Goal: Task Accomplishment & Management: Use online tool/utility

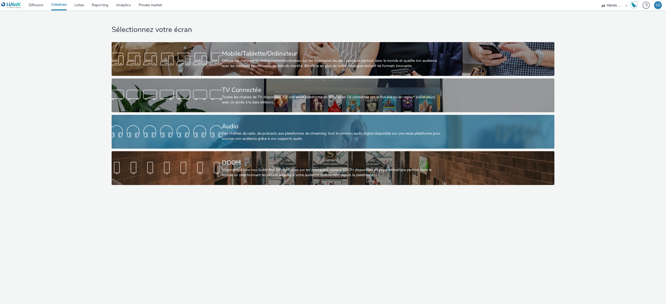
click at [279, 126] on div "Audio" at bounding box center [332, 126] width 220 height 9
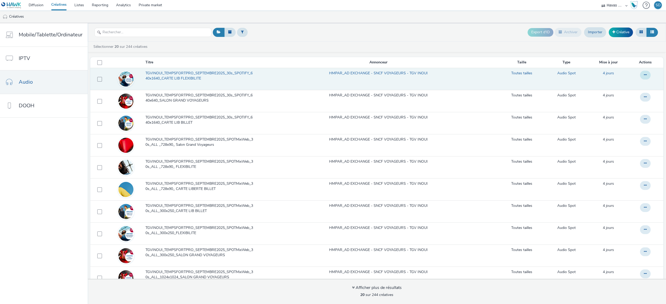
click at [640, 75] on button at bounding box center [645, 75] width 11 height 9
click at [624, 87] on link "Modifier" at bounding box center [631, 85] width 39 height 10
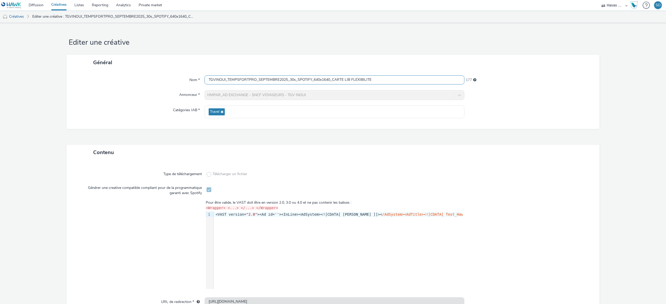
click at [263, 79] on input "TGVINOUI_TEMPSFORTPRO_SEPTEMBRE2025_30s_SPOTIFY_640x1640_CARTE LIB FLEXIBILITE" at bounding box center [334, 79] width 260 height 9
click at [16, 14] on link "Créatives" at bounding box center [13, 16] width 27 height 12
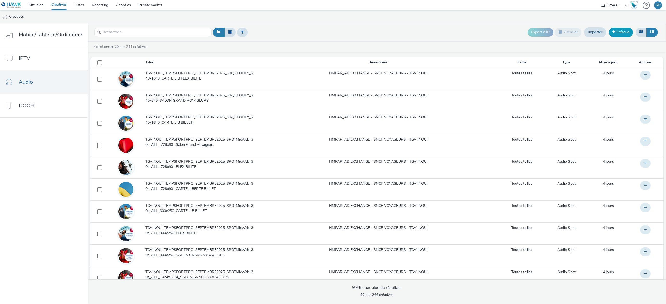
click at [622, 32] on link "Créative" at bounding box center [621, 32] width 24 height 9
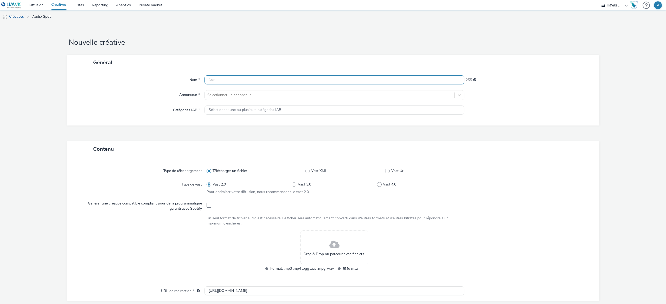
click at [268, 81] on input "text" at bounding box center [334, 79] width 260 height 9
paste input "TGVINOUI_TEMPSFORTPRO_SEPTEMBRE2025_30s_SPOTIFY_640x1640_CARTE LIB FLEXIBILITE"
click at [221, 83] on input "TGVINOUI_TEMPSFORTPRO_SEPTEMBRE2025_30s_SPOTIFY_640x1640_CARTE LIB FLEXIBILITE" at bounding box center [334, 79] width 260 height 9
click at [224, 81] on input "TGVINOUI_TEMPSFORTPRO_SEPTEMBRE2025_30s_SPOTIFY_640x1640_CARTE LIB FLEXIBILITE" at bounding box center [334, 79] width 260 height 9
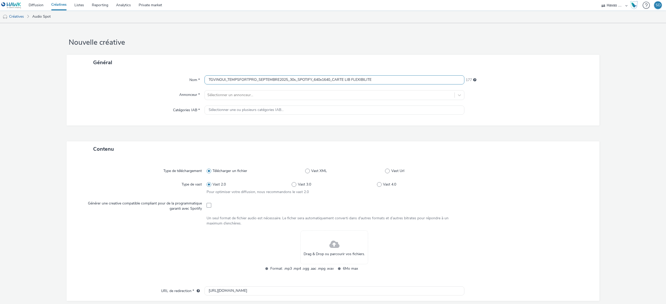
drag, startPoint x: 224, startPoint y: 81, endPoint x: 162, endPoint y: 81, distance: 62.2
click at [162, 81] on div "Nom * TGVINOUI_TEMPSFORTPRO_SEPTEMBRE2025_30s_SPOTIFY_640x1640_CARTE LIB FLEXIB…" at bounding box center [333, 79] width 522 height 9
drag, startPoint x: 268, startPoint y: 81, endPoint x: 242, endPoint y: 80, distance: 26.0
click at [242, 80] on input "SNCF VOYAGEURS_TEMPSFORTPRO_SEPTEMBRE2025_30s_SPOTIFY_640x1640_CARTE LIB FLEXIB…" at bounding box center [334, 79] width 260 height 9
type input "SNCF VOYAGEURS_TRAINCROYABLE_SEPTEMBRE2025_30s_SPOTIFY_640x1640_CARTE LIB FLEXI…"
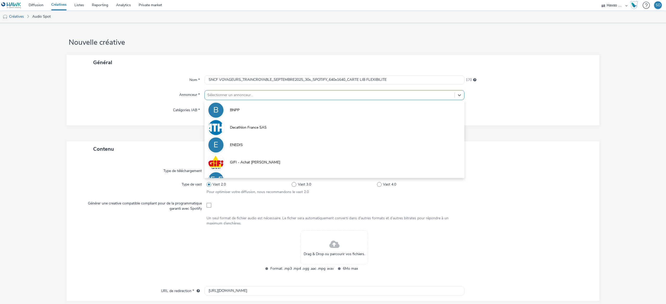
click at [331, 100] on div "Sélectionner un annonceur..." at bounding box center [334, 95] width 260 height 10
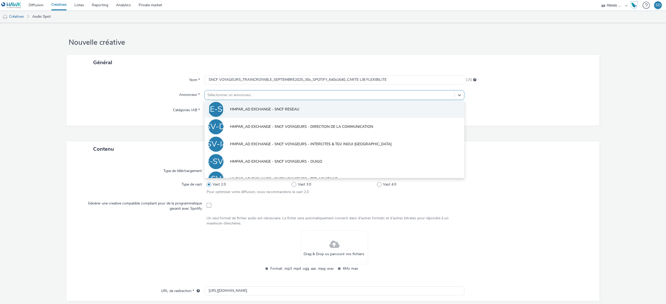
scroll to position [174, 0]
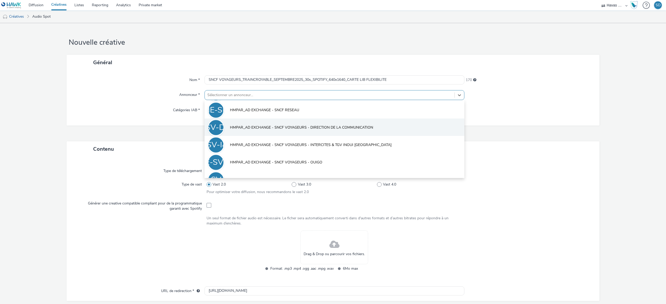
click at [359, 125] on span "HMPAR_AD EXCHANGE - SNCF VOYAGEURS - DIRECTION DE LA COMMUNICATION" at bounding box center [301, 127] width 143 height 5
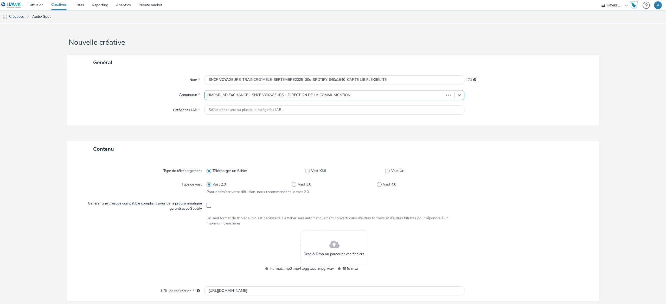
type input "[URL][DOMAIN_NAME]"
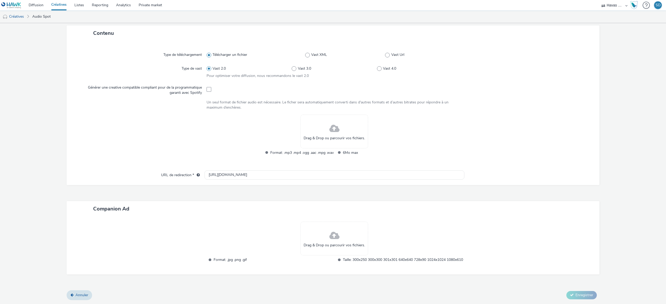
scroll to position [122, 0]
click at [207, 87] on span at bounding box center [209, 89] width 5 height 5
checkbox input "true"
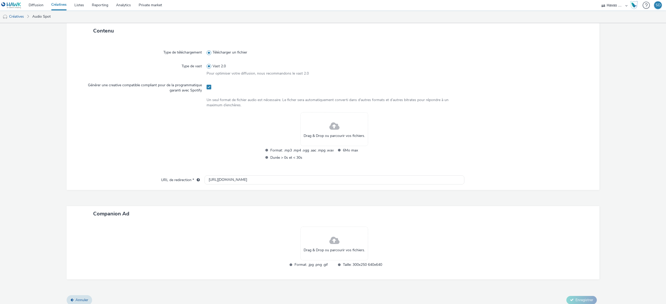
click at [332, 132] on span at bounding box center [334, 127] width 10 height 14
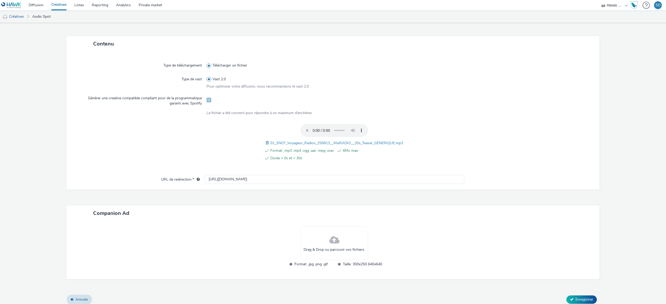
scroll to position [112, 0]
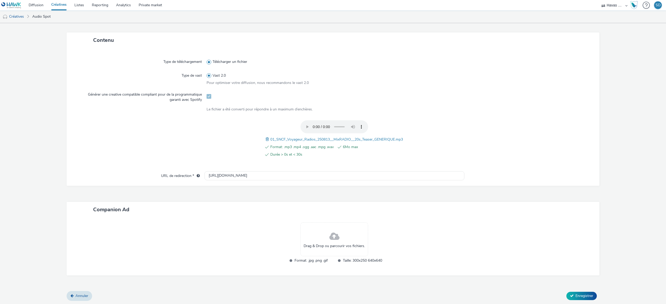
click at [332, 236] on span at bounding box center [334, 237] width 10 height 14
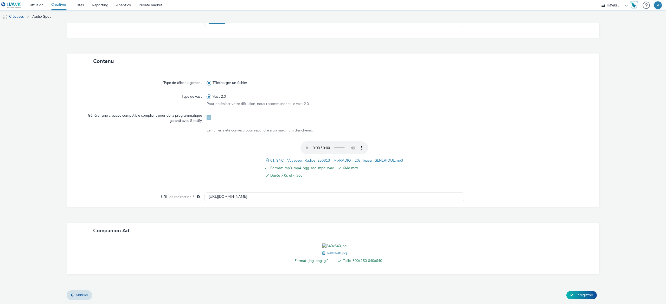
scroll to position [0, 0]
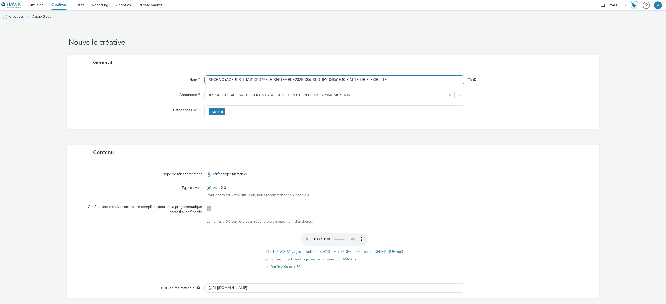
drag, startPoint x: 381, startPoint y: 82, endPoint x: 348, endPoint y: 79, distance: 33.2
click at [348, 79] on input "SNCF VOYAGEURS_TRAINCROYABLE_SEPTEMBRE2025_30s_SPOTIFY_640x1640_CARTE LIB FLEXI…" at bounding box center [334, 79] width 260 height 9
click at [392, 83] on input "SNCF VOYAGEURS_TRAINCROYABLE_SEPTEMBRE2025_30s_SPOTIFY_640x1640_CARTE LIB FLEXI…" at bounding box center [334, 79] width 260 height 9
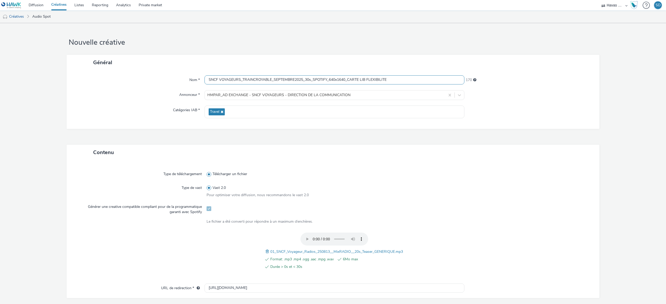
drag, startPoint x: 391, startPoint y: 83, endPoint x: 352, endPoint y: 83, distance: 39.0
click at [352, 83] on input "SNCF VOYAGEURS_TRAINCROYABLE_SEPTEMBRE2025_30s_SPOTIFY_640x1640_CARTE LIB FLEXI…" at bounding box center [334, 79] width 260 height 9
drag, startPoint x: 390, startPoint y: 83, endPoint x: 346, endPoint y: 83, distance: 44.5
click at [346, 83] on input "SNCF VOYAGEURS_TRAINCROYABLE_SEPTEMBRE2025_30s_SPOTIFY_640x1640_CARTE LIB FLEXI…" at bounding box center [334, 79] width 260 height 9
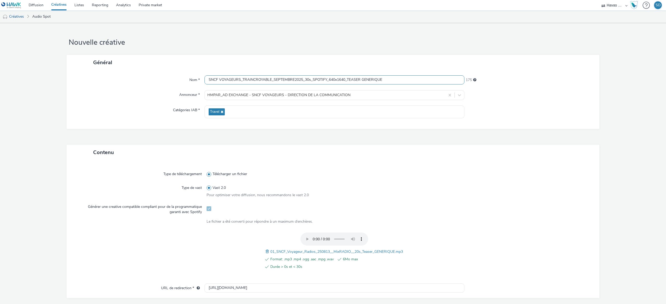
scroll to position [120, 0]
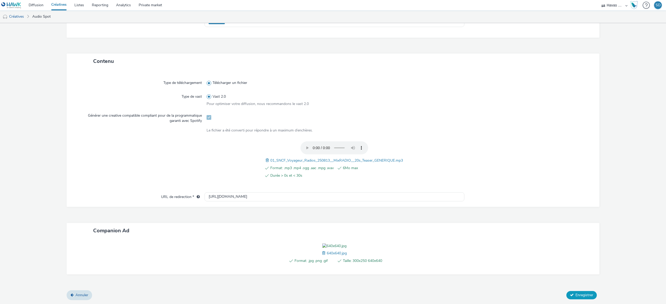
type input "SNCF VOYAGEURS_TRAINCROYABLE_SEPTEMBRE2025_30s_SPOTIFY_640x1640_TEASER GENERIQUE"
click at [575, 295] on span "Enregistrer" at bounding box center [584, 295] width 18 height 5
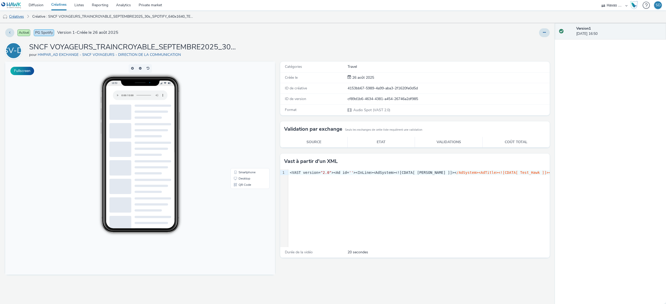
click at [19, 16] on link "Créatives" at bounding box center [13, 16] width 27 height 12
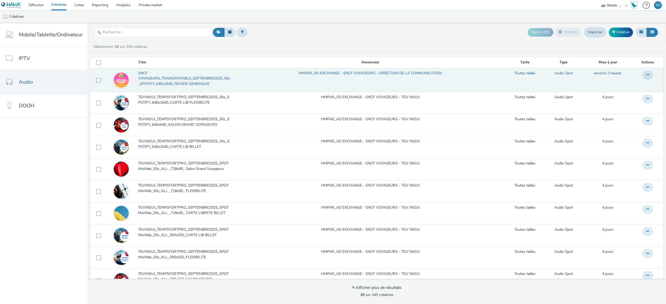
click at [206, 76] on span "SNCF VOYAGEURS_TRAINCROYABLE_SEPTEMBRE2025_30s_SPOTIFY_640x1640_TEASER GENERIQUE" at bounding box center [185, 79] width 95 height 16
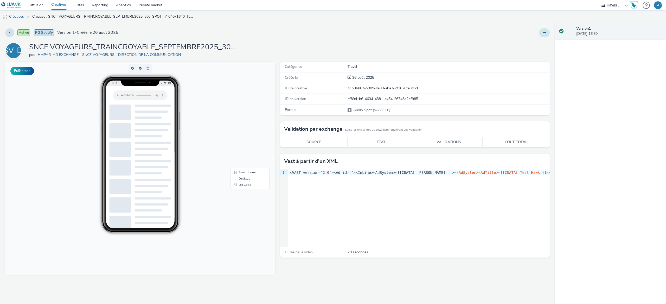
click at [546, 34] on button at bounding box center [544, 32] width 11 height 9
click at [535, 46] on link "Modifier" at bounding box center [530, 43] width 39 height 10
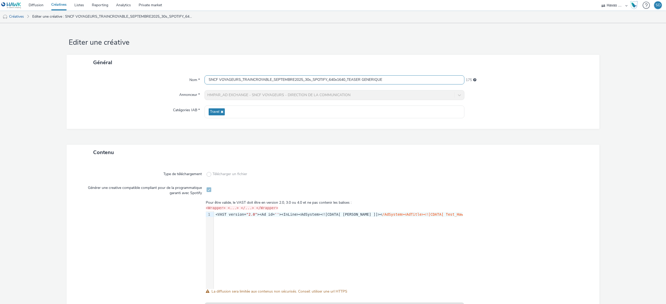
click at [315, 81] on input "SNCF VOYAGEURS_TRAINCROYABLE_SEPTEMBRE2025_30s_SPOTIFY_640x1640_TEASER GENERIQUE" at bounding box center [334, 79] width 260 height 9
click at [338, 80] on input "SNCF VOYAGEURS_TRAINCROYABLE_SEPTEMBRE2025_30s_SPOTIFY_640x1640_TEASER GENERIQUE" at bounding box center [334, 79] width 260 height 9
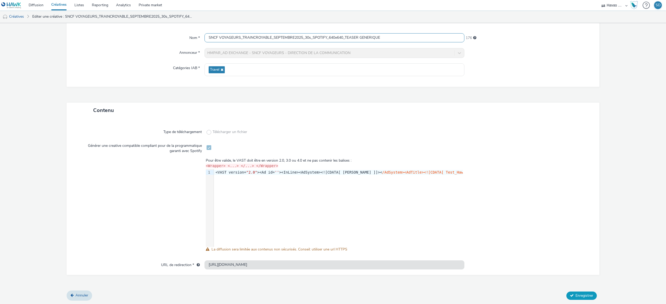
type input "SNCF VOYAGEURS_TRAINCROYABLE_SEPTEMBRE2025_30s_SPOTIFY_640x640_TEASER GENERIQUE"
click at [575, 293] on span "Enregistrer" at bounding box center [584, 295] width 18 height 5
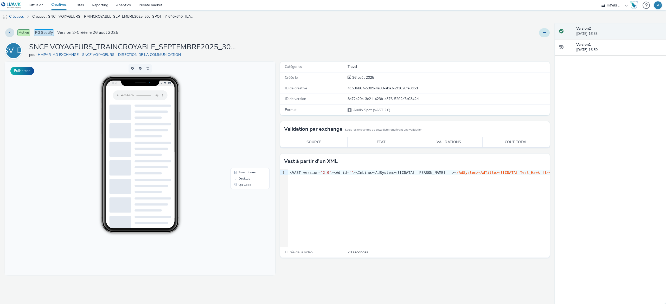
click at [543, 30] on button at bounding box center [544, 32] width 11 height 9
click at [536, 46] on link "Modifier" at bounding box center [530, 43] width 39 height 10
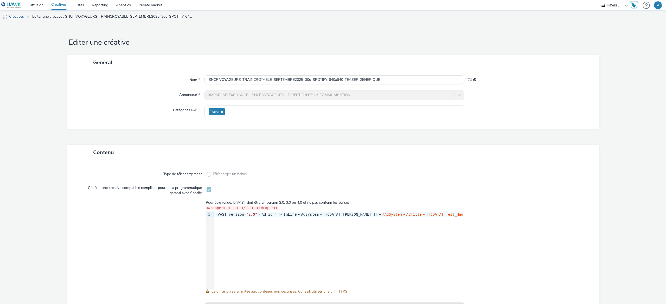
click at [19, 18] on link "Créatives" at bounding box center [13, 16] width 27 height 12
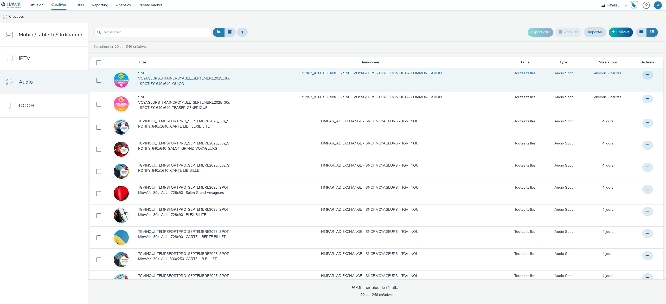
click at [225, 79] on span "SNCF VOYAGEURS_TRAINCROYABLE_SEPTEMBRE2025_30s_SPOTIFY_640x640_OUIGO" at bounding box center [185, 79] width 95 height 16
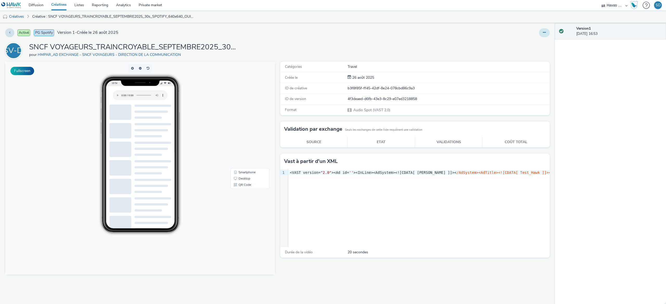
click at [545, 29] on button at bounding box center [544, 32] width 11 height 9
click at [535, 46] on link "Modifier" at bounding box center [530, 43] width 39 height 10
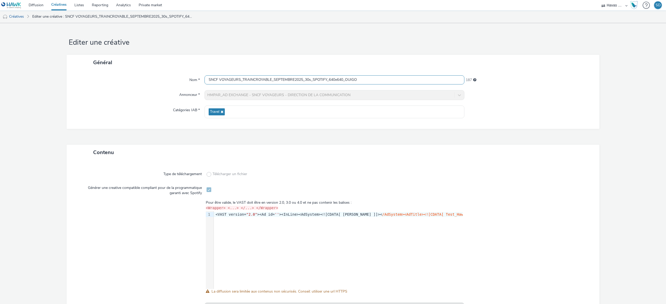
click at [377, 79] on input "SNCF VOYAGEURS_TRAINCROYABLE_SEPTEMBRE2025_30s_SPOTIFY_640x640_OUIGO" at bounding box center [334, 79] width 260 height 9
click at [343, 82] on input "SNCF VOYAGEURS_TRAINCROYABLE_SEPTEMBRE2025_30s_SPOTIFY_640x640_OUIGO" at bounding box center [334, 79] width 260 height 9
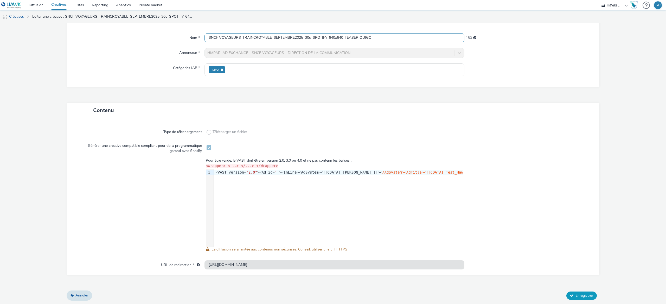
type input "SNCF VOYAGEURS_TRAINCROYABLE_SEPTEMBRE2025_30s_SPOTIFY_640x640_TEASER OUIGO"
click at [575, 297] on span "Enregistrer" at bounding box center [584, 295] width 18 height 5
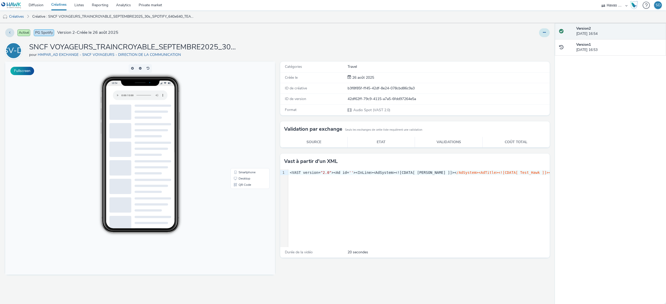
click at [546, 32] on icon at bounding box center [544, 33] width 3 height 4
click at [531, 43] on link "Modifier" at bounding box center [530, 43] width 39 height 10
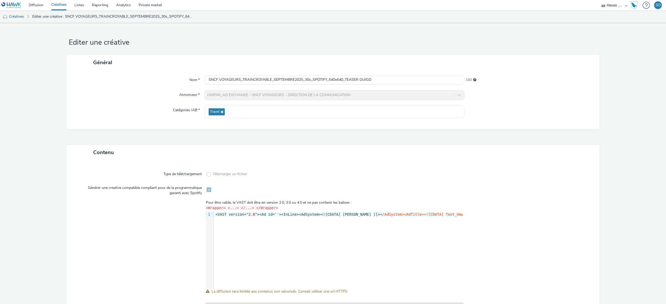
click at [289, 86] on div "Nom * SNCF VOYAGEURS_TRAINCROYABLE_SEPTEMBRE2025_30s_SPOTIFY_640x640_TEASER OUI…" at bounding box center [333, 99] width 533 height 59
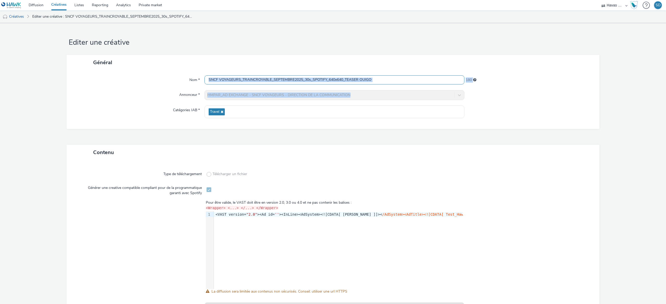
drag, startPoint x: 289, startPoint y: 86, endPoint x: 291, endPoint y: 80, distance: 6.4
click at [291, 80] on div "Nom * SNCF VOYAGEURS_TRAINCROYABLE_SEPTEMBRE2025_30s_SPOTIFY_640x640_TEASER OUI…" at bounding box center [333, 99] width 533 height 59
click at [291, 80] on input "SNCF VOYAGEURS_TRAINCROYABLE_SEPTEMBRE2025_30s_SPOTIFY_640x640_TEASER OUIGO" at bounding box center [334, 79] width 260 height 9
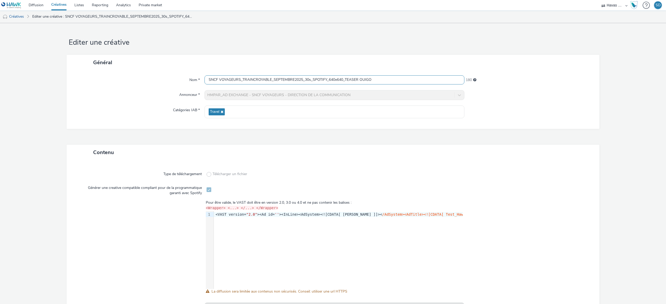
click at [291, 80] on input "SNCF VOYAGEURS_TRAINCROYABLE_SEPTEMBRE2025_30s_SPOTIFY_640x640_TEASER OUIGO" at bounding box center [334, 79] width 260 height 9
click at [22, 18] on link "Créatives" at bounding box center [13, 16] width 27 height 12
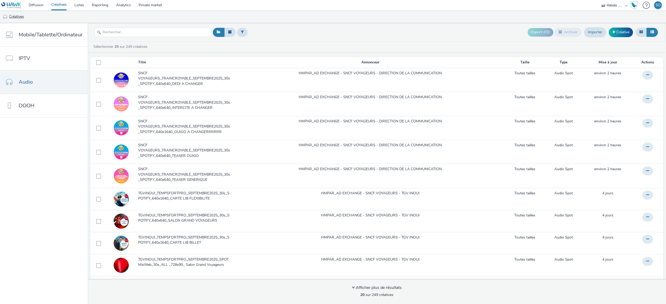
click at [22, 18] on link "Créatives" at bounding box center [13, 16] width 27 height 12
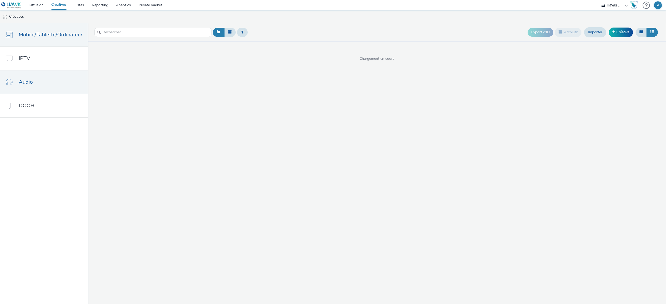
click at [21, 32] on span "Mobile/Tablette/Ordinateur" at bounding box center [51, 35] width 64 height 8
click at [28, 82] on span "Audio" at bounding box center [26, 82] width 14 height 8
click at [62, 81] on link "Audio" at bounding box center [44, 82] width 88 height 23
click at [59, 2] on link "Créatives" at bounding box center [58, 5] width 23 height 10
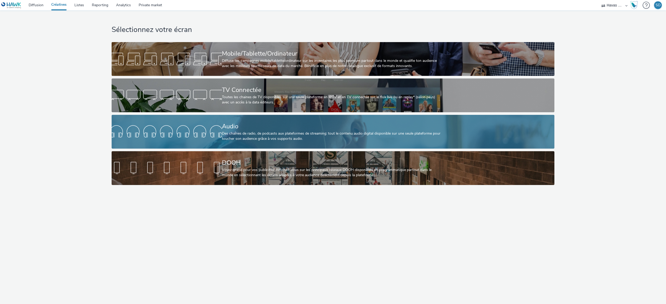
click at [222, 132] on div "Des chaînes de radio, de podcasts aux plateformes de streaming: tout le contenu…" at bounding box center [332, 136] width 220 height 11
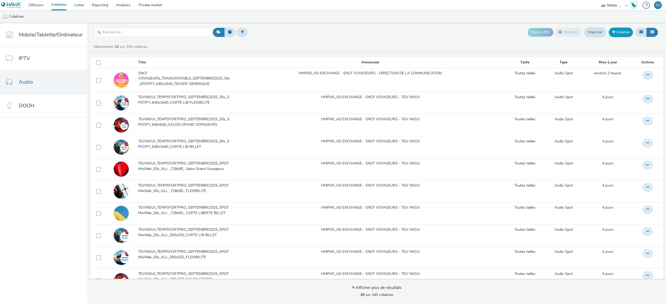
click at [614, 34] on span at bounding box center [613, 32] width 3 height 4
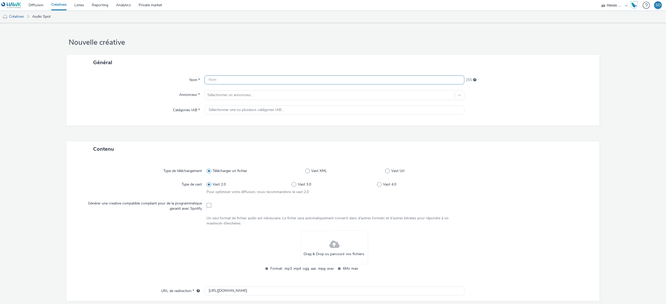
click at [267, 83] on input "text" at bounding box center [334, 79] width 260 height 9
paste input "SNCF VOYAGEURS_TRAINCROYABLE_SEPTEMBRE2025_30s_SPOTIFY_640x1640_TEASER GENERIQUE"
drag, startPoint x: 378, startPoint y: 79, endPoint x: 338, endPoint y: 84, distance: 40.4
click at [338, 84] on input "SNCF VOYAGEURS_TRAINCROYABLE_SEPTEMBRE2025_30s_SPOTIFY_640x1640_TEASER GENERIQUE" at bounding box center [334, 79] width 260 height 9
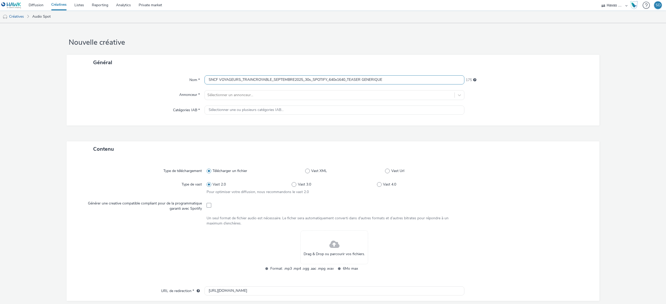
drag, startPoint x: 346, startPoint y: 82, endPoint x: 438, endPoint y: 85, distance: 92.4
click at [438, 85] on div "Nom * SNCF VOYAGEURS_TRAINCROYABLE_SEPTEMBRE2025_30s_SPOTIFY_640x1640_TEASER GE…" at bounding box center [333, 97] width 533 height 55
click at [336, 80] on input "SNCF VOYAGEURS_TRAINCROYABLE_SEPTEMBRE2025_30s_SPOTIFY_640x1640_TEASER GENERIQUE" at bounding box center [334, 79] width 260 height 9
drag, startPoint x: 379, startPoint y: 81, endPoint x: 345, endPoint y: 79, distance: 34.4
click at [345, 79] on input "SNCF VOYAGEURS_TRAINCROYABLE_SEPTEMBRE2025_30s_SPOTIFY_640x640_TEASER GENERIQUE" at bounding box center [334, 79] width 260 height 9
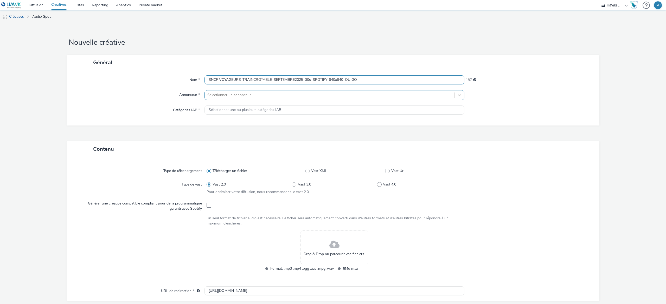
type input "SNCF VOYAGEURS_TRAINCROYABLE_SEPTEMBRE2025_30s_SPOTIFY_640x640_OUIGO"
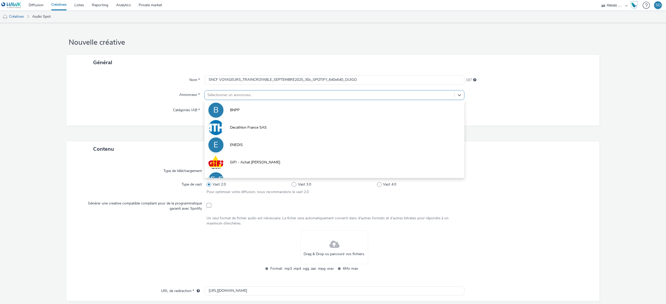
click at [343, 93] on div at bounding box center [329, 95] width 245 height 6
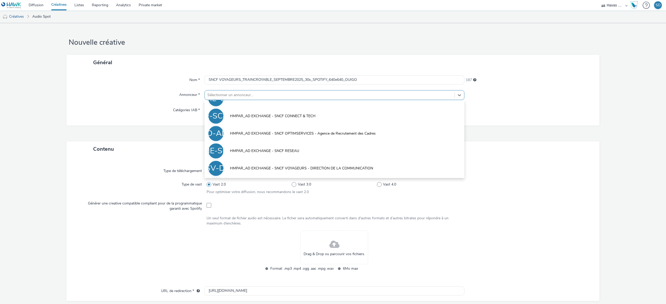
scroll to position [134, 0]
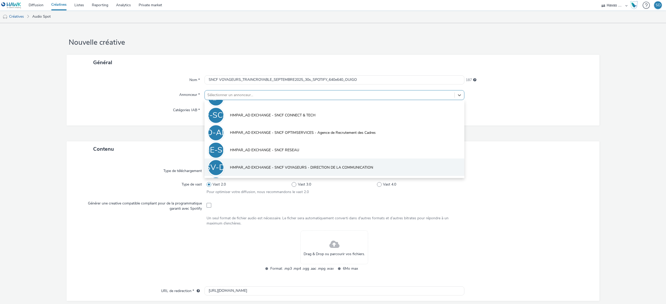
click at [341, 172] on li "HE-SV-DDLC HMPAR_AD EXCHANGE - SNCF VOYAGEURS - DIRECTION DE LA COMMUNICATION" at bounding box center [334, 167] width 260 height 17
type input "[URL][DOMAIN_NAME]"
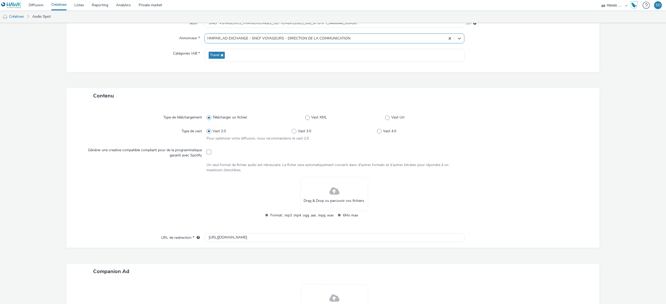
scroll to position [106, 0]
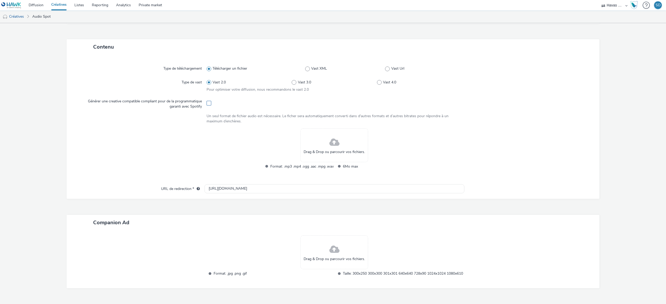
click at [208, 105] on span at bounding box center [209, 103] width 5 height 5
checkbox input "true"
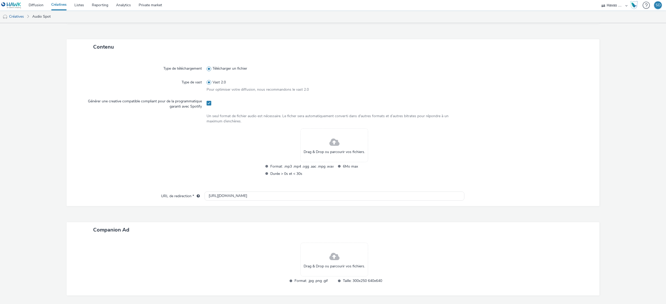
click at [330, 153] on span "Drag & Drop ou parcourir vos fichiers." at bounding box center [334, 152] width 61 height 5
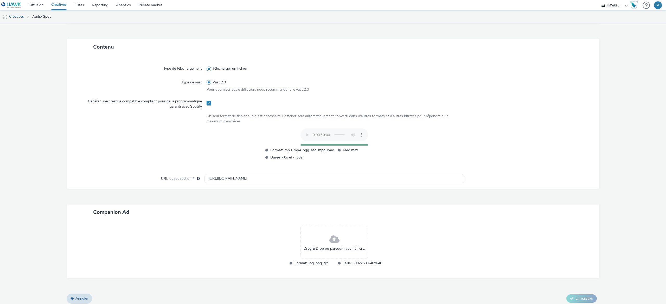
click at [334, 233] on span at bounding box center [334, 240] width 10 height 14
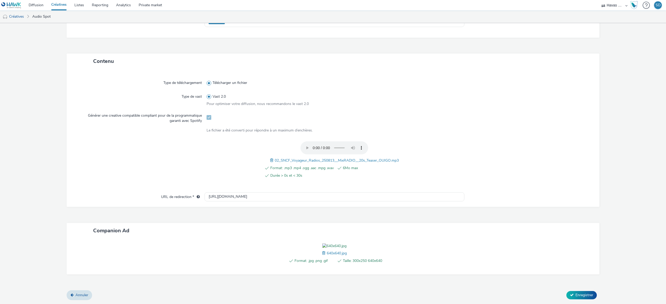
scroll to position [120, 0]
click at [575, 296] on span "Enregistrer" at bounding box center [584, 295] width 18 height 5
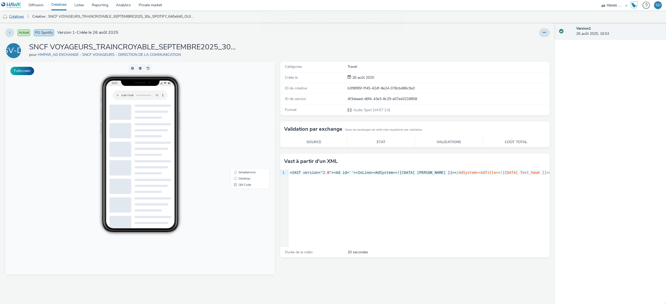
click at [21, 16] on link "Créatives" at bounding box center [13, 16] width 27 height 12
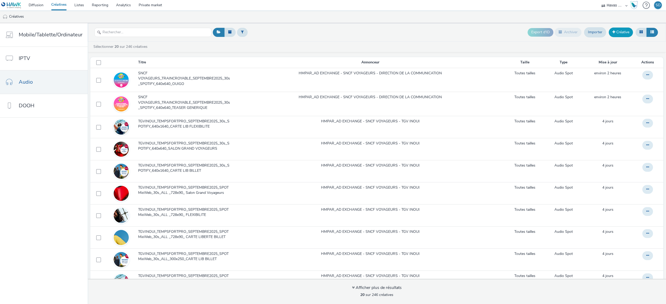
click at [612, 37] on link "Créative" at bounding box center [621, 32] width 24 height 9
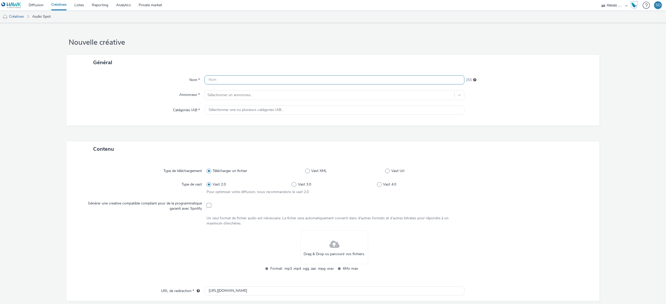
click at [290, 81] on input "text" at bounding box center [334, 79] width 260 height 9
paste input "SNCF VOYAGEURS_TRAINCROYABLE_SEPTEMBRE2025_30s_SPOTIFY_640x1640_TEASER GENERIQUE"
drag, startPoint x: 382, startPoint y: 81, endPoint x: 348, endPoint y: 79, distance: 34.9
click at [348, 79] on input "SNCF VOYAGEURS_TRAINCROYABLE_SEPTEMBRE2025_30s_SPOTIFY_640x1640_TEASER GENERIQUE" at bounding box center [334, 79] width 260 height 9
type input "SNCF VOYAGEURS_TRAINCROYABLE_SEPTEMBRE2025_30s_SPOTIFY_640x1640_INTERCITE"
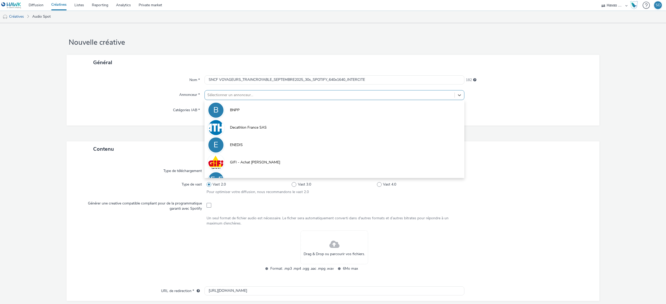
click at [362, 99] on div "Sélectionner un annonceur..." at bounding box center [330, 95] width 250 height 8
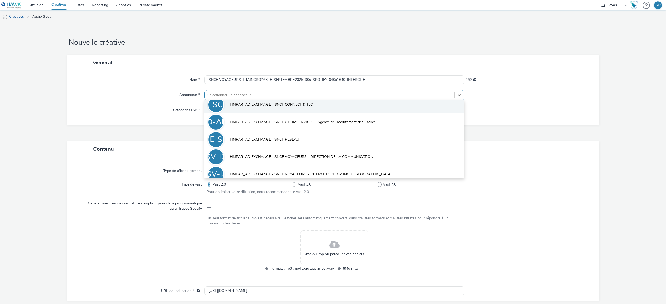
scroll to position [148, 0]
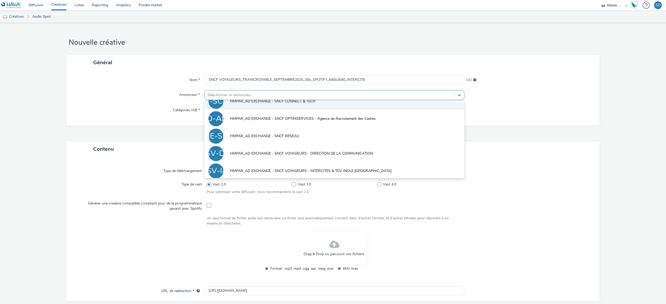
click at [347, 161] on li "HE-SV-DDLC HMPAR_AD EXCHANGE - SNCF VOYAGEURS - DIRECTION DE LA COMMUNICATION" at bounding box center [334, 153] width 260 height 17
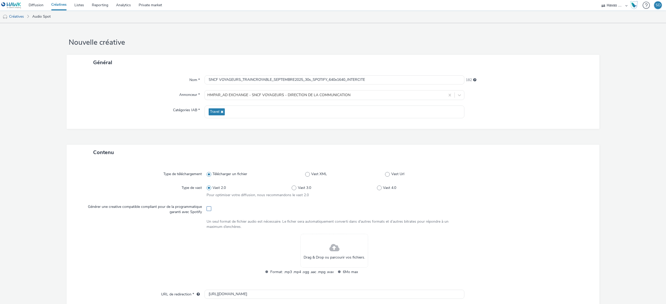
click at [207, 207] on span at bounding box center [209, 209] width 5 height 5
checkbox input "true"
click at [329, 251] on span at bounding box center [334, 248] width 10 height 14
click at [356, 80] on input "SNCF VOYAGEURS_TRAINCROYABLE_SEPTEMBRE2025_30s_SPOTIFY_640x1640_INTERCITE" at bounding box center [334, 79] width 260 height 9
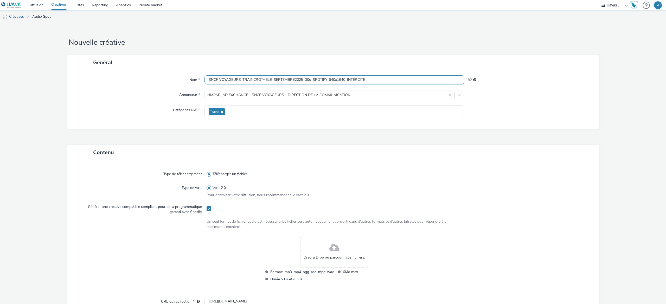
click at [356, 80] on input "SNCF VOYAGEURS_TRAINCROYABLE_SEPTEMBRE2025_30s_SPOTIFY_640x1640_INTERCITE" at bounding box center [334, 79] width 260 height 9
drag, startPoint x: 371, startPoint y: 80, endPoint x: 348, endPoint y: 80, distance: 22.9
click at [348, 80] on input "SNCF VOYAGEURS_TRAINCROYABLE_SEPTEMBRE2025_30s_SPOTIFY_640x1640_INTERCITE" at bounding box center [334, 79] width 260 height 9
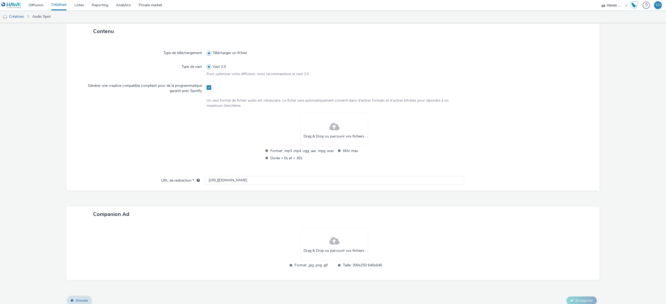
scroll to position [126, 0]
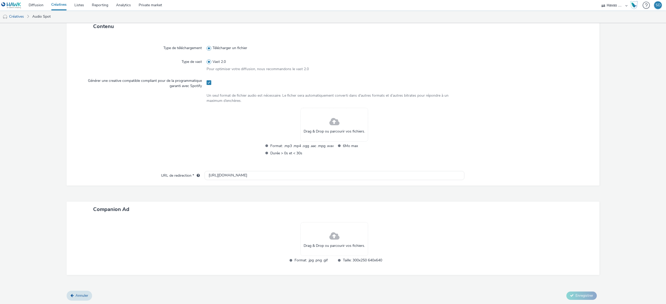
click at [332, 124] on span at bounding box center [334, 122] width 10 height 14
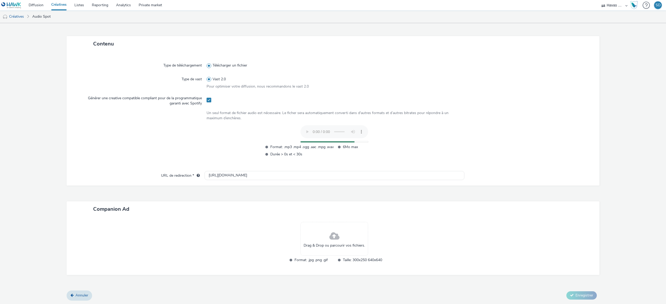
scroll to position [114, 0]
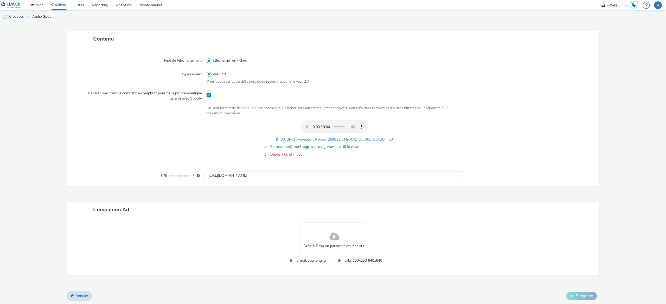
click at [330, 223] on div "Drag & Drop ou parcourir vos fichiers." at bounding box center [334, 240] width 68 height 34
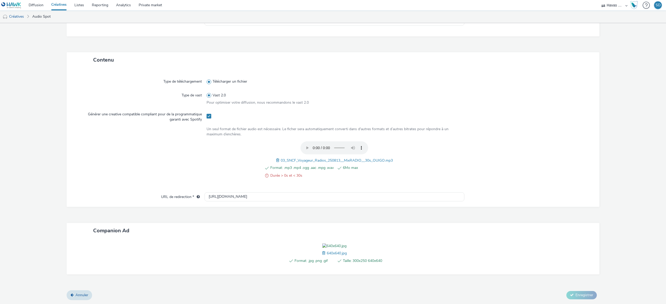
click at [270, 173] on span "Durée > 0s et < 30s" at bounding box center [301, 176] width 63 height 6
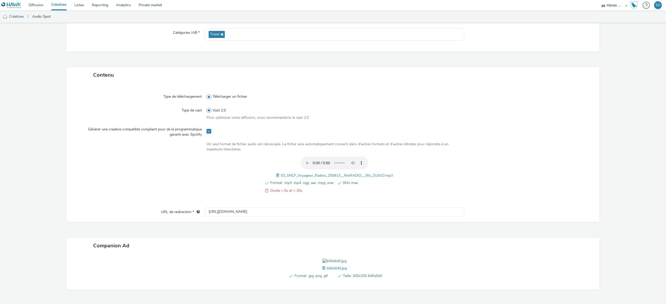
scroll to position [77, 0]
click at [276, 176] on span at bounding box center [278, 176] width 5 height 6
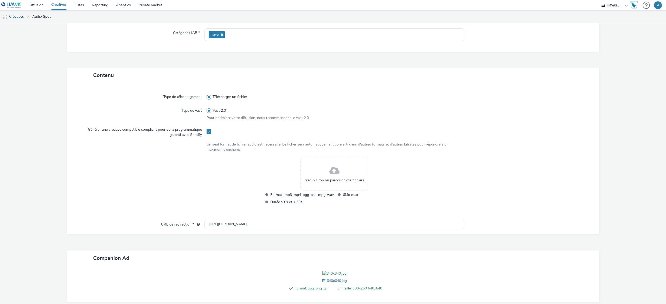
click at [304, 175] on div "Drag & Drop ou parcourir vos fichiers." at bounding box center [334, 174] width 68 height 34
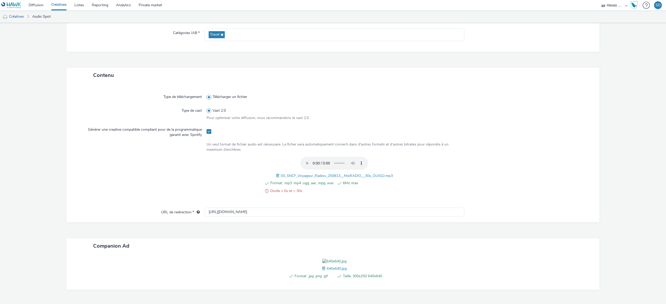
click at [276, 177] on span at bounding box center [278, 176] width 5 height 6
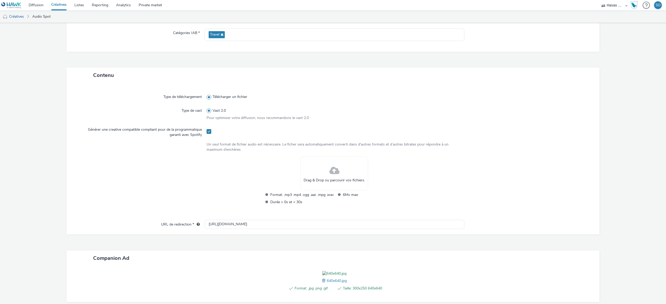
click at [329, 177] on span at bounding box center [334, 171] width 10 height 14
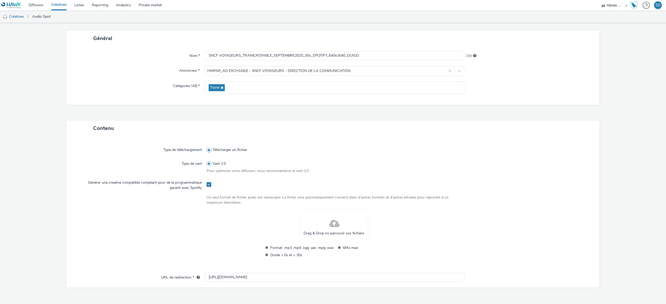
scroll to position [0, 0]
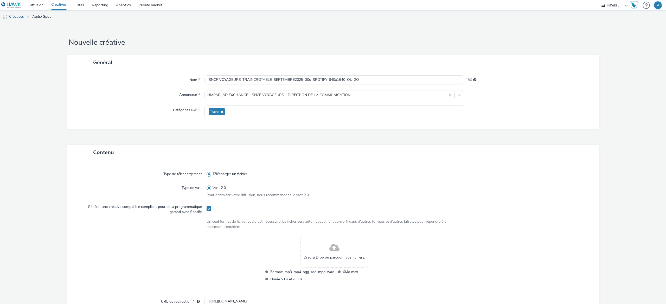
click at [333, 253] on span at bounding box center [334, 248] width 10 height 14
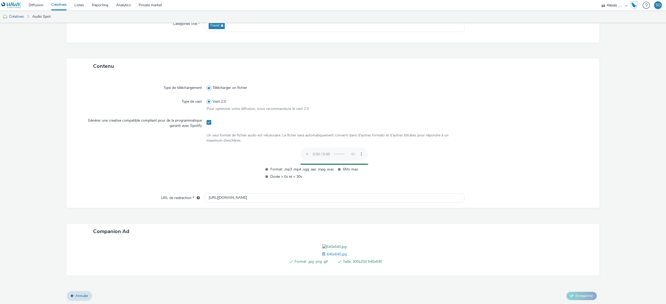
scroll to position [117, 0]
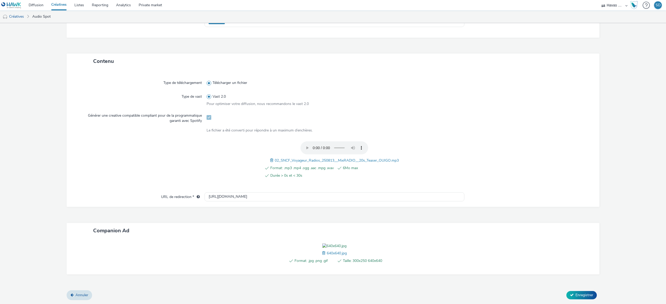
click at [322, 256] on span at bounding box center [324, 254] width 5 height 6
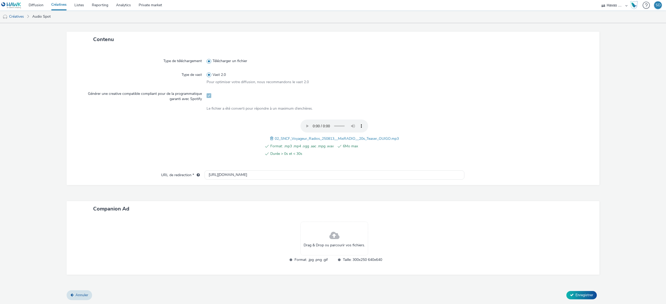
scroll to position [112, 0]
click at [336, 230] on div "Drag & Drop ou parcourir vos fichiers." at bounding box center [334, 240] width 68 height 34
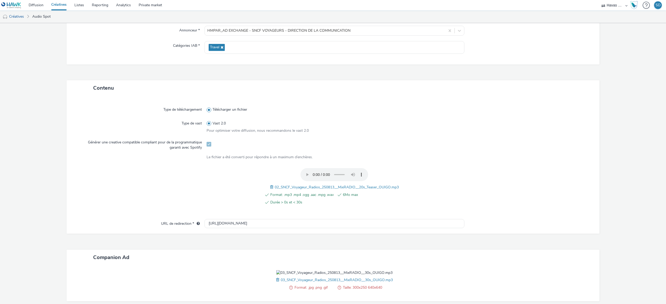
scroll to position [79, 0]
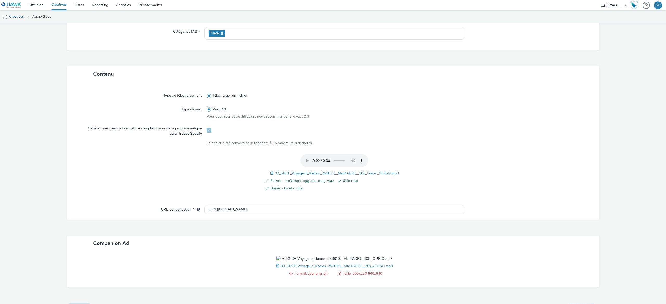
click at [276, 266] on span at bounding box center [278, 266] width 5 height 6
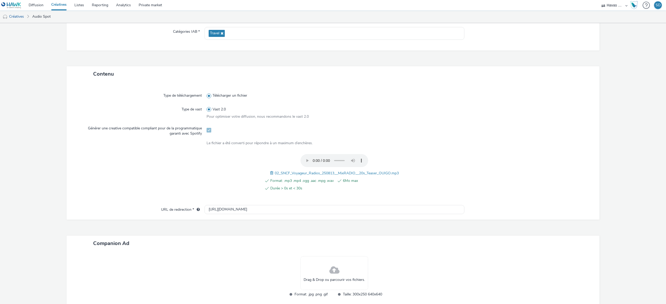
click at [324, 280] on span "Drag & Drop ou parcourir vos fichiers." at bounding box center [334, 280] width 61 height 5
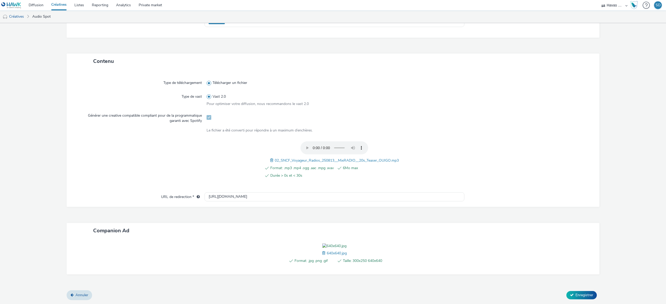
scroll to position [0, 0]
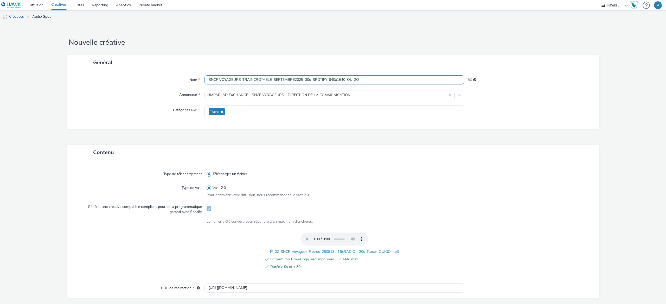
click at [370, 77] on input "SNCF VOYAGEURS_TRAINCROYABLE_SEPTEMBRE2025_30s_SPOTIFY_640x1640_OUIGO" at bounding box center [334, 79] width 260 height 9
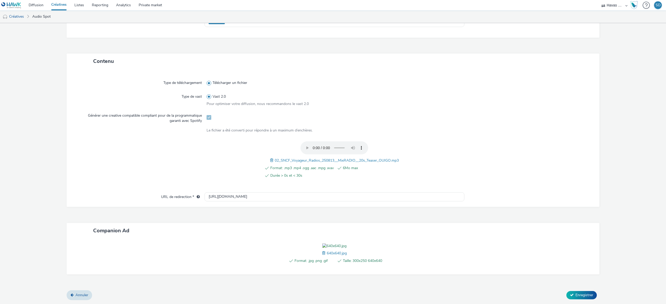
scroll to position [120, 0]
type input "SNCF VOYAGEURS_TRAINCROYABLE_SEPTEMBRE2025_30s_SPOTIFY_640x1640_OUIGO A CHANGER…"
click at [575, 296] on span "Enregistrer" at bounding box center [584, 295] width 18 height 5
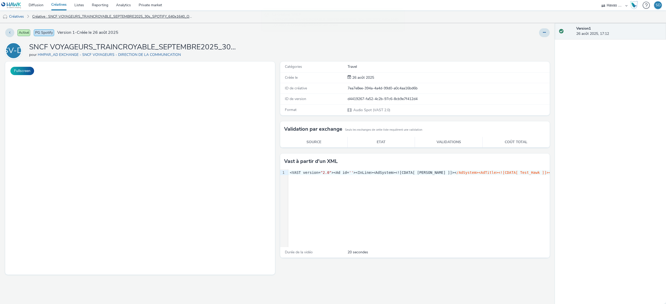
click at [47, 17] on link "Créative : SNCF VOYAGEURS_TRAINCROYABLE_SEPTEMBRE2025_30s_SPOTIFY_640x1640_OUIG…" at bounding box center [113, 16] width 167 height 12
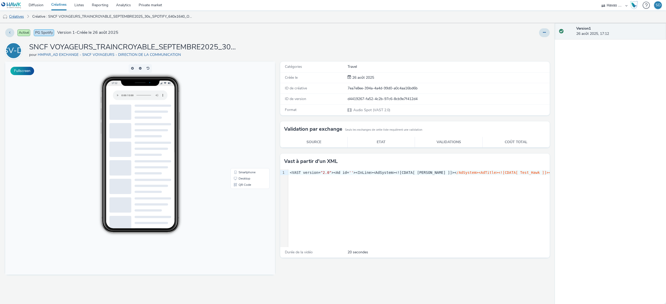
click at [21, 14] on link "Créatives" at bounding box center [13, 16] width 27 height 12
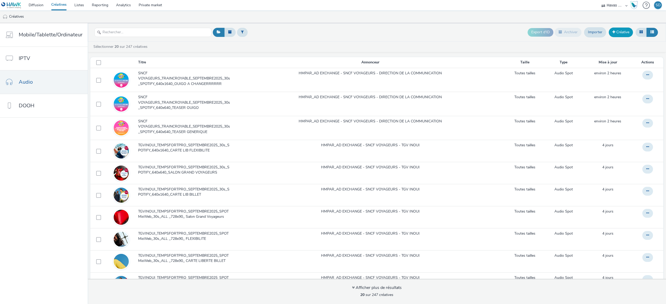
click at [616, 37] on link "Créative" at bounding box center [621, 32] width 24 height 9
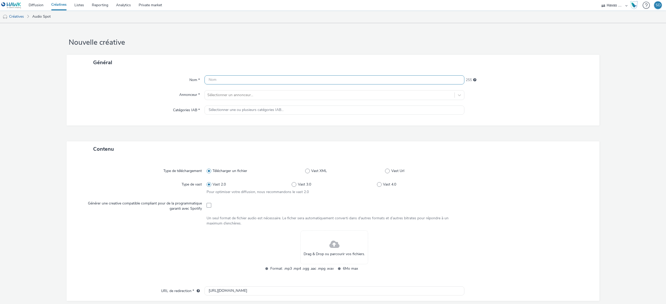
click at [266, 81] on input "text" at bounding box center [334, 79] width 260 height 9
paste input "SNCF VOYAGEURS_TRAINCROYABLE_SEPTEMBRE2025_30s_SPOTIFY_640x640_TEASER OUIGO"
click at [399, 69] on div "Général" at bounding box center [333, 62] width 533 height 15
drag, startPoint x: 388, startPoint y: 79, endPoint x: 344, endPoint y: 81, distance: 44.8
click at [344, 81] on input "SNCF VOYAGEURS_TRAINCROYABLE_SEPTEMBRE2025_30s_SPOTIFY_640x640_TEASER OUIGO" at bounding box center [334, 79] width 260 height 9
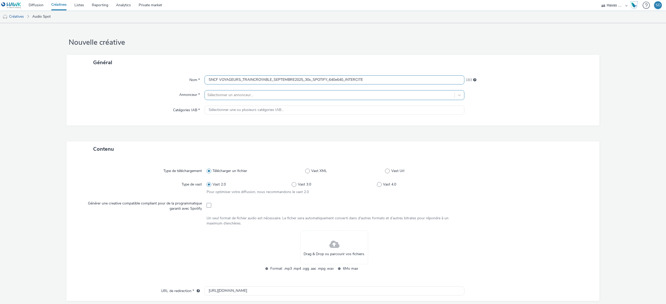
type input "SNCF VOYAGEURS_TRAINCROYABLE_SEPTEMBRE2025_30s_SPOTIFY_640x640_INTERCITE"
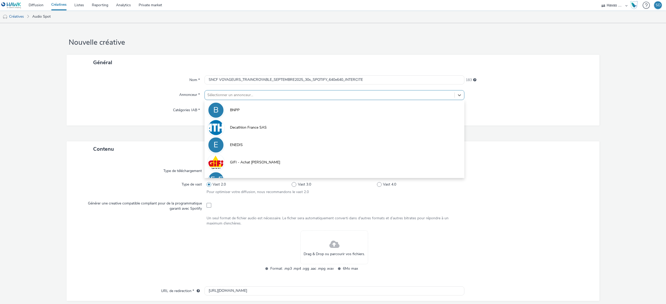
click at [366, 94] on div at bounding box center [329, 95] width 245 height 6
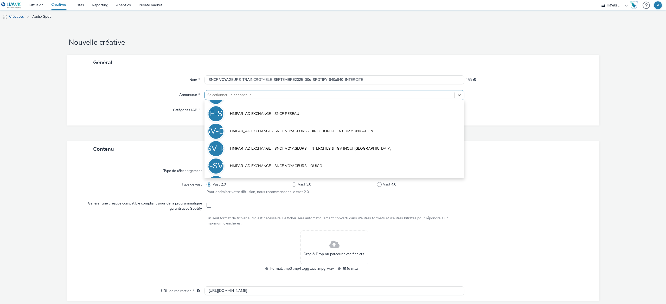
scroll to position [171, 0]
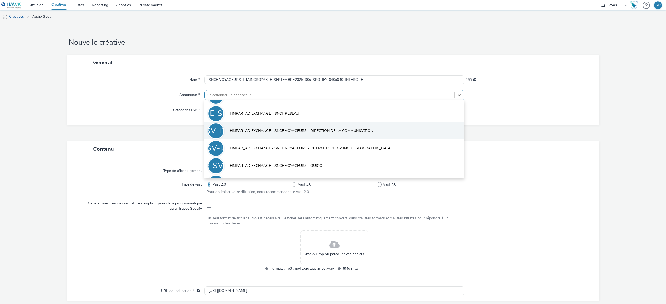
click at [351, 135] on li "HE-SV-DDLC HMPAR_AD EXCHANGE - SNCF VOYAGEURS - DIRECTION DE LA COMMUNICATION" at bounding box center [334, 130] width 260 height 17
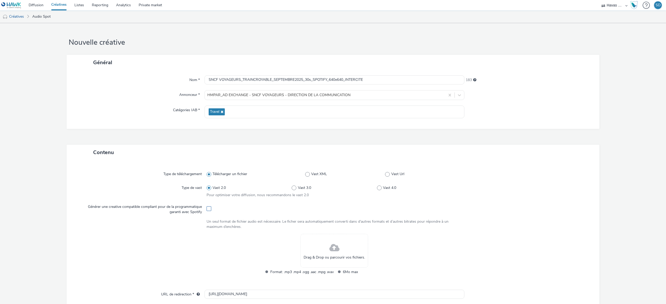
click at [208, 210] on span at bounding box center [209, 209] width 5 height 5
checkbox input "true"
click at [335, 256] on span "Drag & Drop ou parcourir vos fichiers." at bounding box center [334, 257] width 61 height 5
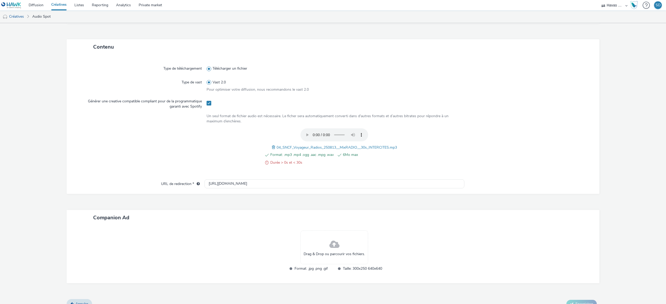
scroll to position [107, 0]
click at [339, 241] on div "Drag & Drop ou parcourir vos fichiers." at bounding box center [334, 246] width 68 height 34
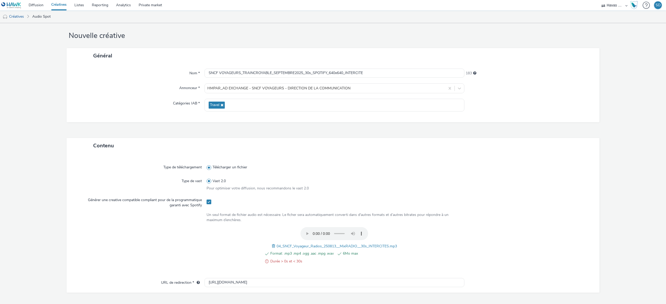
scroll to position [0, 0]
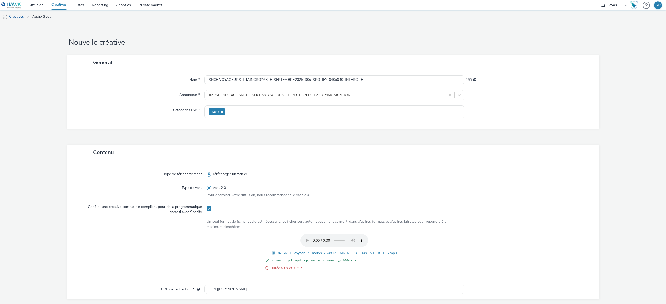
click at [272, 254] on span at bounding box center [274, 253] width 5 height 6
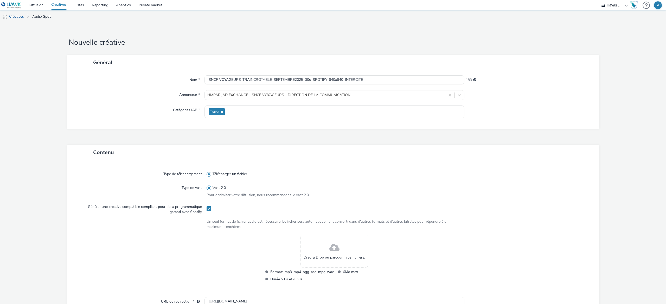
click at [313, 254] on div "Drag & Drop ou parcourir vos fichiers." at bounding box center [334, 251] width 68 height 34
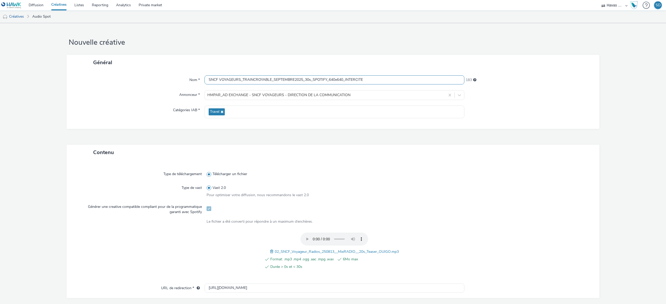
click at [368, 83] on input "SNCF VOYAGEURS_TRAINCROYABLE_SEPTEMBRE2025_30s_SPOTIFY_640x640_INTERCITE" at bounding box center [334, 79] width 260 height 9
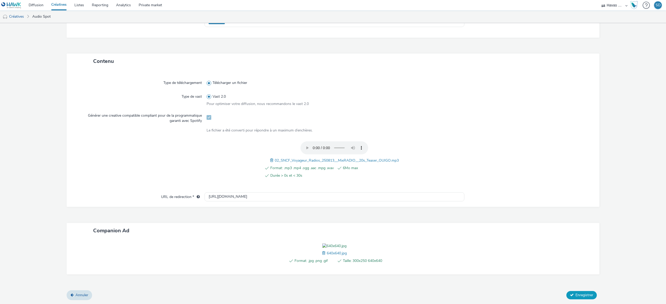
type input "SNCF VOYAGEURS_TRAINCROYABLE_SEPTEMBRE2025_30s_SPOTIFY_640x640_INTERCITE A CHAN…"
click at [570, 295] on icon at bounding box center [572, 295] width 4 height 4
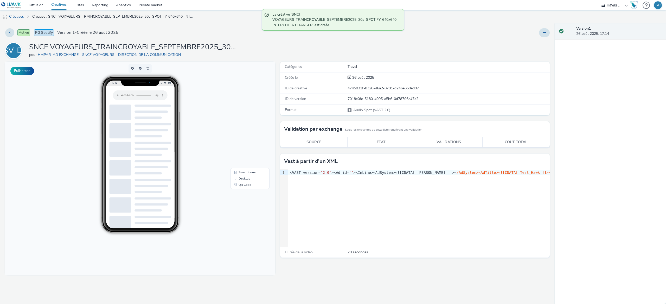
click at [20, 15] on link "Créatives" at bounding box center [13, 16] width 27 height 12
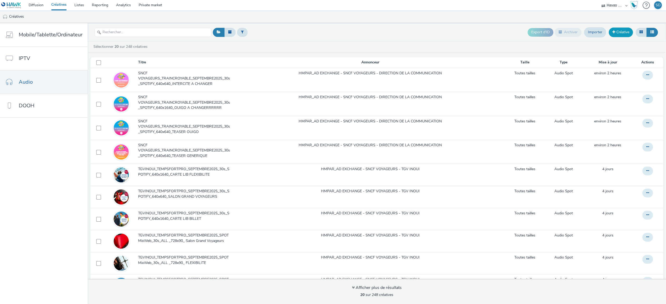
click at [617, 34] on link "Créative" at bounding box center [621, 32] width 24 height 9
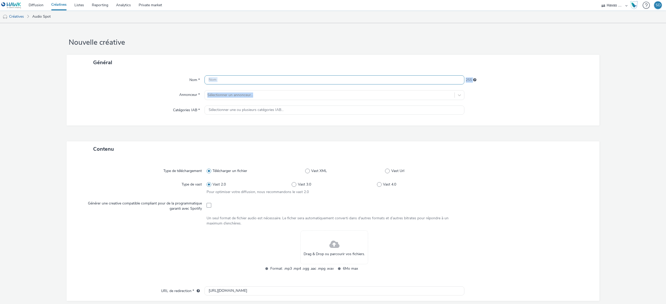
drag, startPoint x: 297, startPoint y: 85, endPoint x: 306, endPoint y: 82, distance: 9.9
click at [306, 82] on div "Nom * 255 Annonceur * Sélectionner un annonceur... Catégories IAB * Sélectionne…" at bounding box center [333, 97] width 533 height 55
click at [306, 82] on input "text" at bounding box center [334, 79] width 260 height 9
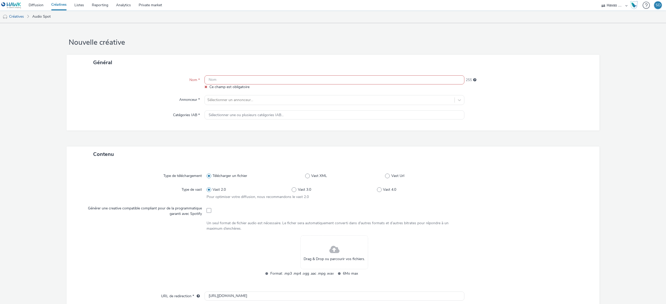
paste input "SNCF VOYAGEURS_TRAINCROYABLE_SEPTEMBRE2025_30s_SPOTIFY_640x640_TEASER OUIGO"
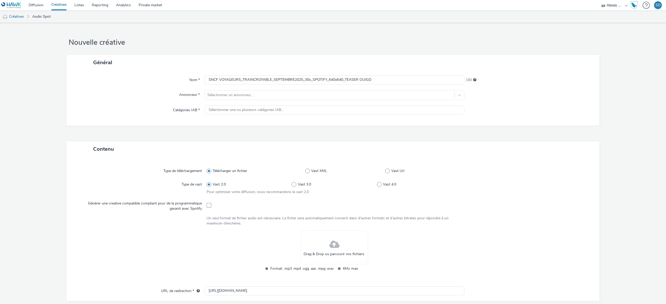
click at [255, 101] on div "Nom * SNCF VOYAGEURS_TRAINCROYABLE_SEPTEMBRE2025_30s_SPOTIFY_640x640_TEASER OUI…" at bounding box center [333, 97] width 533 height 55
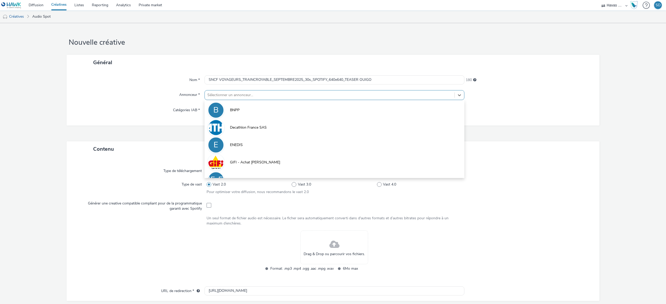
click at [265, 99] on div "Sélectionner un annonceur..." at bounding box center [330, 95] width 250 height 8
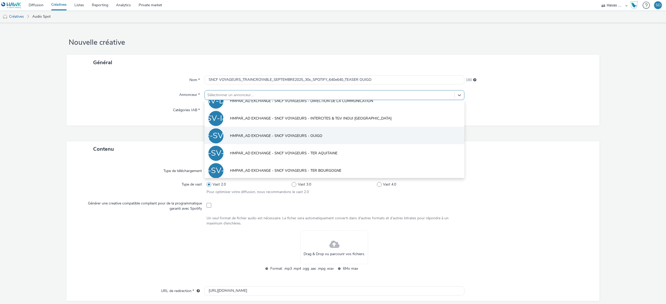
scroll to position [177, 0]
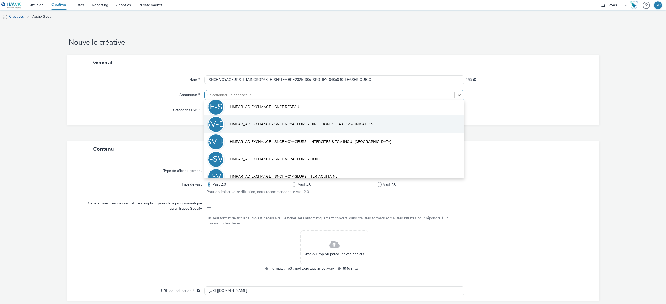
click at [331, 125] on span "HMPAR_AD EXCHANGE - SNCF VOYAGEURS - DIRECTION DE LA COMMUNICATION" at bounding box center [301, 124] width 143 height 5
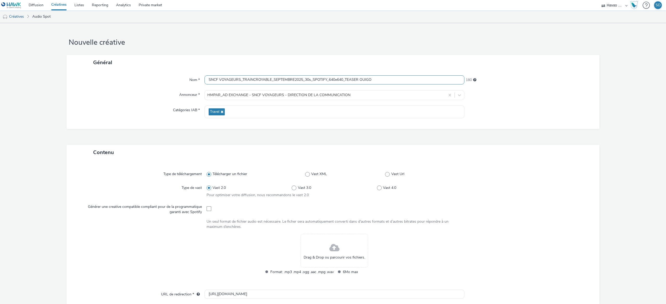
click at [365, 82] on input "SNCF VOYAGEURS_TRAINCROYABLE_SEPTEMBRE2025_30s_SPOTIFY_640x640_TEASER OUIGO" at bounding box center [334, 79] width 260 height 9
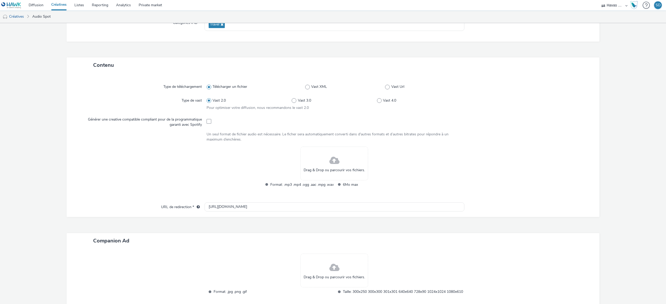
scroll to position [88, 0]
type input "SNCF VOYAGEURS_TRAINCROYABLE_SEPTEMBRE2025_30s_SPOTIFY_640x640_DEDI"
click at [207, 119] on span at bounding box center [209, 120] width 5 height 5
checkbox input "true"
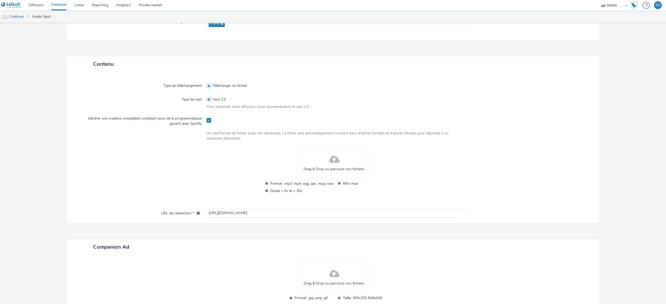
click at [352, 161] on div "Drag & Drop ou parcourir vos fichiers." at bounding box center [334, 163] width 68 height 34
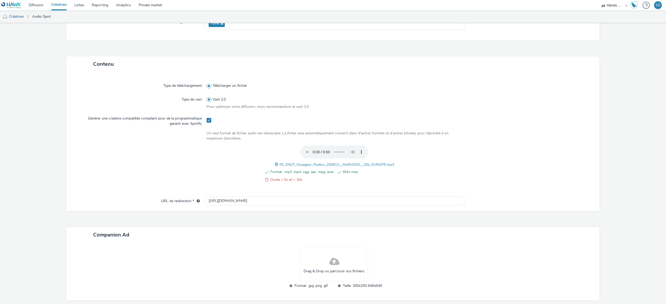
click at [273, 161] on div "Format: .mp3 .mp4 .ogg .aac .mpg .wav 6Mo max Durée > 0s et < 30s 05_SNCF_Voyag…" at bounding box center [335, 167] width 256 height 43
click at [275, 166] on span at bounding box center [277, 165] width 5 height 6
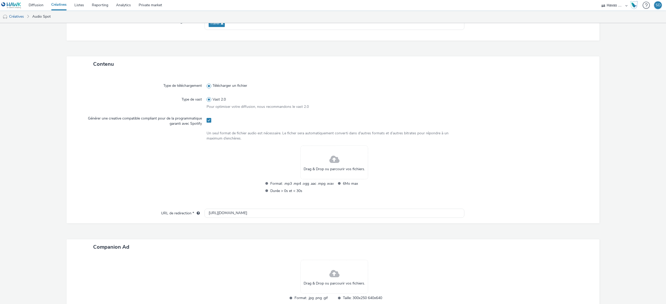
click at [325, 166] on div "Drag & Drop ou parcourir vos fichiers." at bounding box center [334, 163] width 68 height 34
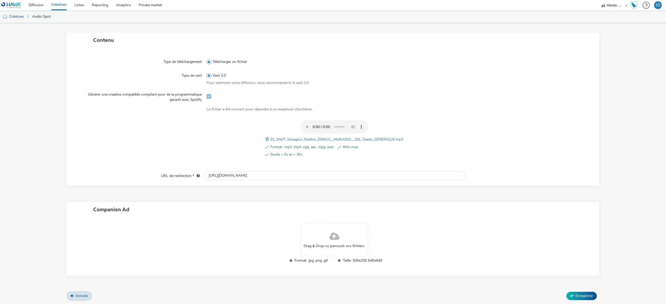
scroll to position [0, 0]
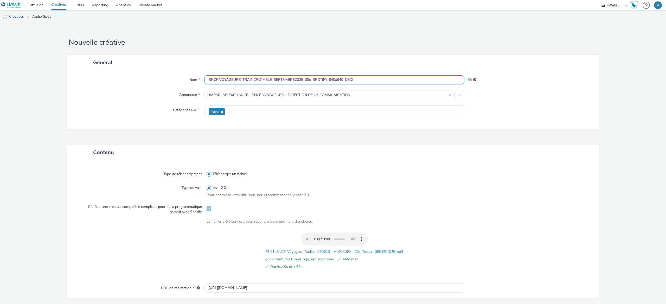
click at [362, 81] on input "SNCF VOYAGEURS_TRAINCROYABLE_SEPTEMBRE2025_30s_SPOTIFY_640x640_DEDI" at bounding box center [334, 79] width 260 height 9
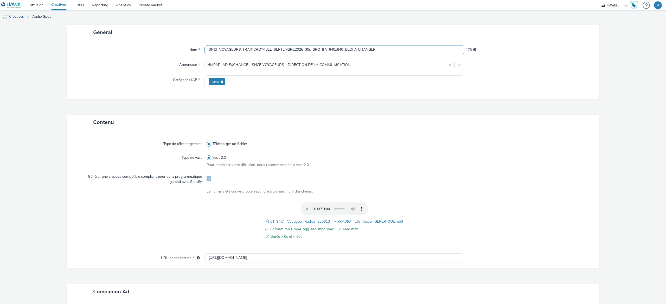
scroll to position [112, 0]
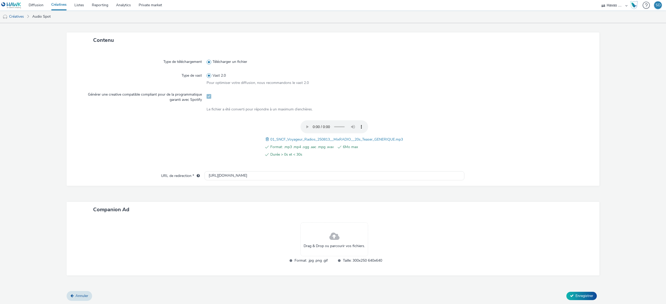
type input "SNCF VOYAGEURS_TRAINCROYABLE_SEPTEMBRE2025_30s_SPOTIFY_640x640_DEDI A CHANGER"
click at [324, 242] on div "Drag & Drop ou parcourir vos fichiers." at bounding box center [334, 240] width 68 height 34
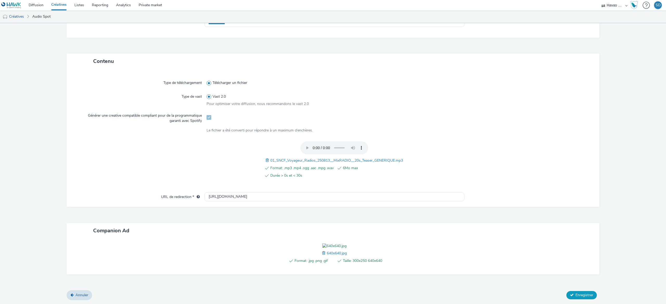
click at [573, 299] on button "Enregistrer" at bounding box center [581, 295] width 30 height 8
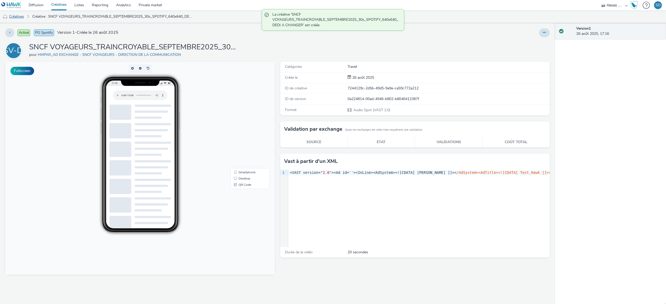
click at [19, 14] on link "Créatives" at bounding box center [13, 16] width 27 height 12
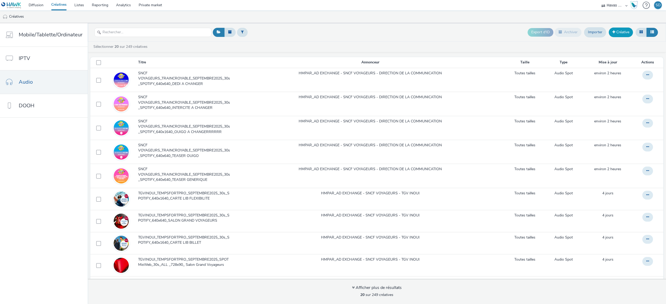
click at [621, 34] on link "Créative" at bounding box center [621, 32] width 24 height 9
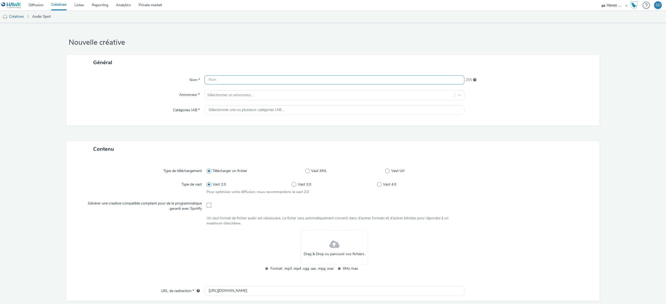
click at [350, 82] on input "text" at bounding box center [334, 79] width 260 height 9
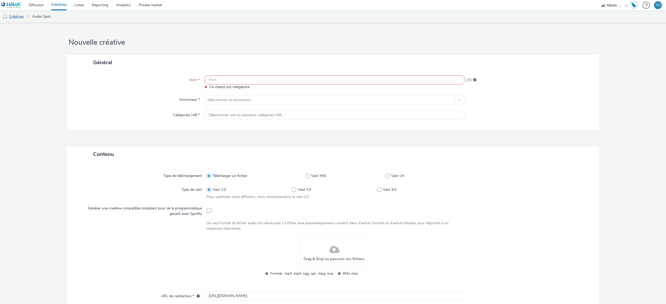
click at [19, 16] on link "Créatives" at bounding box center [13, 16] width 27 height 12
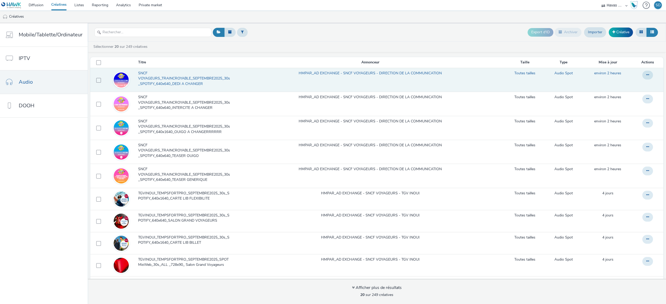
click at [194, 82] on span "SNCF VOYAGEURS_TRAINCROYABLE_SEPTEMBRE2025_30s_SPOTIFY_640x640_DEDI A CHANGER" at bounding box center [185, 79] width 95 height 16
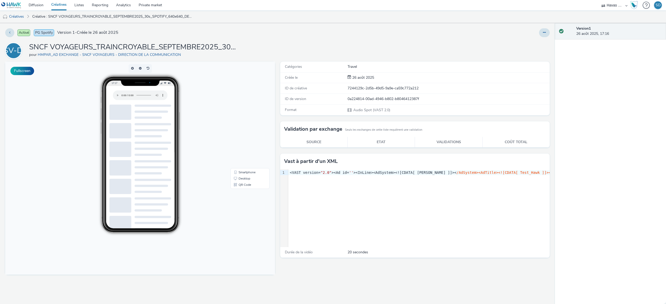
click at [540, 29] on div at bounding box center [544, 32] width 11 height 9
click at [542, 31] on button at bounding box center [544, 32] width 11 height 9
click at [534, 41] on link "Modifier" at bounding box center [530, 43] width 39 height 10
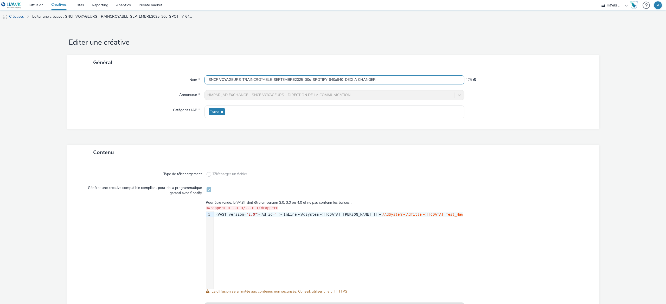
drag, startPoint x: 327, startPoint y: 71, endPoint x: 331, endPoint y: 78, distance: 8.4
click at [331, 78] on div "Nom * SNCF VOYAGEURS_TRAINCROYABLE_SEPTEMBRE2025_30s_SPOTIFY_640x640_DEDI A CHA…" at bounding box center [333, 99] width 533 height 59
click at [331, 78] on input "SNCF VOYAGEURS_TRAINCROYABLE_SEPTEMBRE2025_30s_SPOTIFY_640x640_DEDI A CHANGER" at bounding box center [334, 79] width 260 height 9
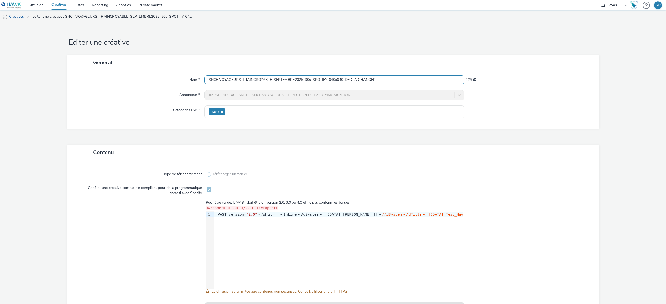
scroll to position [42, 0]
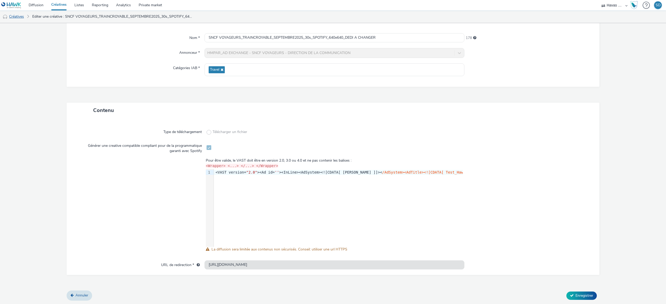
click at [20, 17] on link "Créatives" at bounding box center [13, 16] width 27 height 12
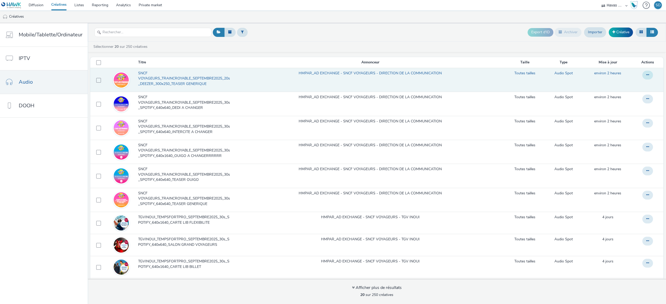
click at [646, 75] on icon at bounding box center [647, 75] width 3 height 4
click at [614, 83] on link "Modifier" at bounding box center [633, 85] width 39 height 10
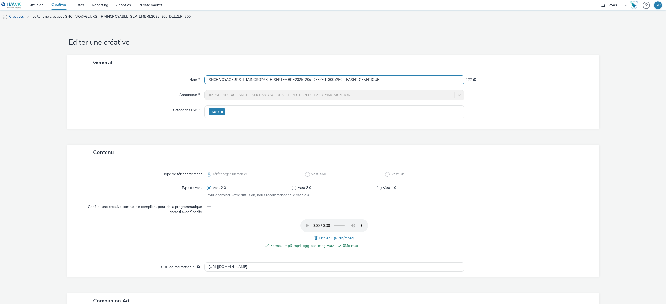
click at [324, 80] on input "SNCF VOYAGEURS_TRAINCROYABLE_SEPTEMBRE2025_20s_DEEZER_300x250_TEASER GENERIQUE" at bounding box center [334, 79] width 260 height 9
click at [21, 16] on link "Créatives" at bounding box center [13, 16] width 27 height 12
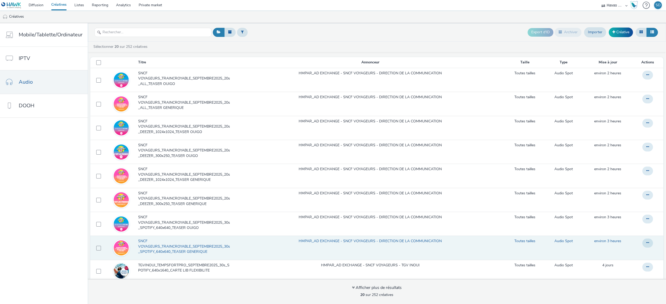
click at [315, 248] on td "HMPAR_AD EXCHANGE - SNCF VOYAGEURS - DIRECTION DE LA COMMUNICATION" at bounding box center [370, 248] width 268 height 24
click at [321, 240] on link "HMPAR_AD EXCHANGE - SNCF VOYAGEURS - DIRECTION DE LA COMMUNICATION" at bounding box center [370, 241] width 143 height 5
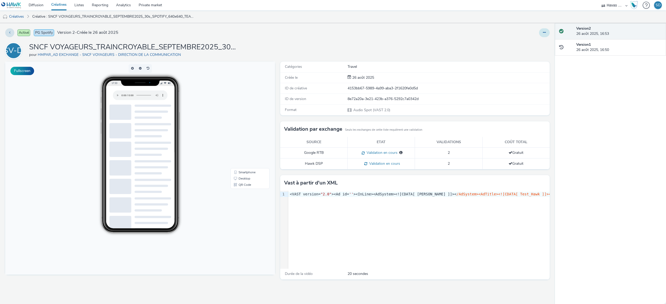
click at [545, 31] on icon at bounding box center [544, 33] width 3 height 4
click at [537, 41] on link "Modifier" at bounding box center [530, 43] width 39 height 10
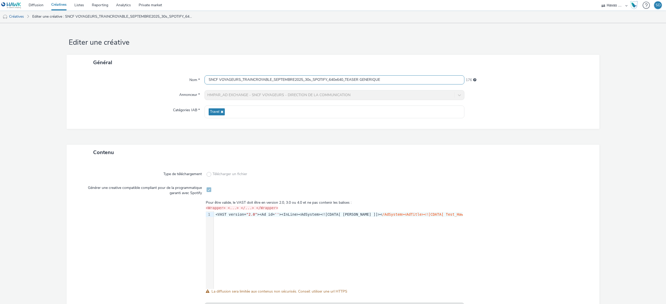
click at [391, 84] on input "SNCF VOYAGEURS_TRAINCROYABLE_SEPTEMBRE2025_30s_SPOTIFY_640x640_TEASER GENERIQUE" at bounding box center [334, 79] width 260 height 9
click at [18, 14] on link "Créatives" at bounding box center [13, 16] width 27 height 12
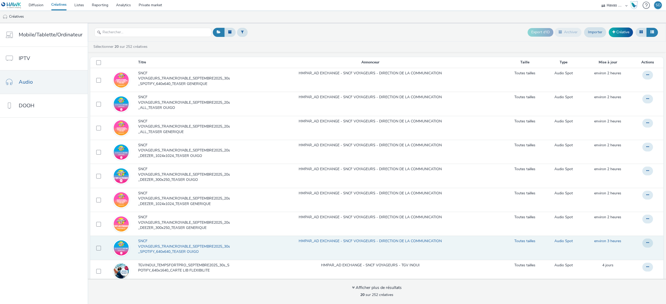
click at [224, 253] on span "SNCF VOYAGEURS_TRAINCROYABLE_SEPTEMBRE2025_30s_SPOTIFY_640x640_TEASER OUIGO" at bounding box center [185, 247] width 95 height 16
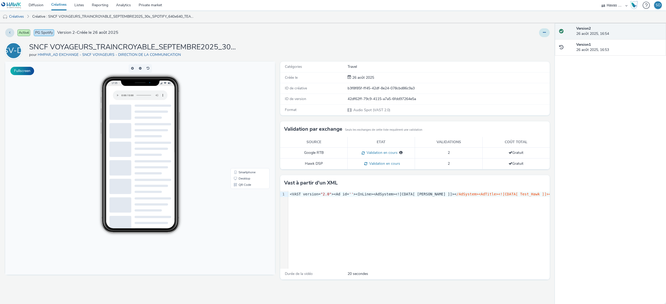
click at [546, 33] on button at bounding box center [544, 32] width 11 height 9
click at [537, 45] on link "Modifier" at bounding box center [530, 43] width 39 height 10
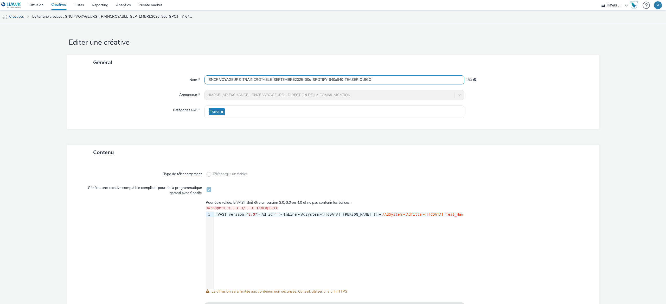
click at [281, 78] on input "SNCF VOYAGEURS_TRAINCROYABLE_SEPTEMBRE2025_30s_SPOTIFY_640x640_TEASER OUIGO" at bounding box center [334, 79] width 260 height 9
click at [38, 3] on link "Diffusion" at bounding box center [36, 5] width 23 height 10
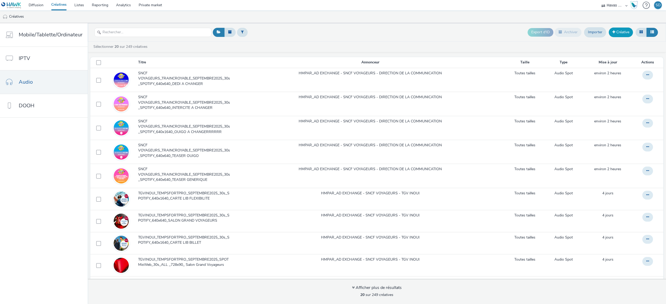
click at [619, 36] on link "Créative" at bounding box center [621, 32] width 24 height 9
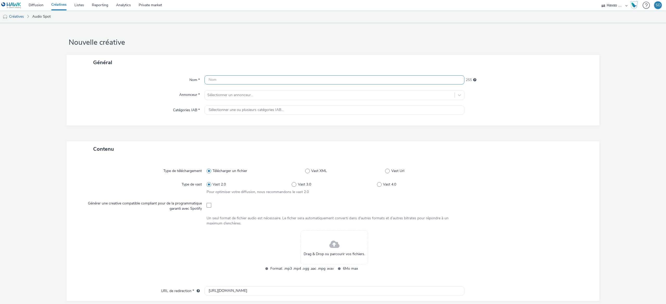
click at [222, 81] on input "text" at bounding box center [334, 79] width 260 height 9
paste input "SNCF VOYAGEURS_TRAINCROYABLE_SEPTEMBRE2025_30s_SPOTIFY_640x640_DEDI A CHANGER"
click at [319, 82] on input "SNCF VOYAGEURS_TRAINCROYABLE_SEPTEMBRE2025_30s_SPOTIFY_640x640_DEDI A CHANGER" at bounding box center [334, 79] width 260 height 9
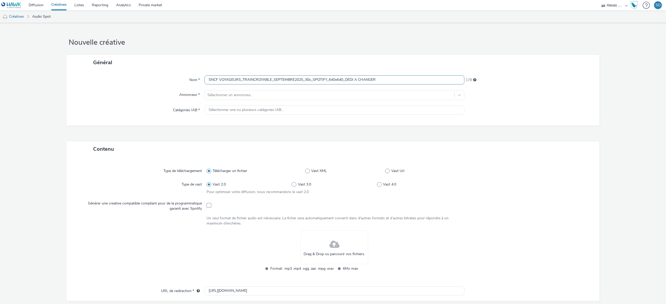
drag, startPoint x: 319, startPoint y: 82, endPoint x: 326, endPoint y: 81, distance: 7.1
click at [326, 81] on input "SNCF VOYAGEURS_TRAINCROYABLE_SEPTEMBRE2025_30s_SPOTIFY_640x640_DEDI A CHANGER" at bounding box center [334, 79] width 260 height 9
drag, startPoint x: 326, startPoint y: 81, endPoint x: 312, endPoint y: 81, distance: 14.3
click at [312, 81] on input "SNCF VOYAGEURS_TRAINCROYABLE_SEPTEMBRE2025_30s_SPOTIFY_640x640_DEDI A CHANGER" at bounding box center [334, 79] width 260 height 9
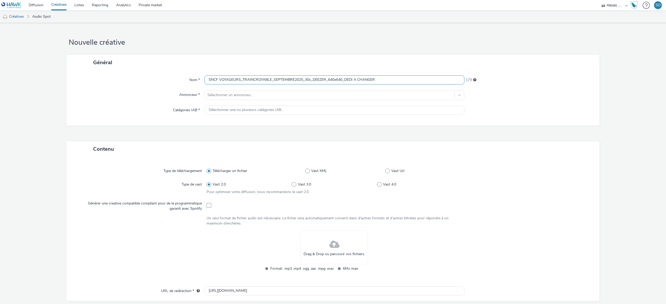
click at [305, 80] on input "SNCF VOYAGEURS_TRAINCROYABLE_SEPTEMBRE2025_30s_DEEZER_640x640_DEDI A CHANGER" at bounding box center [334, 79] width 260 height 9
drag, startPoint x: 383, startPoint y: 81, endPoint x: 343, endPoint y: 80, distance: 40.8
click at [343, 80] on input "SNCF VOYAGEURS_TRAINCROYABLE_SEPTEMBRE2025_20s_DEEZER_640x640_DEDI A CHANGER" at bounding box center [334, 79] width 260 height 9
type input "SNCF VOYAGEURS_TRAINCROYABLE_SEPTEMBRE2025_20s_DEEZER_640x640_TEASER GENERIQUE"
drag, startPoint x: 338, startPoint y: 104, endPoint x: 351, endPoint y: 100, distance: 13.9
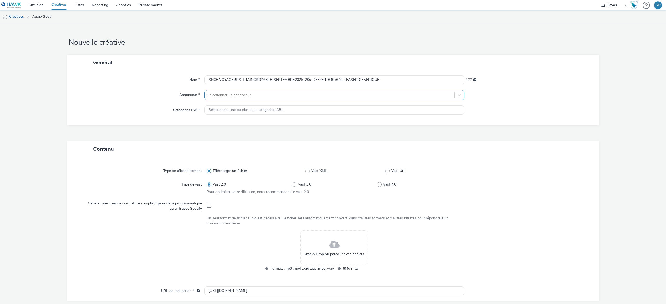
click at [351, 100] on div "Nom * SNCF VOYAGEURS_TRAINCROYABLE_SEPTEMBRE2025_20s_DEEZER_640x640_TEASER GENE…" at bounding box center [333, 97] width 533 height 55
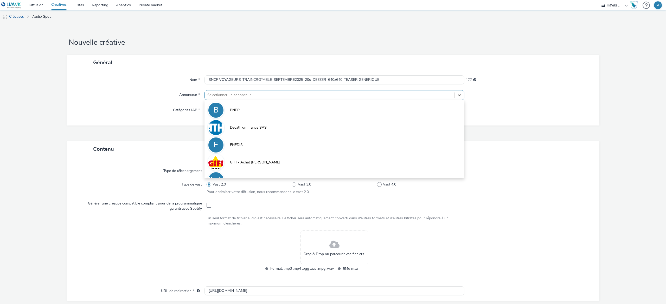
click at [355, 95] on div at bounding box center [329, 95] width 245 height 6
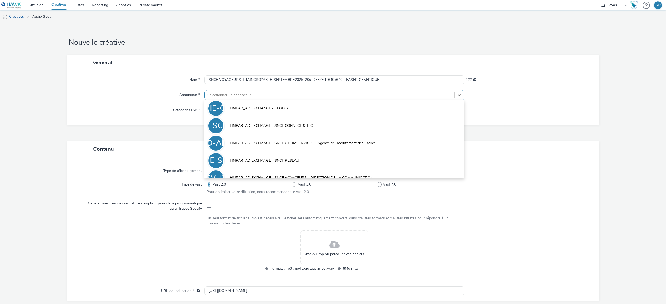
scroll to position [177, 0]
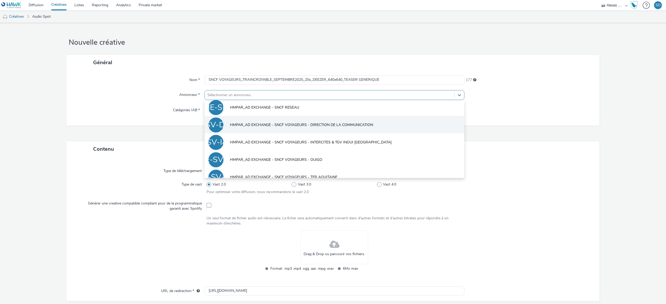
click at [350, 124] on span "HMPAR_AD EXCHANGE - SNCF VOYAGEURS - DIRECTION DE LA COMMUNICATION" at bounding box center [301, 125] width 143 height 5
type input "[URL][DOMAIN_NAME]"
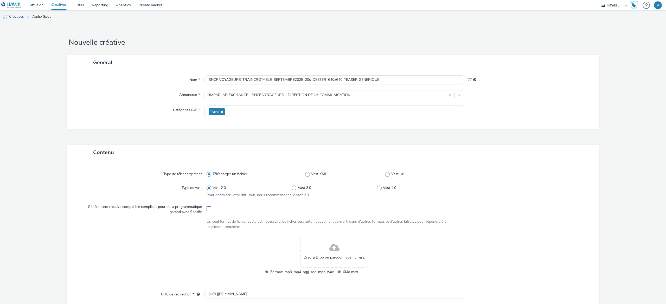
click at [207, 208] on span at bounding box center [209, 209] width 5 height 5
checkbox input "false"
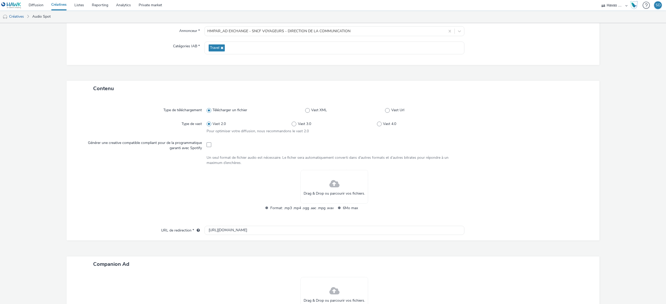
scroll to position [66, 0]
click at [334, 187] on span at bounding box center [334, 182] width 10 height 14
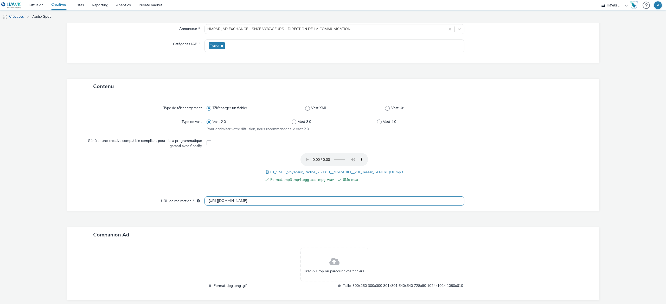
click at [279, 203] on input "[URL][DOMAIN_NAME]" at bounding box center [334, 201] width 260 height 9
paste input "s://[DOMAIN_NAME][URL]"
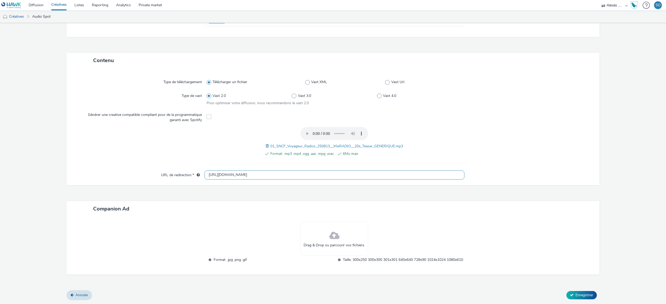
scroll to position [97, 0]
type input "[URL][DOMAIN_NAME]"
click at [309, 226] on div "Drag & Drop ou parcourir vos fichiers." at bounding box center [334, 239] width 68 height 34
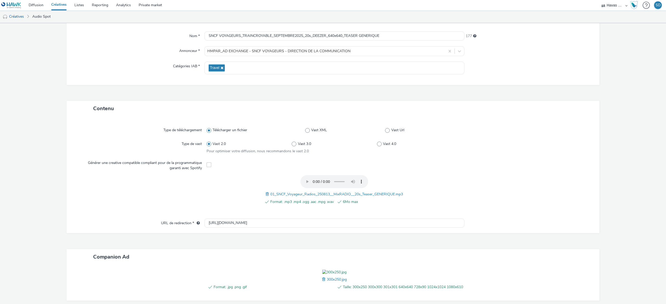
scroll to position [0, 0]
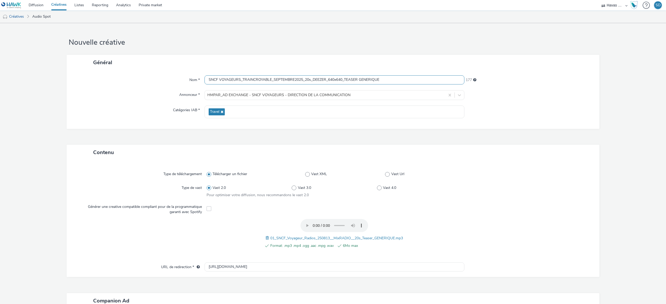
click at [328, 78] on input "SNCF VOYAGEURS_TRAINCROYABLE_SEPTEMBRE2025_20s_DEEZER_640x640_TEASER GENERIQUE" at bounding box center [334, 79] width 260 height 9
click at [332, 81] on input "SNCF VOYAGEURS_TRAINCROYABLE_SEPTEMBRE2025_20s_DEEZER_640x640_TEASER GENERIQUE" at bounding box center [334, 79] width 260 height 9
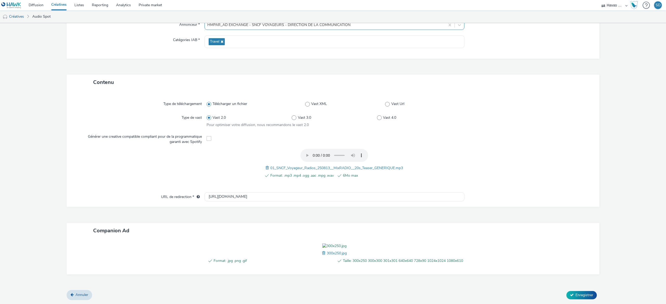
scroll to position [105, 0]
type input "SNCF VOYAGEURS_TRAINCROYABLE_SEPTEMBRE2025_20s_DEEZER_300x250_TEASER GENERIQUE"
click at [572, 291] on div "Annuler Enregistrer" at bounding box center [333, 295] width 533 height 9
click at [575, 294] on span "Enregistrer" at bounding box center [584, 295] width 18 height 5
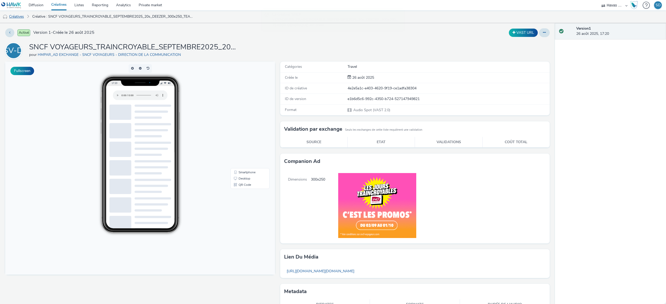
click at [23, 15] on link "Créatives" at bounding box center [13, 16] width 27 height 12
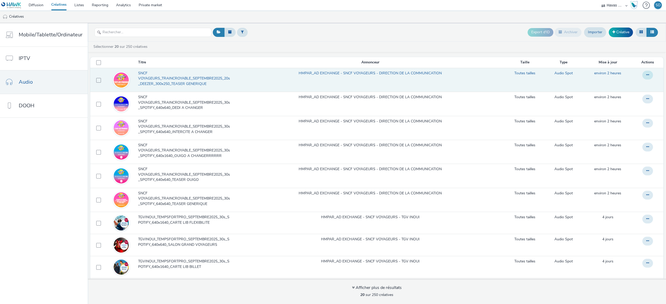
click at [646, 77] on icon at bounding box center [647, 75] width 3 height 4
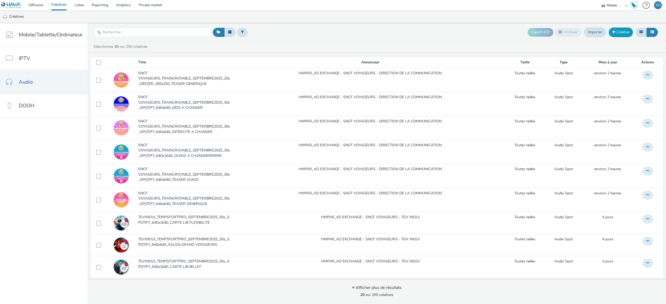
click at [620, 33] on link "Créative" at bounding box center [621, 32] width 24 height 9
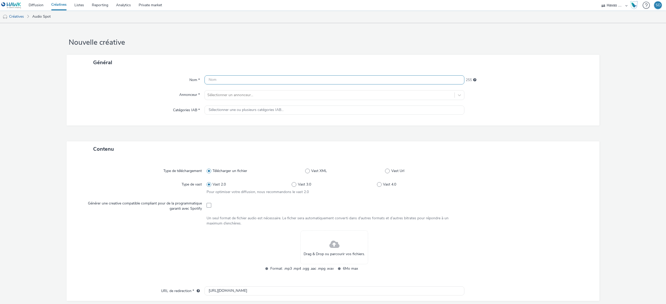
click at [386, 76] on input "text" at bounding box center [334, 79] width 260 height 9
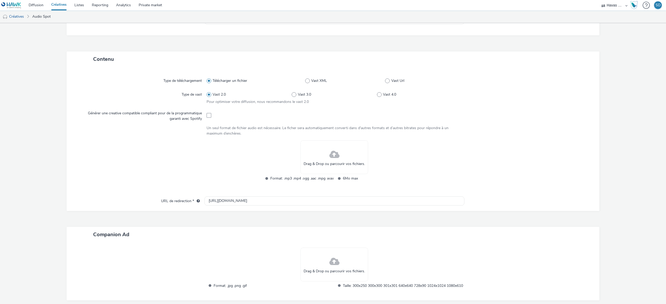
scroll to position [98, 0]
click at [335, 196] on input "[URL][DOMAIN_NAME]" at bounding box center [334, 198] width 260 height 9
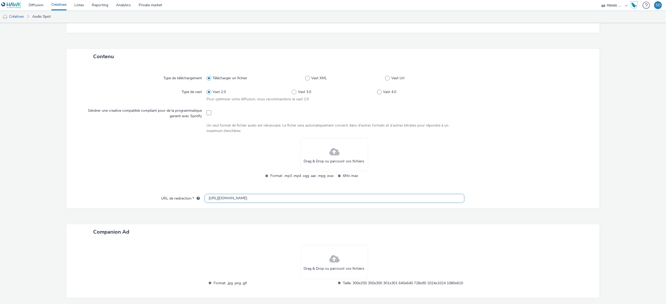
paste input "s://[DOMAIN_NAME][URL]"
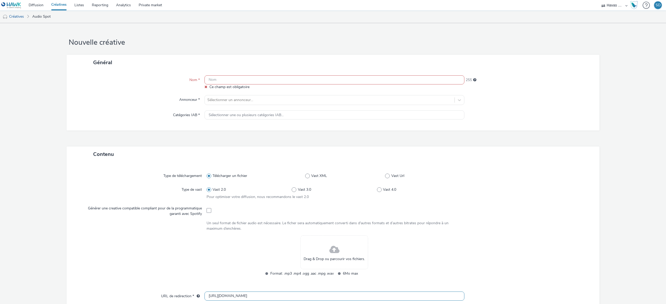
paste input "SNCF VOYAGEURS_TRAINCROYABLE_SEPTEMBRE2025_20s_DEEZER_300x250_TEASER GENERIQUE"
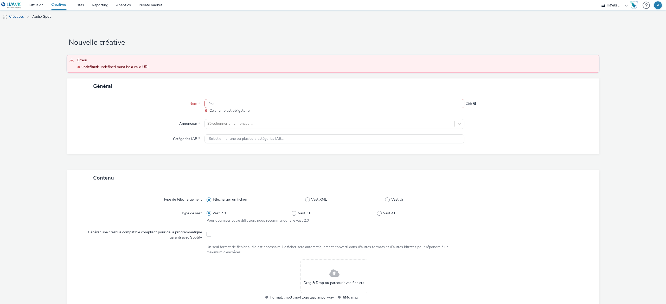
click at [310, 81] on div "Général Nom * Ce champ est obligatoire 255 Annonceur * Sélectionner un annonceu…" at bounding box center [333, 117] width 533 height 76
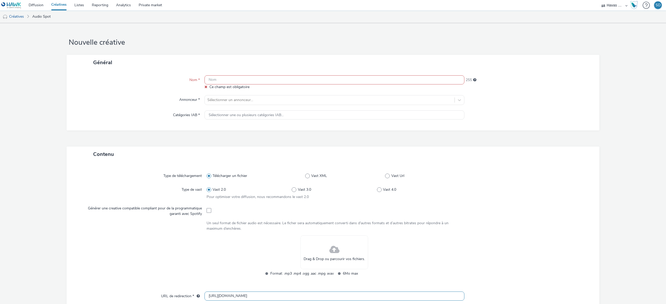
type input "[URL][DOMAIN_NAME]"
click at [310, 81] on input "text" at bounding box center [334, 79] width 260 height 9
paste input "SNCF VOYAGEURS_TRAINCROYABLE_SEPTEMBRE2025_20s_DEEZER_300x250_TEASER GENERIQUE"
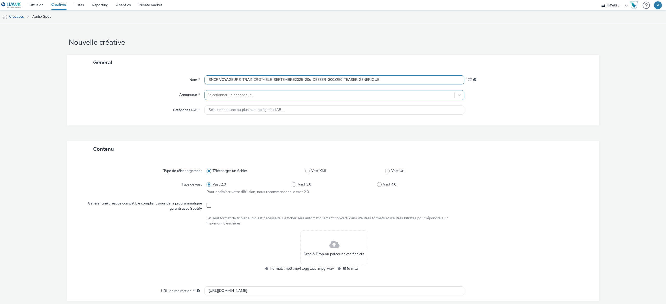
type input "SNCF VOYAGEURS_TRAINCROYABLE_SEPTEMBRE2025_20s_DEEZER_300x250_TEASER GENERIQUE"
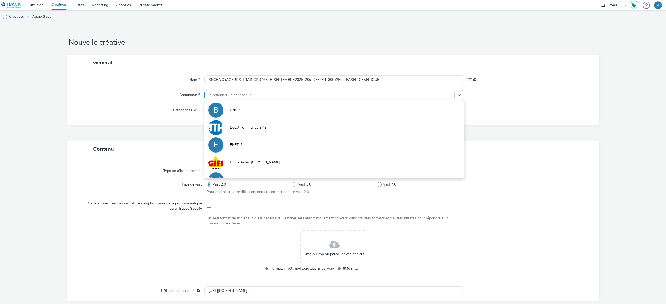
click at [272, 96] on div at bounding box center [329, 95] width 245 height 6
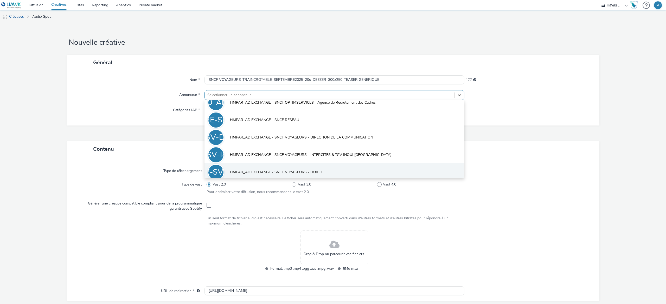
scroll to position [165, 0]
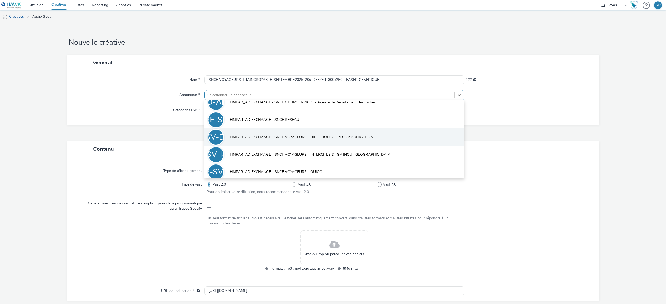
click at [307, 140] on span "HMPAR_AD EXCHANGE - SNCF VOYAGEURS - DIRECTION DE LA COMMUNICATION" at bounding box center [301, 137] width 143 height 5
type input "[URL][DOMAIN_NAME]"
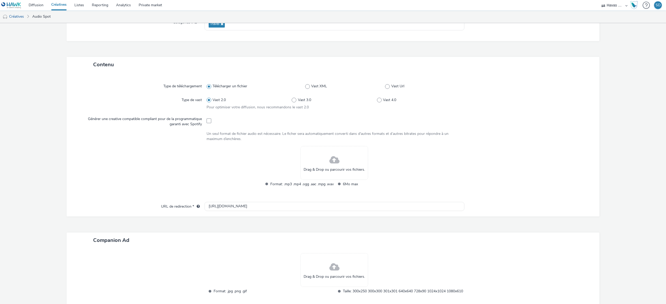
scroll to position [89, 0]
click at [329, 177] on div "Drag & Drop ou parcourir vos fichiers." at bounding box center [334, 162] width 68 height 34
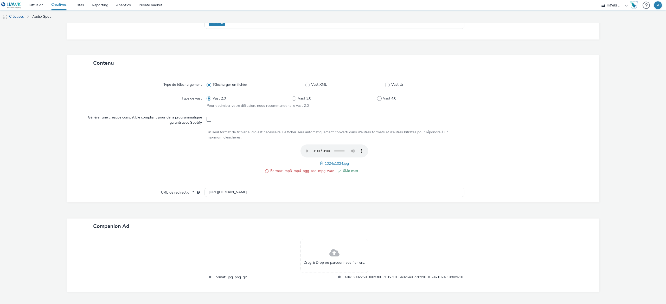
click at [320, 164] on span at bounding box center [322, 164] width 5 height 6
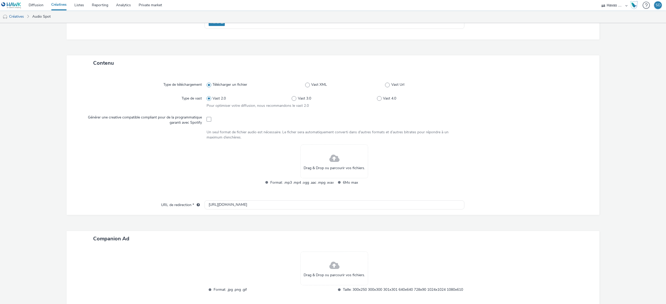
click at [323, 157] on div "Drag & Drop ou parcourir vos fichiers." at bounding box center [334, 162] width 68 height 34
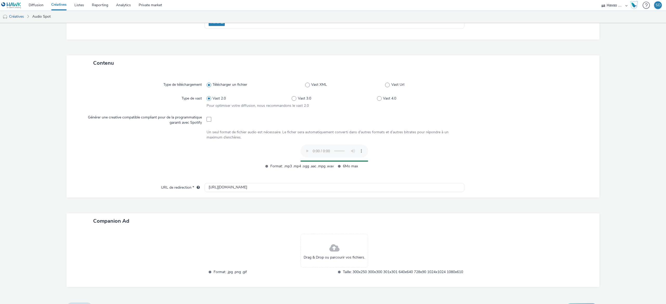
scroll to position [107, 0]
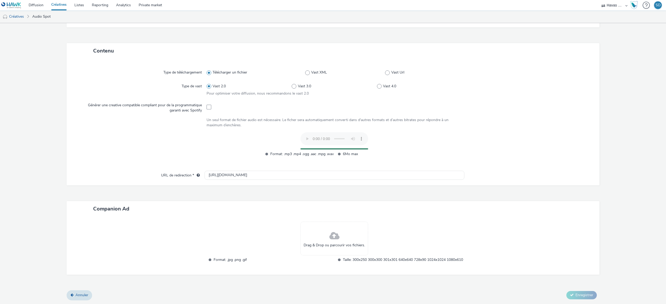
click at [351, 222] on div "Drag & Drop ou parcourir vos fichiers." at bounding box center [334, 239] width 68 height 34
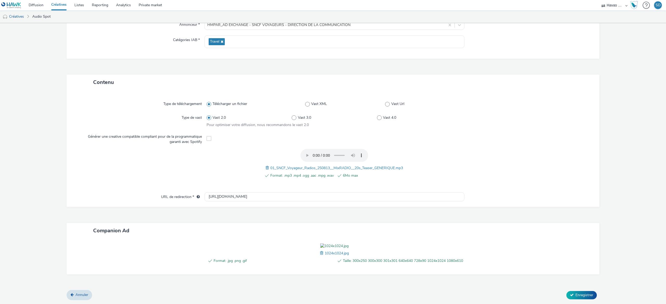
scroll to position [105, 0]
click at [575, 296] on span "Enregistrer" at bounding box center [584, 295] width 18 height 5
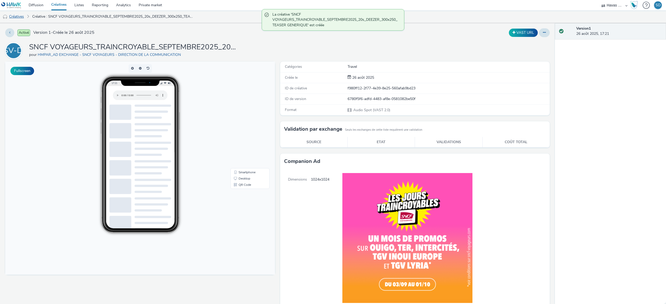
click at [22, 15] on link "Créatives" at bounding box center [13, 16] width 27 height 12
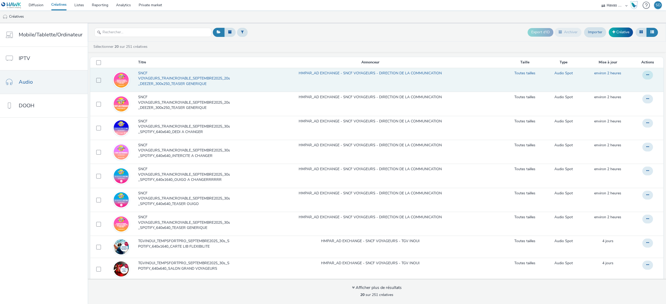
click at [642, 78] on button at bounding box center [647, 75] width 11 height 9
click at [619, 88] on link "Modifier" at bounding box center [633, 85] width 39 height 10
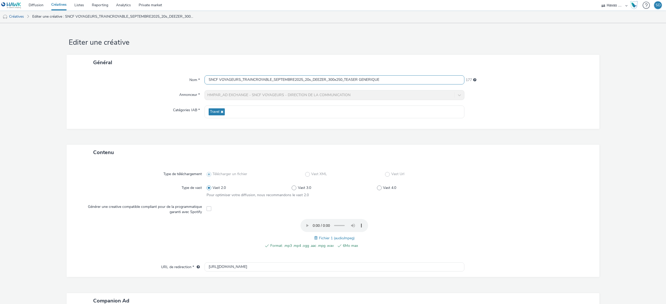
click at [331, 80] on input "SNCF VOYAGEURS_TRAINCROYABLE_SEPTEMBRE2025_20s_DEEZER_300x250_TEASER GENERIQUE" at bounding box center [334, 79] width 260 height 9
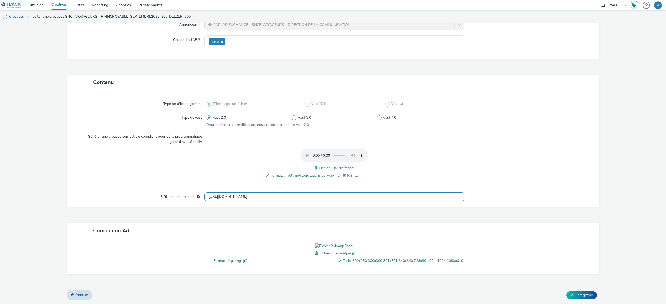
type input "SNCF VOYAGEURS_TRAINCROYABLE_SEPTEMBRE2025_20s_DEEZER_1024x1024_TEASER GENERIQUE"
click at [316, 193] on input "[URL][DOMAIN_NAME]" at bounding box center [334, 197] width 260 height 9
drag, startPoint x: 316, startPoint y: 164, endPoint x: 366, endPoint y: 317, distance: 160.8
click at [366, 304] on html "Diffusion Créatives Listes Reporting Analytics Private market Havas Media Franc…" at bounding box center [333, 152] width 666 height 304
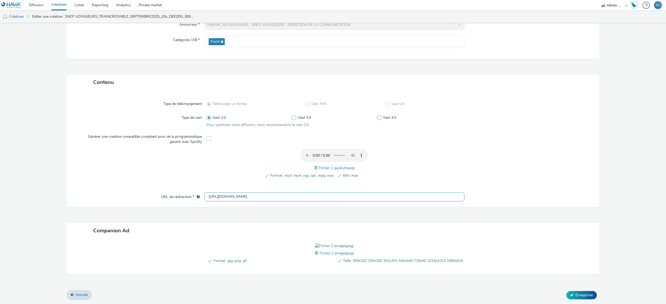
paste input "s://[DOMAIN_NAME][URL]"
type input "[URL][DOMAIN_NAME]"
click at [576, 295] on span "Enregistrer" at bounding box center [584, 295] width 18 height 5
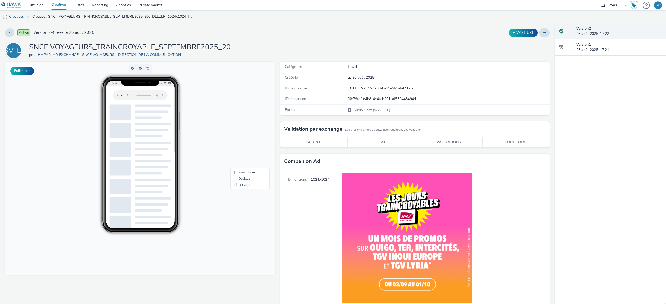
click at [24, 16] on link "Créatives" at bounding box center [13, 16] width 27 height 12
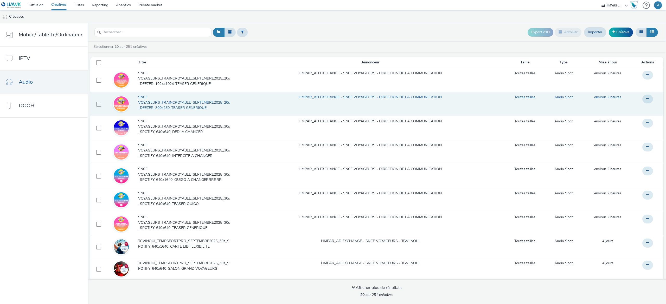
click at [206, 101] on span "SNCF VOYAGEURS_TRAINCROYABLE_SEPTEMBRE2025_20s_DEEZER_300x250_TEASER GENERIQUE" at bounding box center [185, 103] width 95 height 16
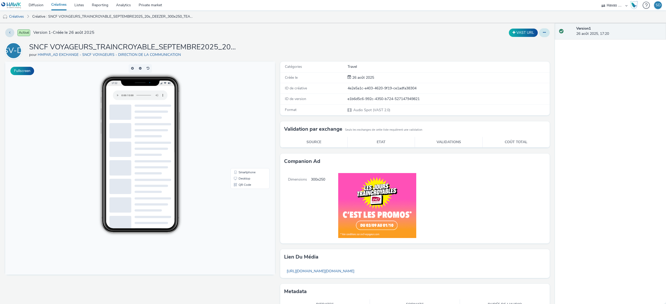
click at [539, 33] on button at bounding box center [544, 32] width 11 height 9
click at [534, 47] on link "Modifier" at bounding box center [530, 43] width 39 height 10
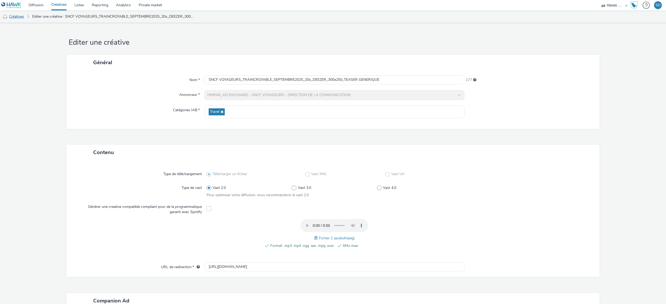
click at [13, 14] on link "Créatives" at bounding box center [13, 16] width 27 height 12
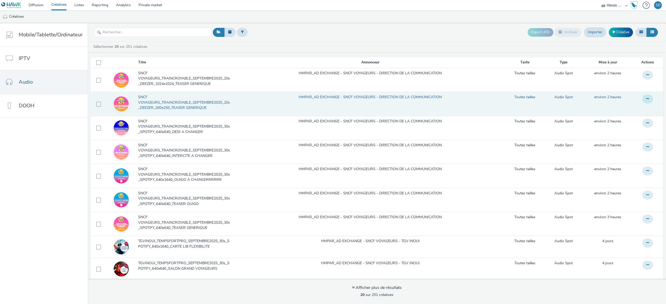
click at [646, 100] on icon at bounding box center [647, 99] width 3 height 4
click at [628, 117] on link "Dupliquer" at bounding box center [633, 120] width 39 height 10
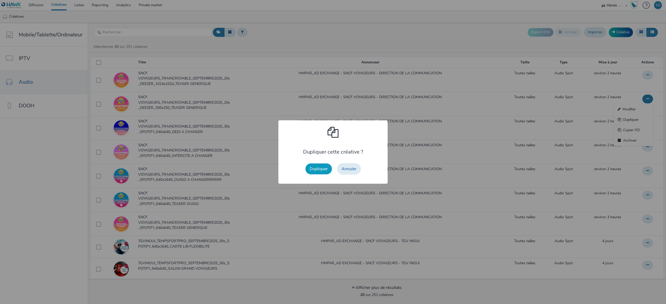
click at [321, 171] on button "Dupliquer" at bounding box center [318, 169] width 27 height 11
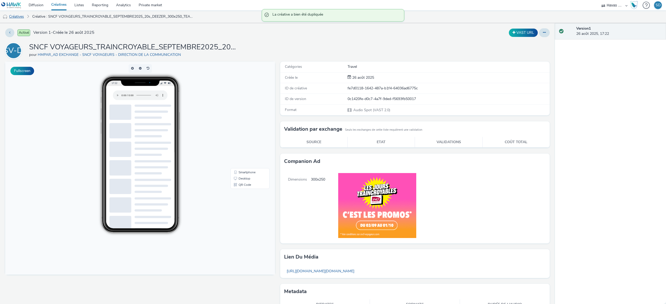
click at [22, 15] on link "Créatives" at bounding box center [13, 16] width 27 height 12
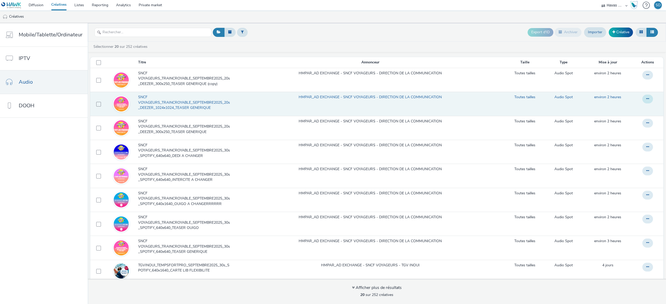
click at [642, 103] on button at bounding box center [647, 99] width 11 height 9
click at [619, 120] on link "Dupliquer" at bounding box center [633, 120] width 39 height 10
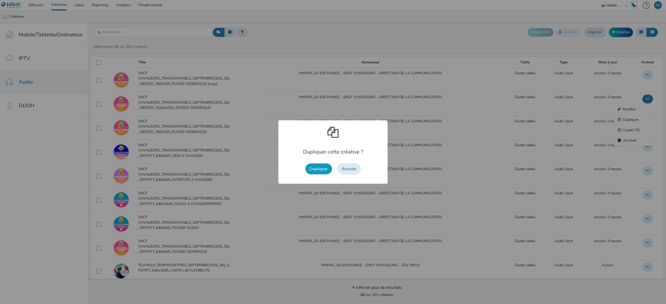
click at [319, 168] on button "Dupliquer" at bounding box center [318, 169] width 27 height 11
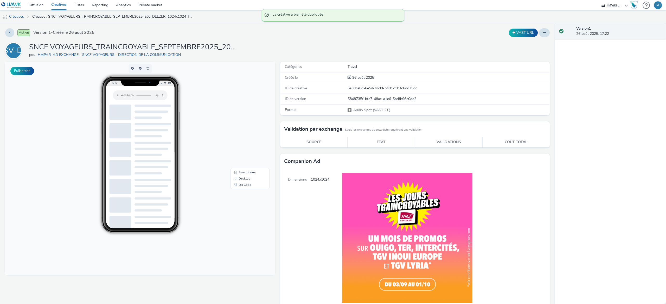
click at [28, 15] on li "Créatives" at bounding box center [15, 16] width 30 height 12
click at [25, 15] on link "Créatives" at bounding box center [13, 16] width 27 height 12
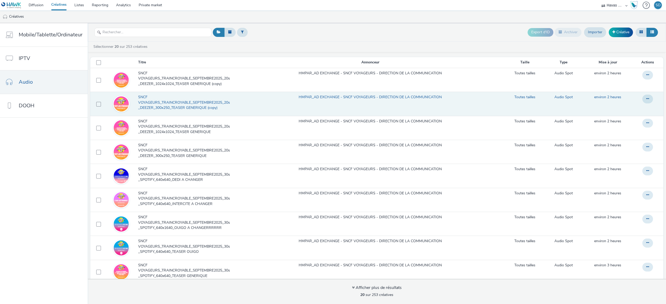
click at [203, 104] on span "SNCF VOYAGEURS_TRAINCROYABLE_SEPTEMBRE2025_20s_DEEZER_300x250_TEASER GENERIQUE …" at bounding box center [185, 103] width 95 height 16
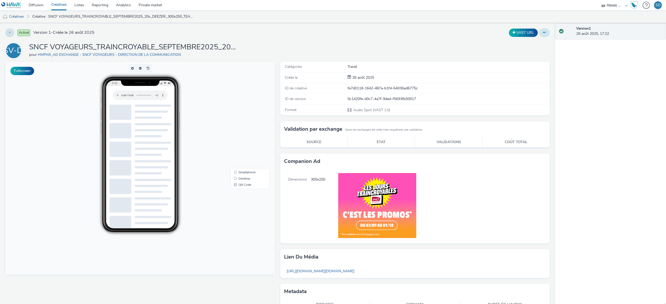
click at [539, 31] on button at bounding box center [544, 32] width 11 height 9
click at [532, 43] on link "Modifier" at bounding box center [530, 43] width 39 height 10
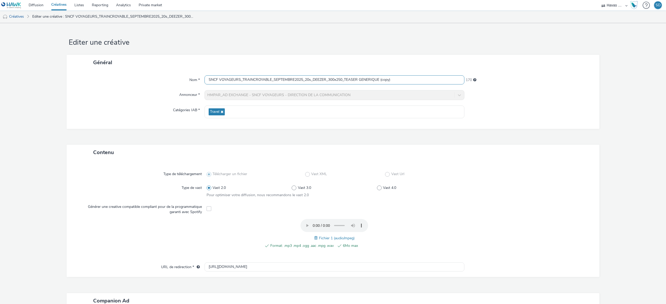
drag, startPoint x: 344, startPoint y: 80, endPoint x: 353, endPoint y: 79, distance: 9.7
click at [353, 79] on input "SNCF VOYAGEURS_TRAINCROYABLE_SEPTEMBRE2025_20s_DEEZER_300x250_TEASER GENERIQUE …" at bounding box center [334, 79] width 260 height 9
click at [357, 81] on input "SNCF VOYAGEURS_TRAINCROYABLE_SEPTEMBRE2025_20s_DEEZER_300x250_TEASER GENERIQUE …" at bounding box center [334, 79] width 260 height 9
drag, startPoint x: 360, startPoint y: 81, endPoint x: 441, endPoint y: 78, distance: 81.5
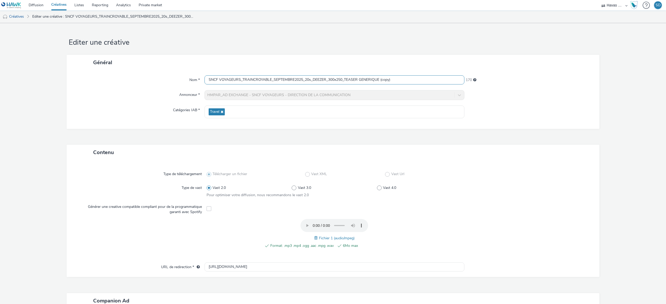
click at [441, 78] on input "SNCF VOYAGEURS_TRAINCROYABLE_SEPTEMBRE2025_20s_DEEZER_300x250_TEASER GENERIQUE …" at bounding box center [334, 79] width 260 height 9
type input "SNCF VOYAGEURS_TRAINCROYABLE_SEPTEMBRE2025_20s_DEEZER_300x250_TEASER OUIGO"
click at [314, 239] on span at bounding box center [316, 238] width 5 height 6
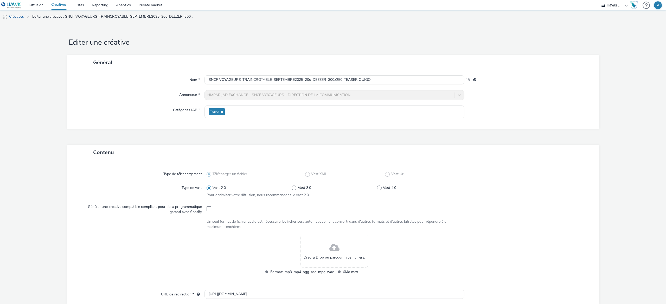
click at [312, 248] on div "Drag & Drop ou parcourir vos fichiers." at bounding box center [334, 251] width 68 height 34
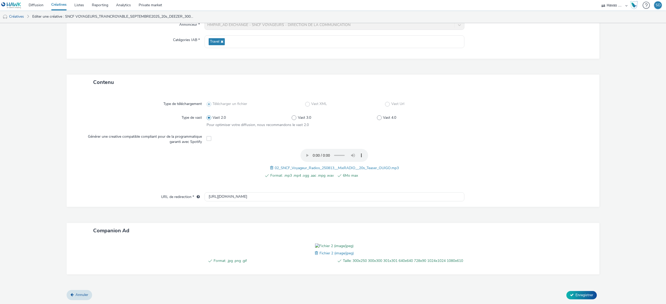
scroll to position [105, 0]
click at [315, 251] on span at bounding box center [317, 254] width 5 height 6
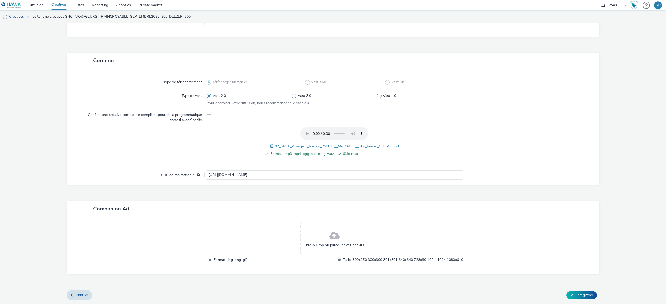
click at [324, 235] on div "Drag & Drop ou parcourir vos fichiers." at bounding box center [334, 239] width 68 height 34
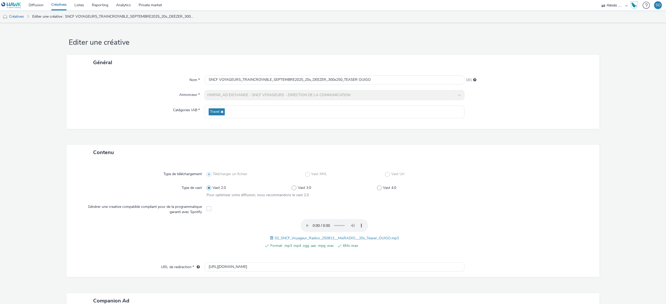
scroll to position [105, 0]
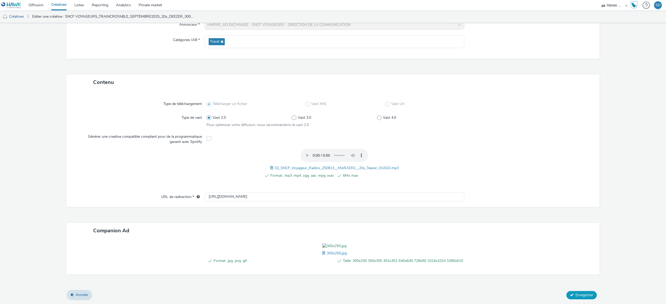
click at [575, 296] on span "Enregistrer" at bounding box center [584, 295] width 18 height 5
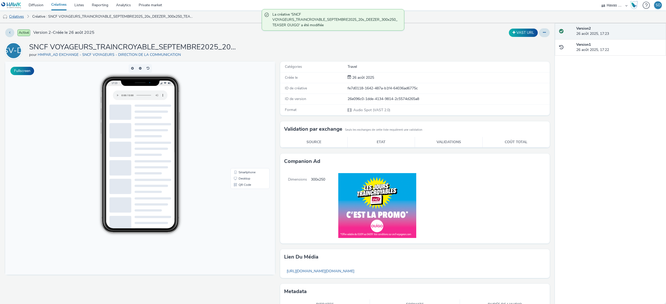
click at [19, 12] on link "Créatives" at bounding box center [13, 16] width 27 height 12
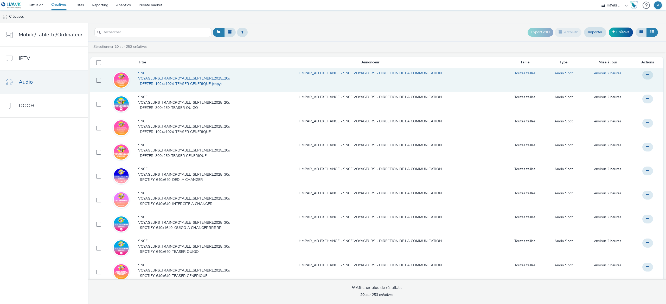
click at [522, 79] on td "Toutes tailles" at bounding box center [524, 80] width 41 height 24
click at [203, 80] on span "SNCF VOYAGEURS_TRAINCROYABLE_SEPTEMBRE2025_20s_DEEZER_1024x1024_TEASER GENERIQU…" at bounding box center [185, 79] width 95 height 16
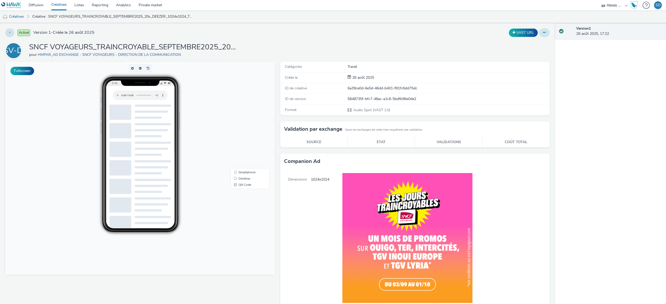
click at [539, 35] on button at bounding box center [544, 32] width 11 height 9
click at [534, 41] on link "Modifier" at bounding box center [530, 43] width 39 height 10
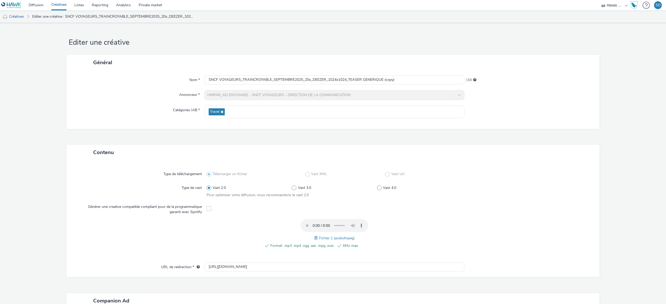
click at [314, 238] on span at bounding box center [316, 238] width 5 height 6
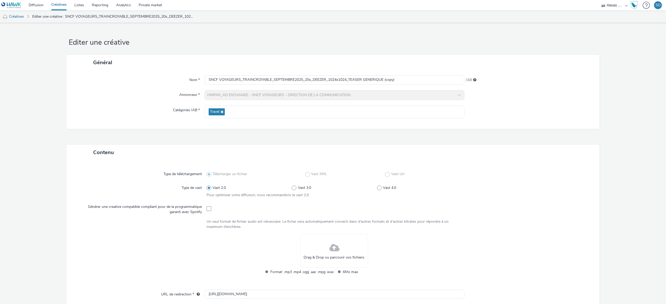
click at [315, 239] on div "Drag & Drop ou parcourir vos fichiers." at bounding box center [334, 251] width 68 height 34
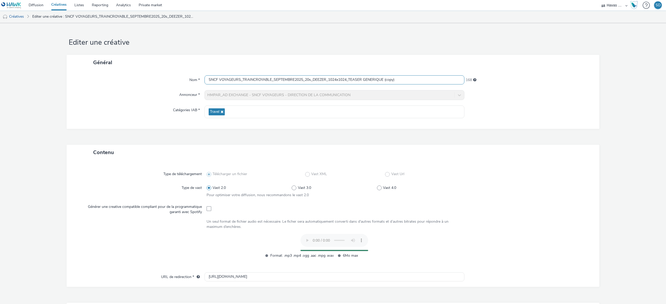
drag, startPoint x: 399, startPoint y: 82, endPoint x: 363, endPoint y: 83, distance: 35.1
click at [363, 83] on input "SNCF VOYAGEURS_TRAINCROYABLE_SEPTEMBRE2025_20s_DEEZER_1024x1024_TEASER GENERIQU…" at bounding box center [334, 79] width 260 height 9
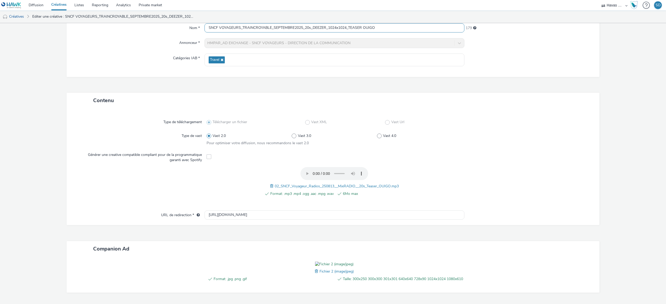
scroll to position [105, 0]
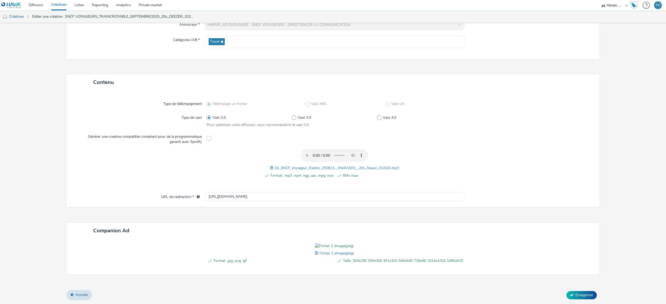
type input "SNCF VOYAGEURS_TRAINCROYABLE_SEPTEMBRE2025_20s_DEEZER_1024x1024_TEASER OUIGO"
click at [315, 251] on span at bounding box center [317, 254] width 5 height 6
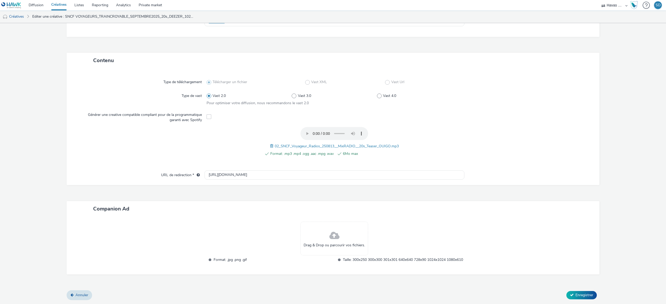
click at [322, 236] on div "Drag & Drop ou parcourir vos fichiers." at bounding box center [334, 239] width 68 height 34
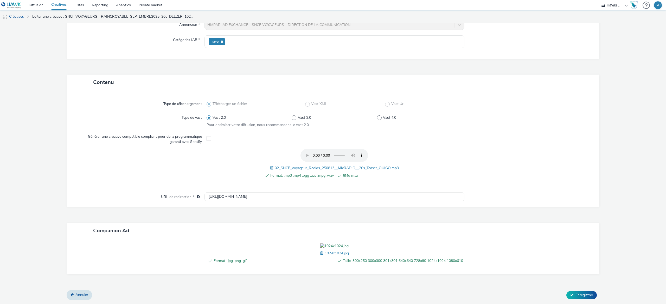
click at [320, 254] on span at bounding box center [322, 254] width 5 height 6
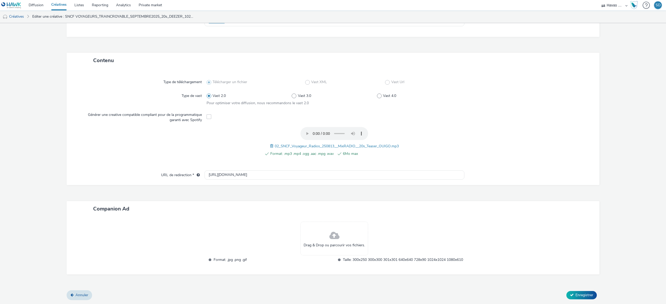
click at [332, 234] on span at bounding box center [334, 236] width 10 height 14
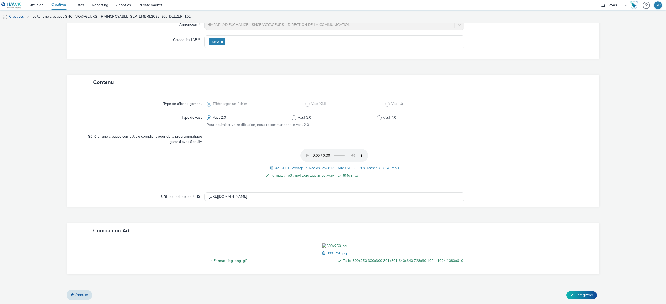
click at [322, 255] on span at bounding box center [324, 254] width 5 height 6
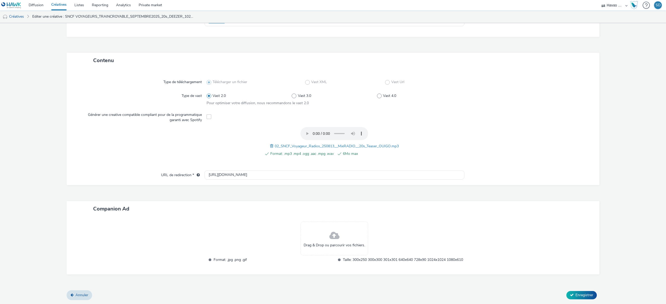
click at [337, 236] on div "Drag & Drop ou parcourir vos fichiers." at bounding box center [334, 239] width 68 height 34
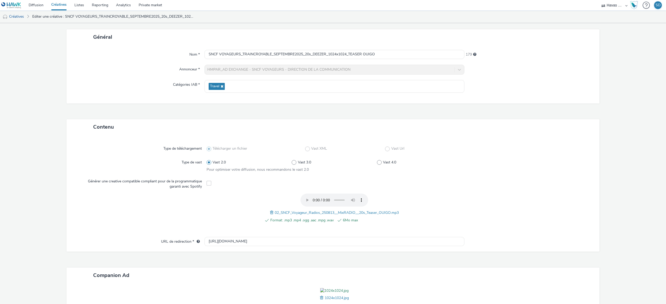
scroll to position [105, 0]
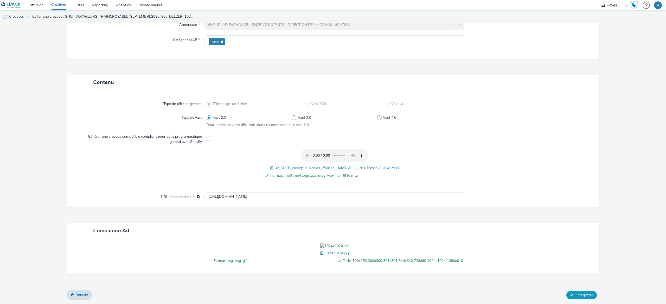
click at [575, 293] on span "Enregistrer" at bounding box center [584, 295] width 18 height 5
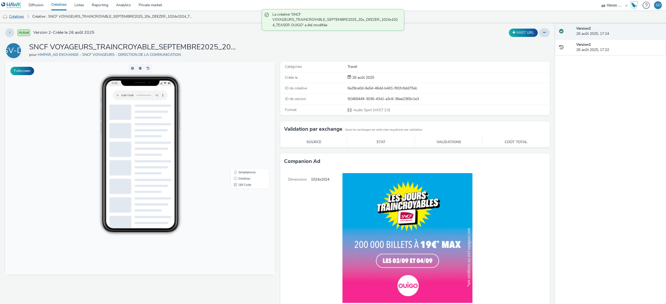
click at [22, 16] on link "Créatives" at bounding box center [13, 16] width 27 height 12
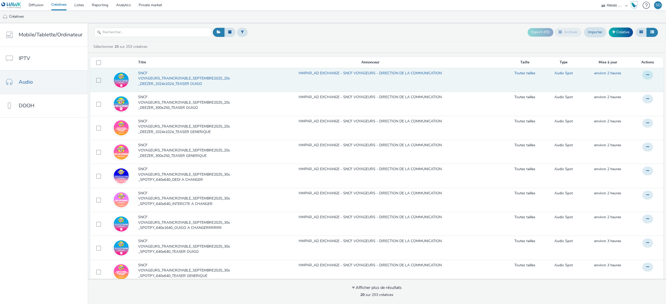
click at [646, 77] on icon at bounding box center [647, 75] width 3 height 4
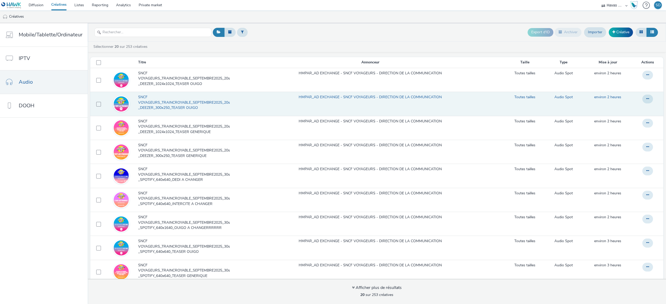
click at [458, 108] on td "HMPAR_AD EXCHANGE - SNCF VOYAGEURS - DIRECTION DE LA COMMUNICATION" at bounding box center [370, 104] width 268 height 24
click at [646, 98] on icon at bounding box center [647, 99] width 3 height 4
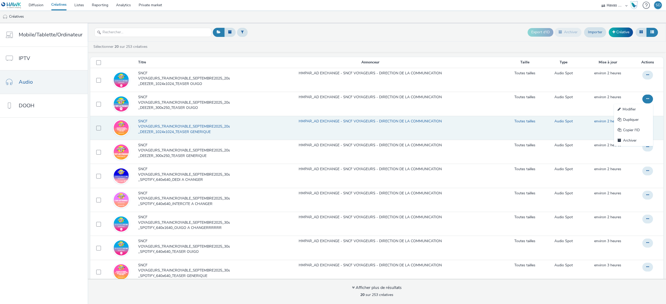
click at [555, 127] on td "Audio Spot" at bounding box center [563, 128] width 36 height 24
click at [634, 129] on td at bounding box center [648, 128] width 29 height 24
click at [646, 123] on icon at bounding box center [647, 123] width 3 height 4
click at [616, 147] on link "Dupliquer" at bounding box center [633, 144] width 39 height 10
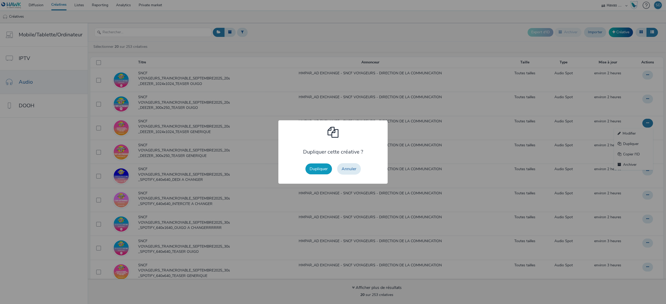
click at [321, 166] on button "Dupliquer" at bounding box center [318, 169] width 27 height 11
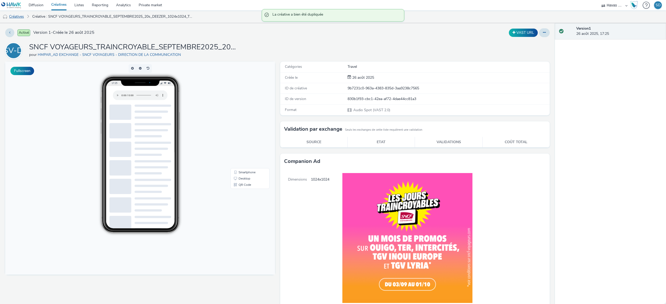
click at [19, 14] on link "Créatives" at bounding box center [13, 16] width 27 height 12
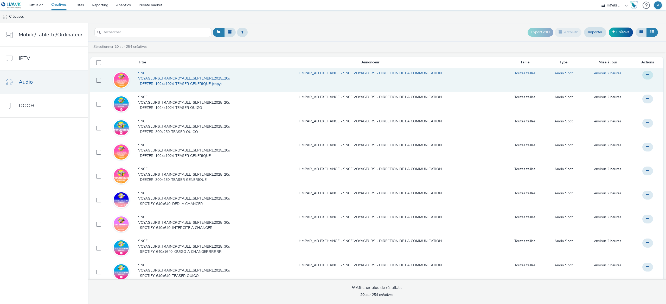
click at [646, 76] on icon at bounding box center [647, 75] width 3 height 4
click at [614, 97] on link "Dupliquer" at bounding box center [633, 96] width 39 height 10
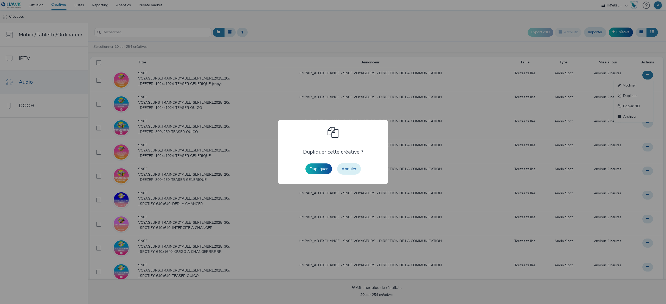
click at [347, 171] on button "Annuler" at bounding box center [349, 168] width 24 height 11
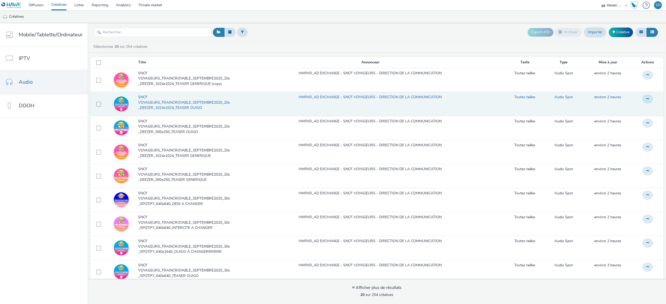
click at [646, 99] on icon at bounding box center [647, 99] width 3 height 4
click at [626, 121] on link "Dupliquer" at bounding box center [633, 120] width 39 height 10
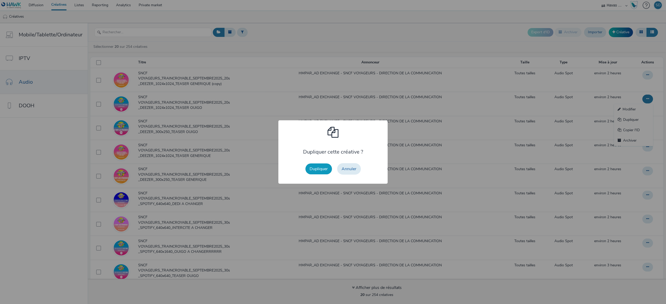
click at [315, 171] on button "Dupliquer" at bounding box center [318, 169] width 27 height 11
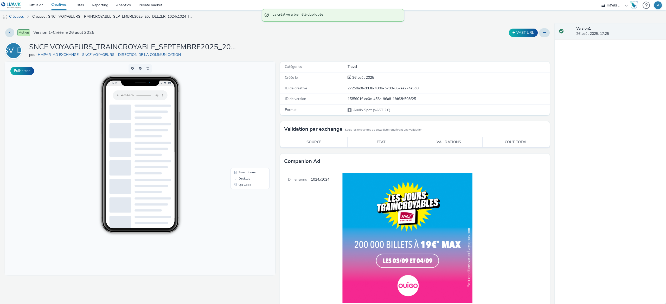
click at [11, 17] on link "Créatives" at bounding box center [13, 16] width 27 height 12
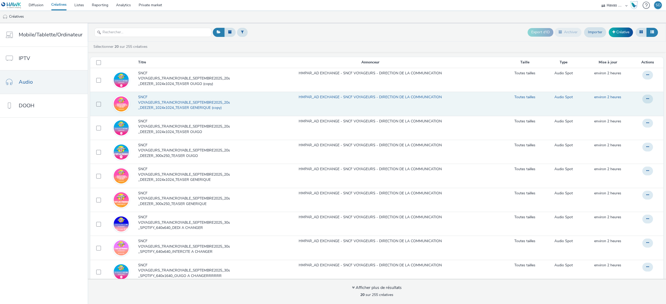
click at [197, 98] on span "SNCF VOYAGEURS_TRAINCROYABLE_SEPTEMBRE2025_20s_DEEZER_1024x1024_TEASER GENERIQU…" at bounding box center [185, 103] width 95 height 16
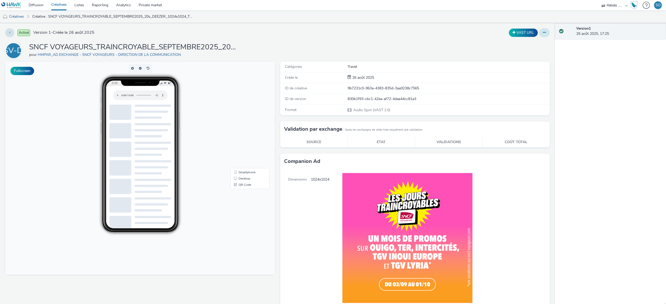
click at [539, 36] on button at bounding box center [544, 32] width 11 height 9
click at [531, 46] on link "Modifier" at bounding box center [530, 43] width 39 height 10
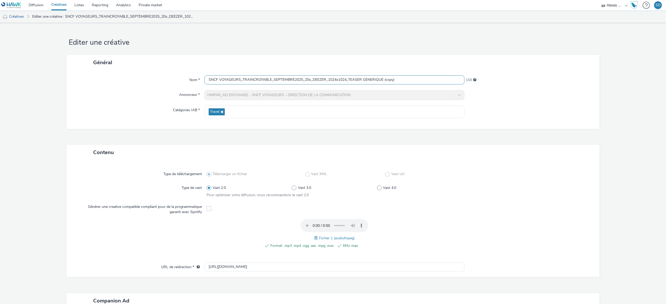
click at [312, 79] on input "SNCF VOYAGEURS_TRAINCROYABLE_SEPTEMBRE2025_20s_DEEZER_1024x1024_TEASER GENERIQU…" at bounding box center [334, 79] width 260 height 9
click at [327, 83] on input "SNCF VOYAGEURS_TRAINCROYABLE_SEPTEMBRE2025_20s_DEEZER_1024x1024_TEASER GENERIQU…" at bounding box center [334, 79] width 260 height 9
drag, startPoint x: 324, startPoint y: 82, endPoint x: 311, endPoint y: 82, distance: 13.5
click at [311, 82] on input "SNCF VOYAGEURS_TRAINCROYABLE_SEPTEMBRE2025_20s_DEEZER_1024x1024_TEASER GENERIQU…" at bounding box center [334, 79] width 260 height 9
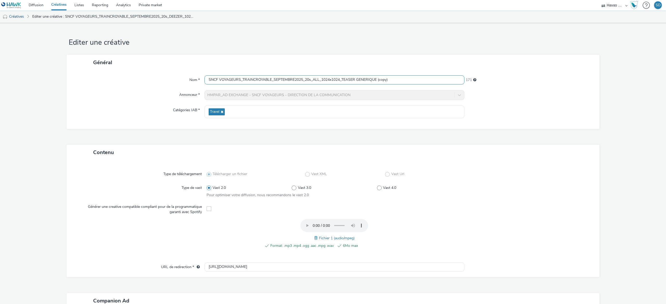
drag, startPoint x: 320, startPoint y: 82, endPoint x: 340, endPoint y: 81, distance: 19.8
click at [340, 81] on input "SNCF VOYAGEURS_TRAINCROYABLE_SEPTEMBRE2025_20s_ALL_1024x1024_TEASER GENERIQUE (…" at bounding box center [334, 79] width 260 height 9
drag, startPoint x: 357, startPoint y: 81, endPoint x: 378, endPoint y: 80, distance: 20.6
click at [378, 80] on input "SNCF VOYAGEURS_TRAINCROYABLE_SEPTEMBRE2025_20s_ALL_TEASER GENERIQUE (copy)" at bounding box center [334, 79] width 260 height 9
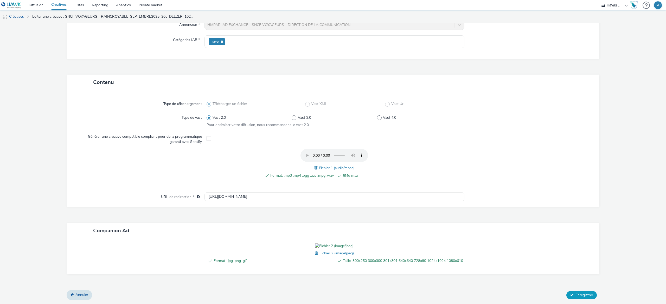
type input "SNCF VOYAGEURS_TRAINCROYABLE_SEPTEMBRE2025_20s_ALL_TEASER GENERIQUE"
click at [570, 297] on icon at bounding box center [572, 295] width 4 height 4
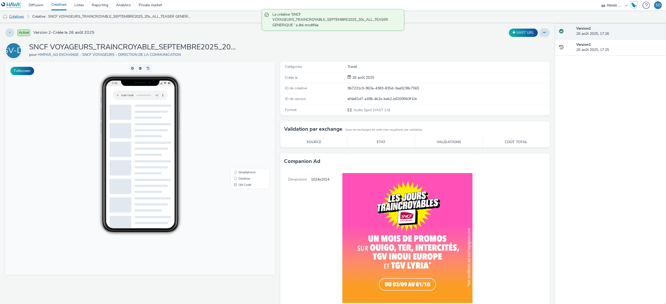
click at [19, 12] on link "Créatives" at bounding box center [13, 16] width 27 height 12
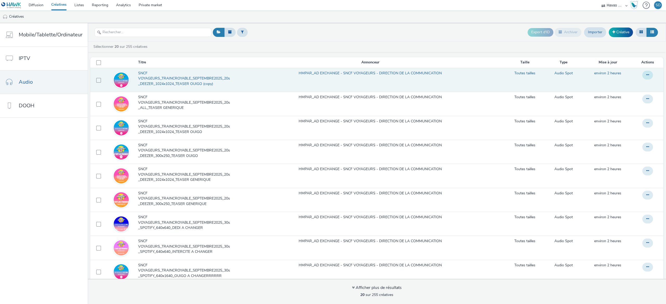
click at [642, 75] on button at bounding box center [647, 75] width 11 height 9
click at [614, 86] on link "Modifier" at bounding box center [633, 85] width 39 height 10
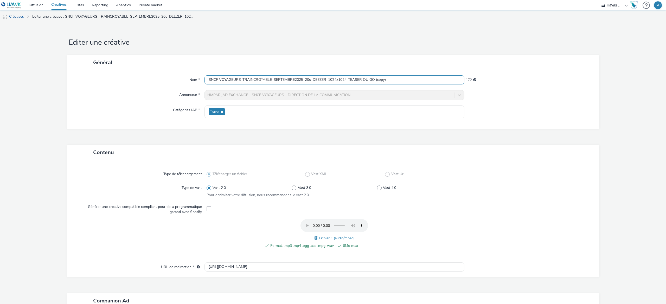
drag, startPoint x: 400, startPoint y: 82, endPoint x: 373, endPoint y: 82, distance: 27.1
click at [373, 82] on input "SNCF VOYAGEURS_TRAINCROYABLE_SEPTEMBRE2025_20s_DEEZER_1024x1024_TEASER OUIGO (c…" at bounding box center [334, 79] width 260 height 9
click at [319, 82] on input "SNCF VOYAGEURS_TRAINCROYABLE_SEPTEMBRE2025_20s_DEEZER_1024x1024_TEASER OUIGO" at bounding box center [334, 79] width 260 height 9
click at [323, 81] on input "SNCF VOYAGEURS_TRAINCROYABLE_SEPTEMBRE2025_20s_DEEZER_1024x1024_TEASER OUIGO" at bounding box center [334, 79] width 260 height 9
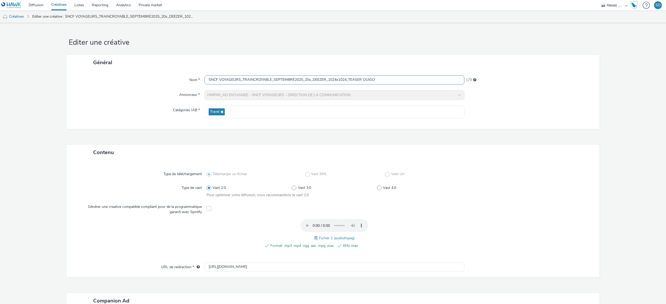
drag, startPoint x: 347, startPoint y: 80, endPoint x: 309, endPoint y: 82, distance: 37.2
click at [309, 82] on input "SNCF VOYAGEURS_TRAINCROYABLE_SEPTEMBRE2025_20s_DEEZER_1024x1024_TEASER OUIGO" at bounding box center [334, 79] width 260 height 9
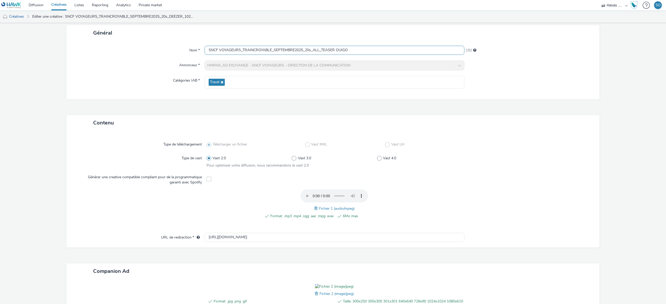
scroll to position [105, 0]
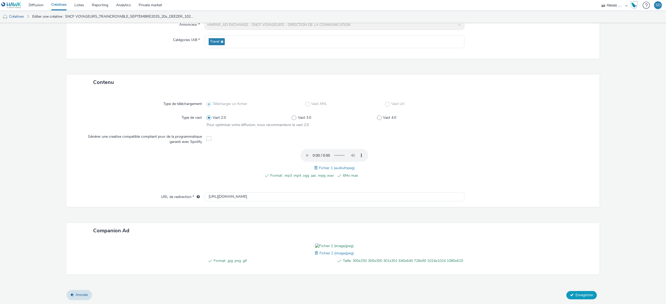
type input "SNCF VOYAGEURS_TRAINCROYABLE_SEPTEMBRE2025_20s_ALL_TEASER OUIGO"
click at [575, 295] on span "Enregistrer" at bounding box center [584, 295] width 18 height 5
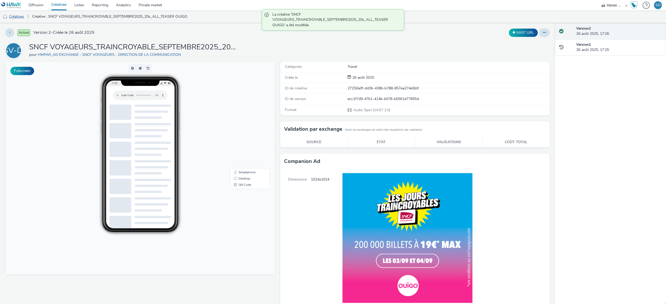
click at [18, 14] on link "Créatives" at bounding box center [13, 16] width 27 height 12
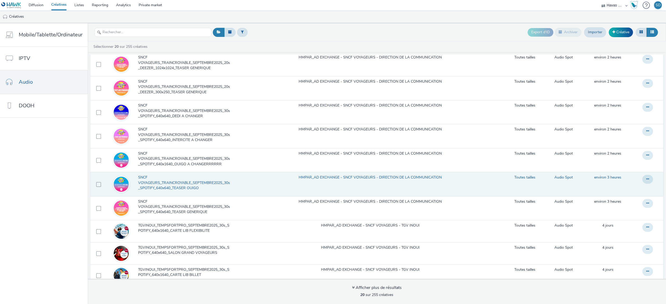
scroll to position [112, 0]
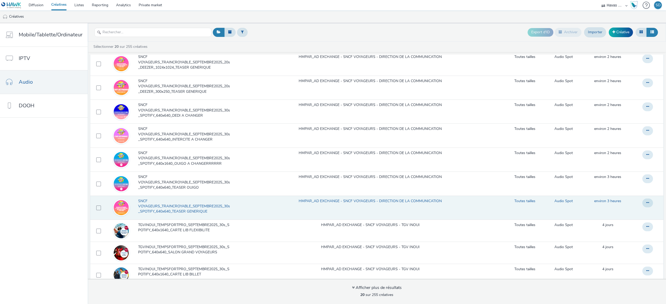
click at [213, 211] on span "SNCF VOYAGEURS_TRAINCROYABLE_SEPTEMBRE2025_30s_SPOTIFY_640x640_TEASER GENERIQUE" at bounding box center [185, 207] width 95 height 16
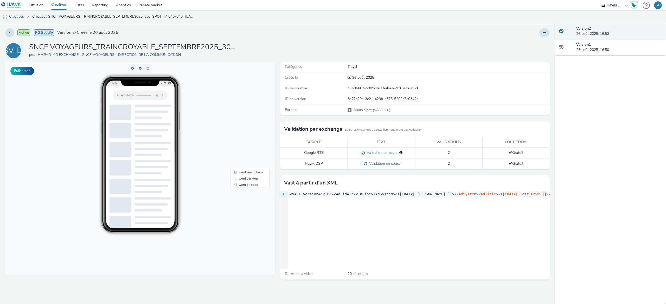
click at [547, 33] on button at bounding box center [544, 32] width 11 height 9
click at [536, 47] on link "Modifier" at bounding box center [530, 43] width 39 height 10
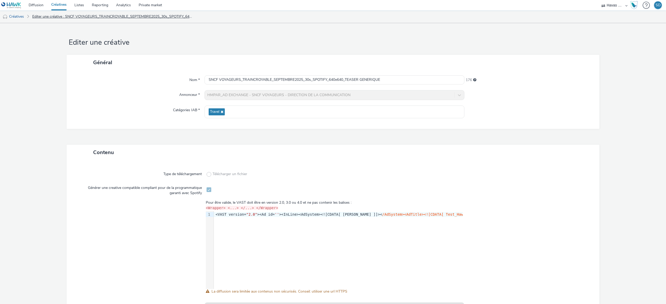
click at [43, 16] on link "Editer une créative : SNCF VOYAGEURS_TRAINCROYABLE_SEPTEMBRE2025_30s_SPOTIFY_64…" at bounding box center [113, 16] width 167 height 12
click at [17, 16] on link "Créatives" at bounding box center [13, 16] width 27 height 12
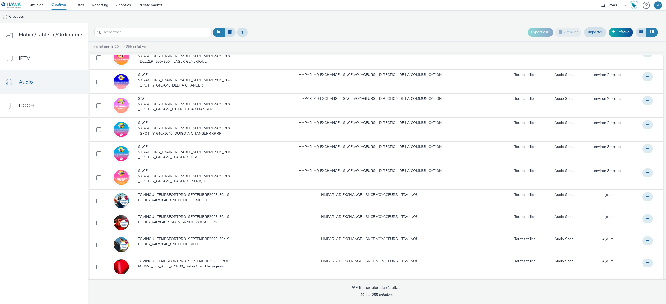
scroll to position [146, 0]
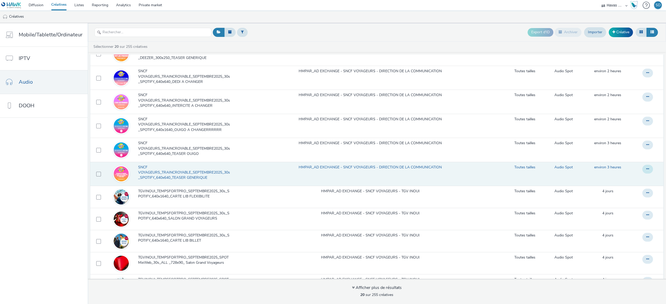
click at [642, 169] on button at bounding box center [647, 169] width 11 height 9
click at [630, 177] on link "Modifier" at bounding box center [633, 180] width 39 height 10
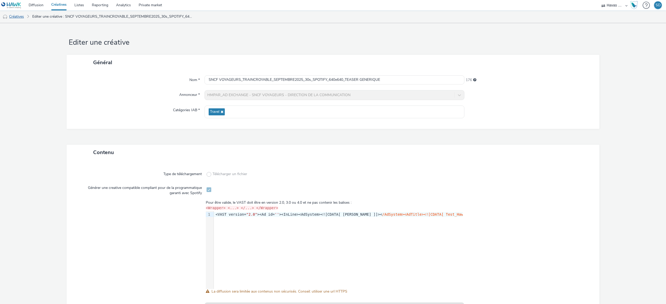
click at [24, 15] on link "Créatives" at bounding box center [13, 16] width 27 height 12
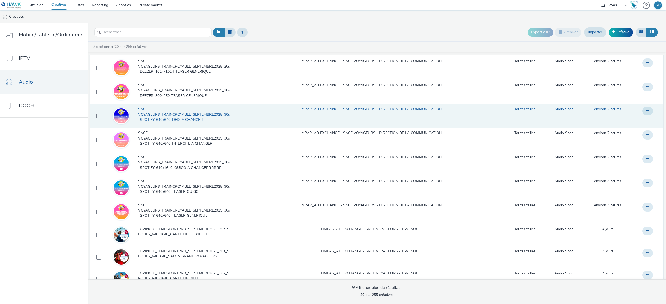
scroll to position [131, 0]
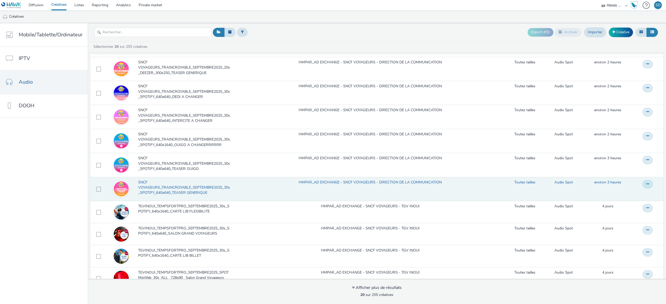
click at [646, 185] on icon at bounding box center [647, 184] width 3 height 4
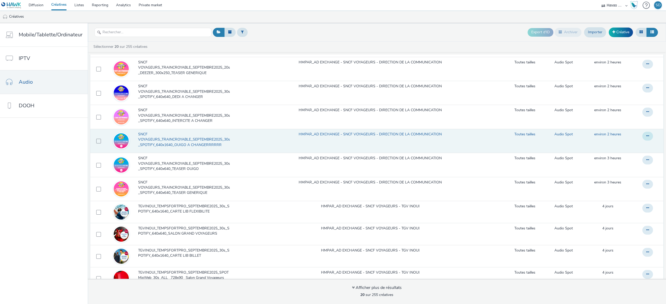
click at [646, 138] on icon at bounding box center [647, 136] width 3 height 4
click at [625, 175] on link "Archiver" at bounding box center [633, 178] width 39 height 10
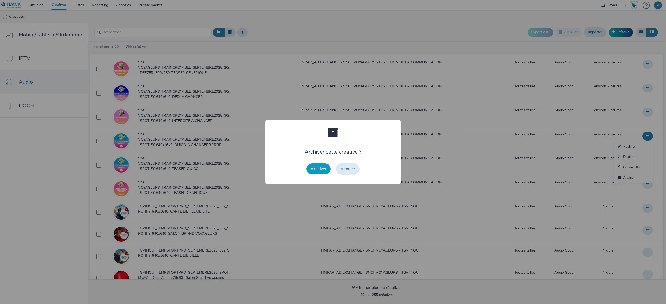
click at [320, 170] on button "Archiver" at bounding box center [318, 169] width 24 height 11
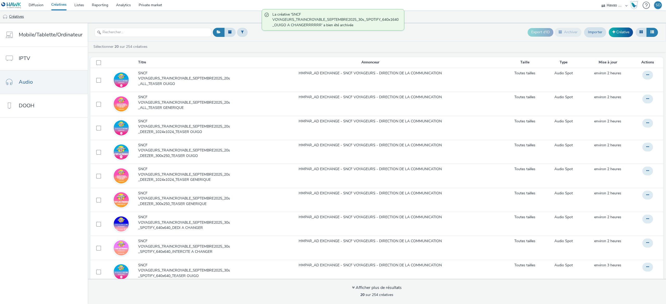
click at [21, 13] on link "Créatives" at bounding box center [13, 16] width 27 height 12
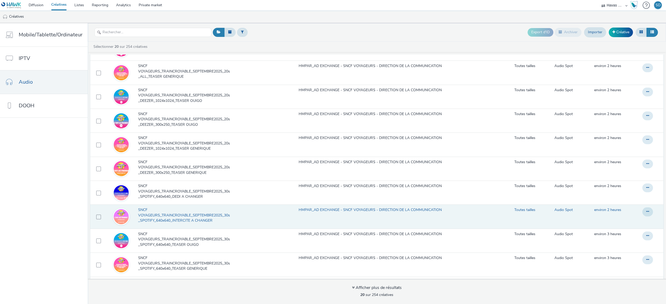
scroll to position [35, 0]
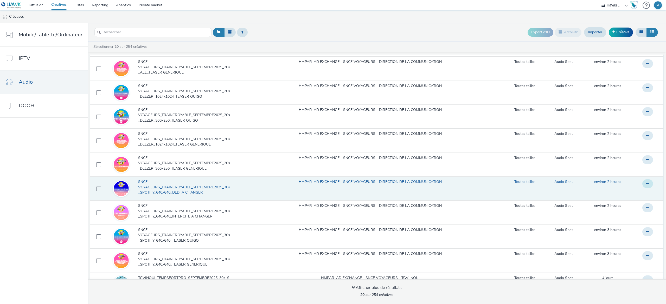
click at [646, 185] on icon at bounding box center [647, 184] width 3 height 4
click at [618, 228] on link "Archiver" at bounding box center [633, 225] width 39 height 10
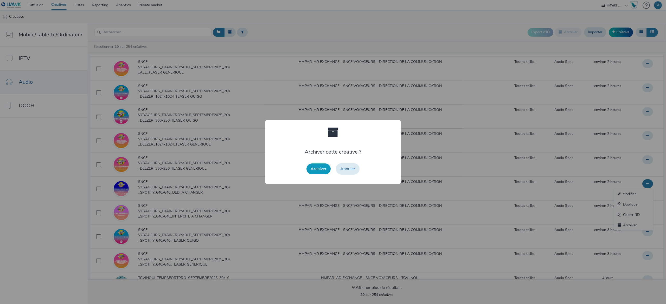
click at [317, 164] on button "Archiver" at bounding box center [318, 169] width 24 height 11
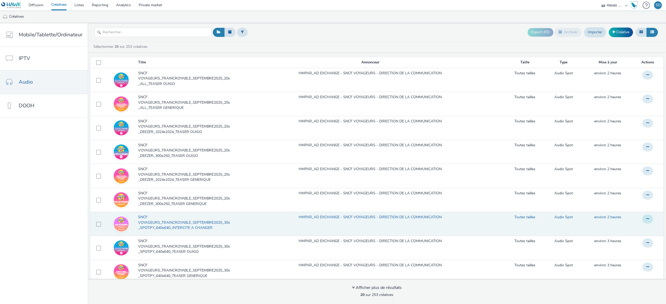
click at [646, 220] on icon at bounding box center [647, 219] width 3 height 4
click at [614, 262] on link "Archiver" at bounding box center [633, 261] width 39 height 10
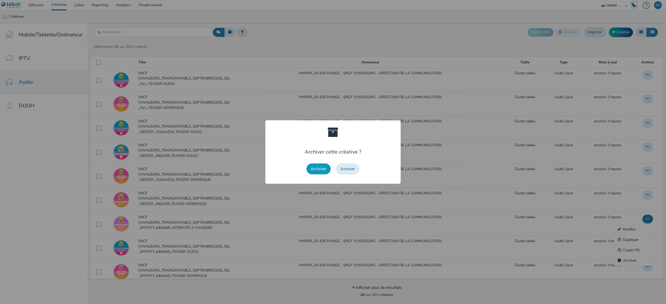
click at [326, 171] on button "Archiver" at bounding box center [318, 169] width 24 height 11
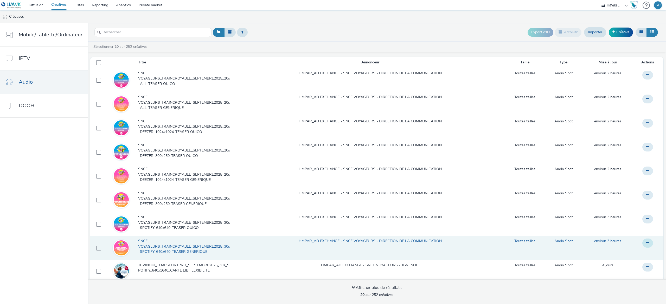
click at [642, 244] on button at bounding box center [647, 243] width 11 height 9
click at [372, 246] on td "HMPAR_AD EXCHANGE - SNCF VOYAGEURS - DIRECTION DE LA COMMUNICATION" at bounding box center [370, 248] width 268 height 24
click at [131, 246] on td at bounding box center [121, 248] width 33 height 24
click at [156, 249] on span "SNCF VOYAGEURS_TRAINCROYABLE_SEPTEMBRE2025_30s_SPOTIFY_640x640_TEASER GENERIQUE" at bounding box center [185, 247] width 95 height 16
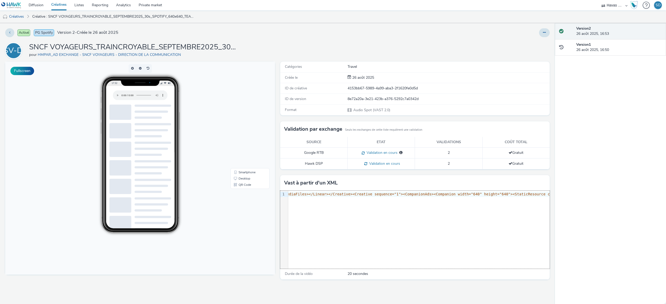
scroll to position [0, 2588]
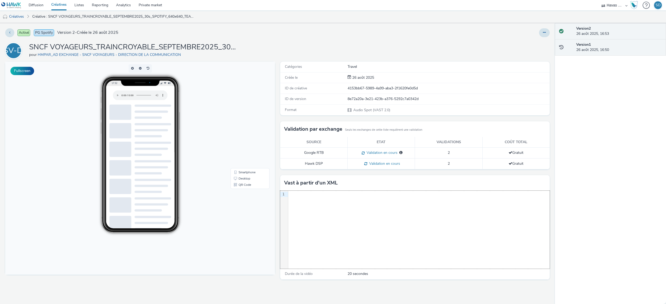
click at [605, 46] on div "Version 1 26 août 2025, 16:50" at bounding box center [619, 47] width 86 height 11
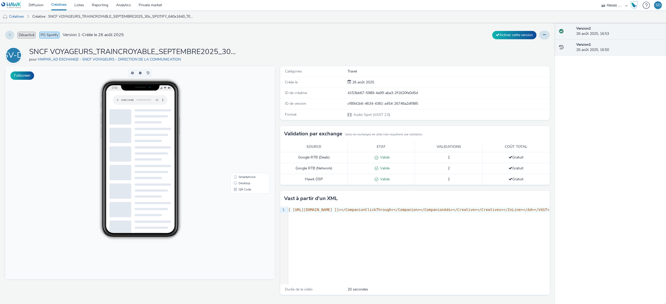
click at [585, 38] on div "Version 2 26 août 2025, 16:53" at bounding box center [610, 31] width 111 height 16
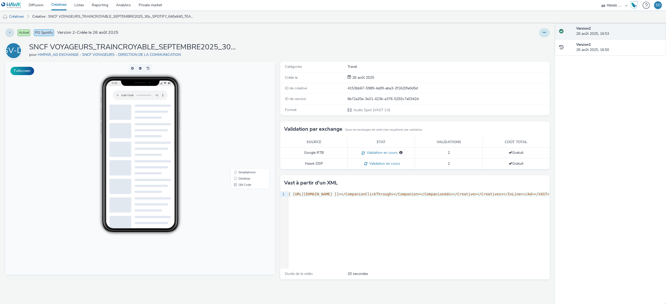
click at [547, 32] on button at bounding box center [544, 32] width 11 height 9
click at [540, 44] on link "Modifier" at bounding box center [530, 43] width 39 height 10
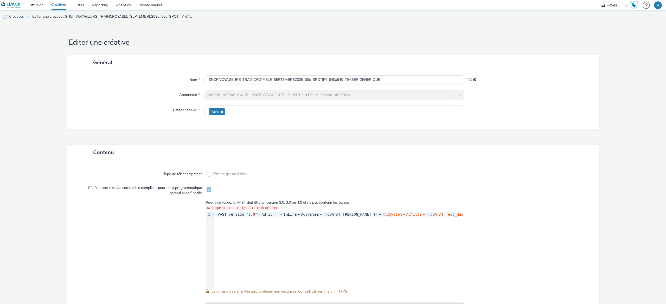
scroll to position [42, 0]
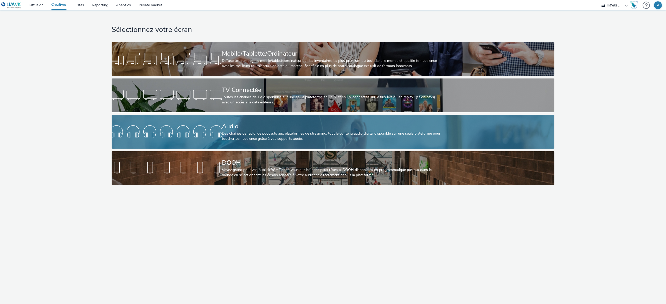
click at [239, 134] on div "Des chaînes de radio, de podcasts aux plateformes de streaming: tout le contenu…" at bounding box center [332, 136] width 220 height 11
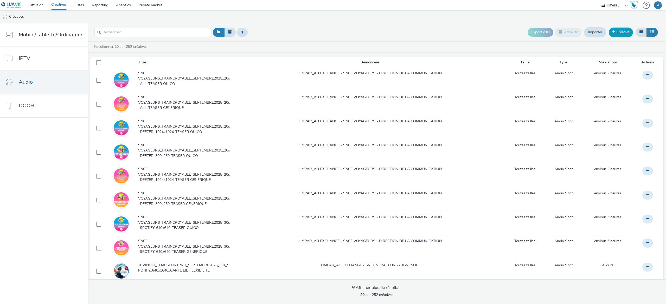
click at [612, 31] on span at bounding box center [613, 32] width 3 height 4
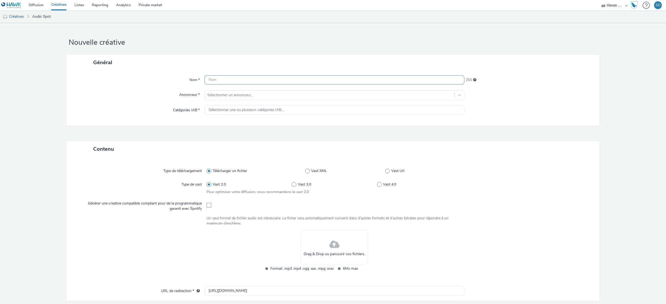
click at [382, 81] on input "text" at bounding box center [334, 79] width 260 height 9
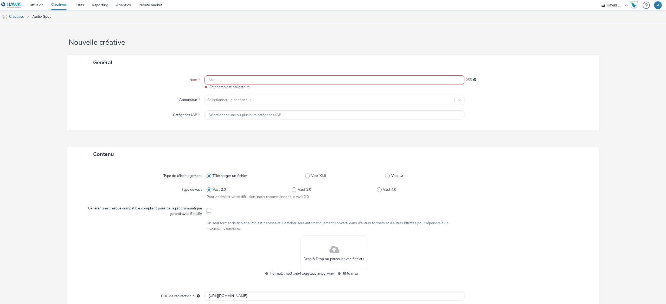
paste input "SNCF VOYAGEURS_TRAINCROYABLE_SEPTEMBRE2025_30s_SPOTIFY_640x640_TEASER GENERIQUE"
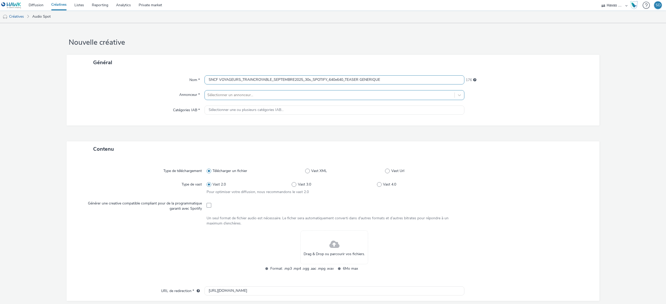
type input "SNCF VOYAGEURS_TRAINCROYABLE_SEPTEMBRE2025_30s_SPOTIFY_640x640_TEASER GENERIQUE"
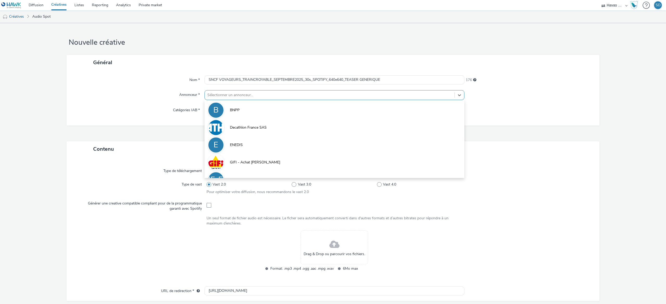
click at [286, 98] on div at bounding box center [329, 95] width 245 height 6
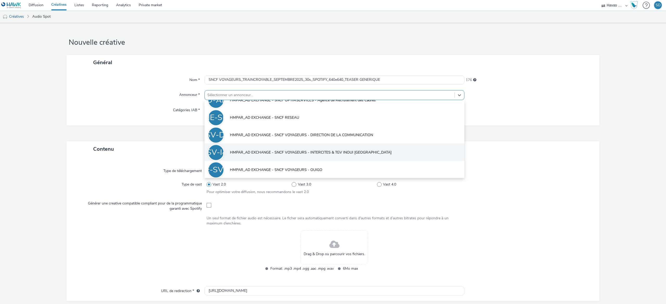
scroll to position [167, 0]
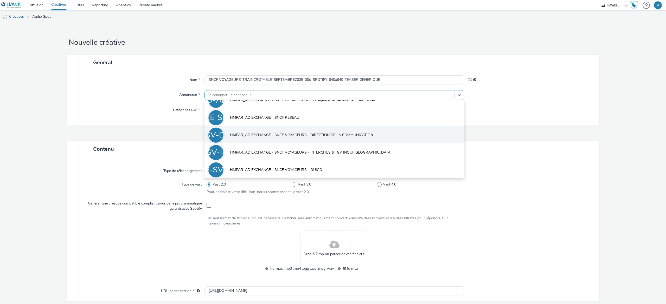
click at [325, 136] on span "HMPAR_AD EXCHANGE - SNCF VOYAGEURS - DIRECTION DE LA COMMUNICATION" at bounding box center [301, 135] width 143 height 5
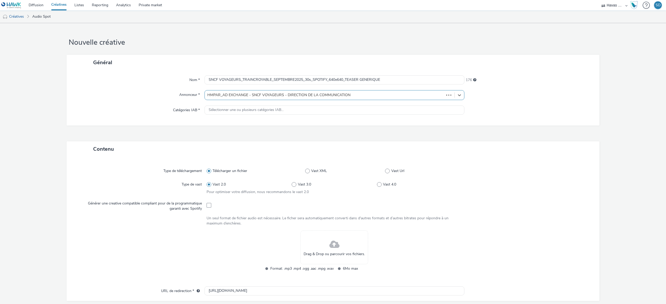
type input "[URL][DOMAIN_NAME]"
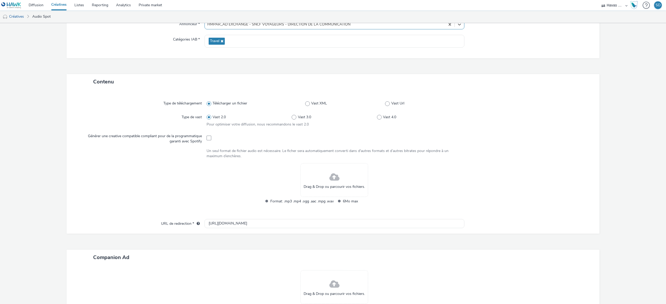
scroll to position [74, 0]
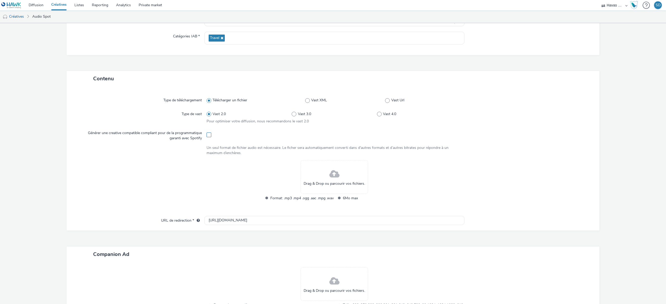
click at [207, 133] on span at bounding box center [209, 135] width 5 height 5
checkbox input "true"
click at [311, 170] on div "Drag & Drop ou parcourir vos fichiers." at bounding box center [334, 177] width 68 height 34
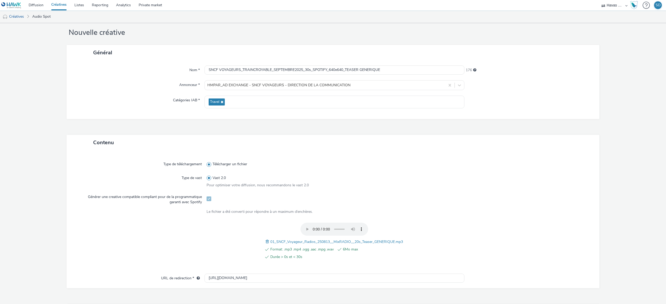
scroll to position [12, 0]
click at [266, 240] on span at bounding box center [268, 239] width 5 height 6
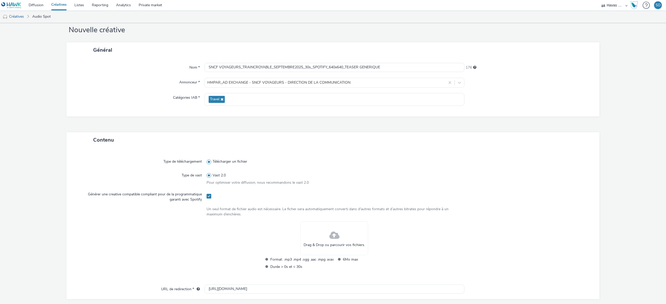
click at [334, 238] on span at bounding box center [334, 236] width 10 height 14
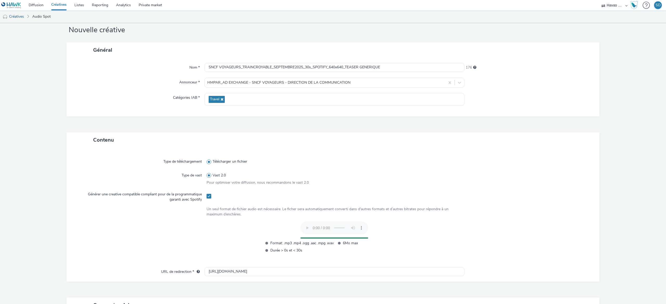
scroll to position [109, 0]
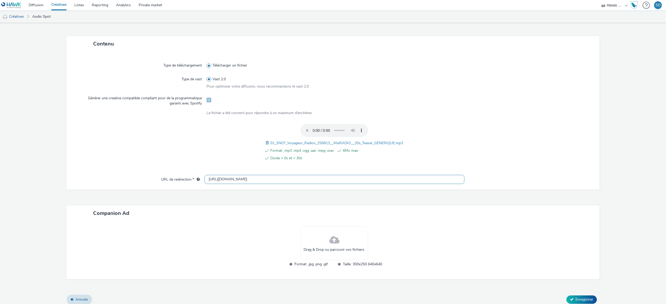
click at [294, 183] on input "[URL][DOMAIN_NAME]" at bounding box center [334, 179] width 260 height 9
paste input "s://[DOMAIN_NAME][URL]"
type input "[URL][DOMAIN_NAME]"
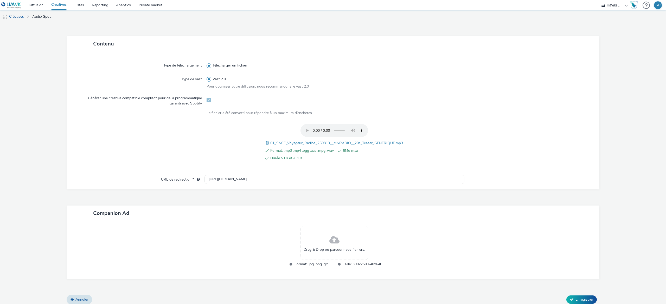
click at [329, 234] on span at bounding box center [334, 241] width 10 height 14
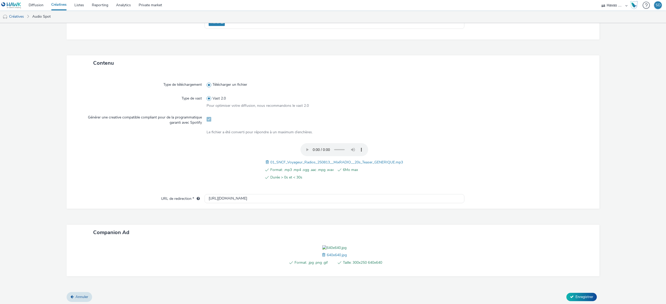
scroll to position [120, 0]
click at [572, 292] on button "Enregistrer" at bounding box center [581, 295] width 30 height 8
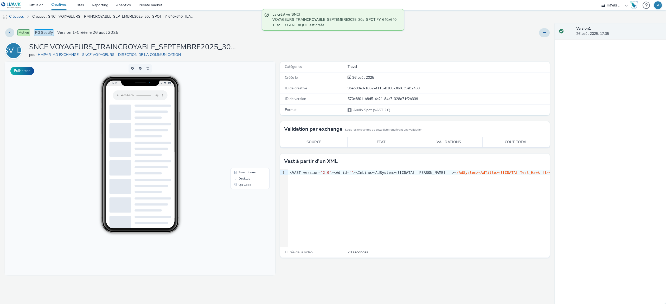
click at [21, 15] on link "Créatives" at bounding box center [13, 16] width 27 height 12
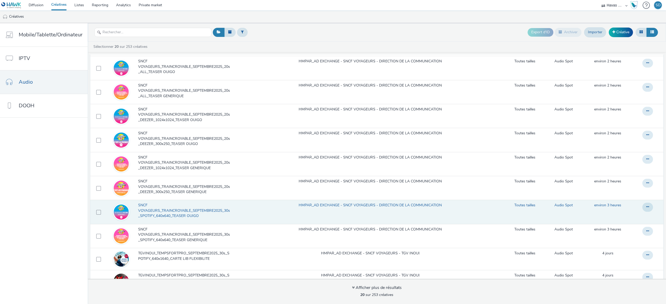
scroll to position [43, 0]
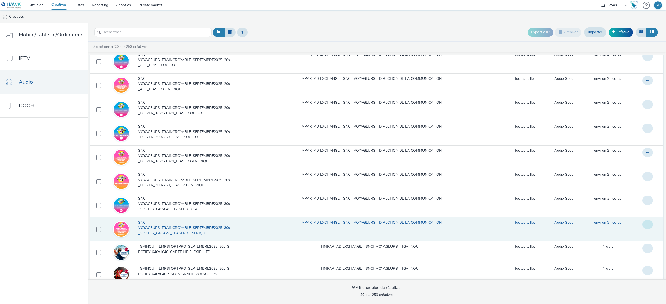
click at [642, 228] on button at bounding box center [647, 224] width 11 height 9
click at [622, 266] on link "Archiver" at bounding box center [633, 266] width 39 height 10
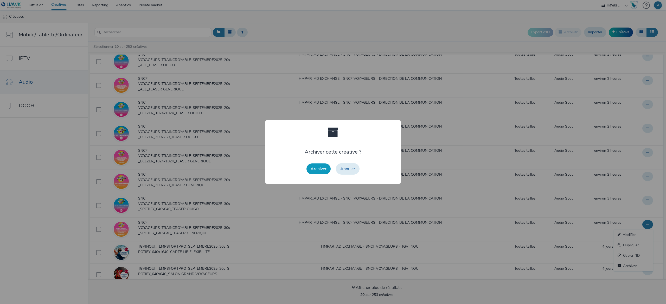
click at [325, 170] on button "Archiver" at bounding box center [318, 169] width 24 height 11
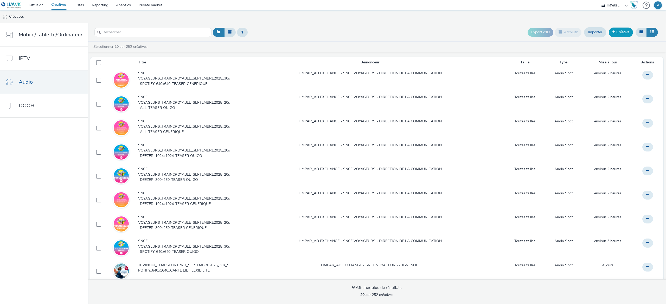
click at [615, 34] on link "Créative" at bounding box center [621, 32] width 24 height 9
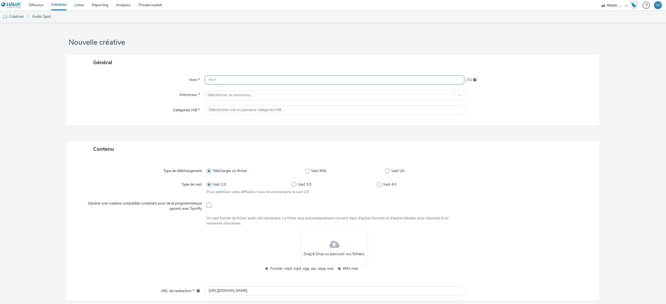
click at [254, 77] on input "text" at bounding box center [334, 79] width 260 height 9
paste input "SNCF VOYAGEURS_TRAINCROYABLE_SEPTEMBRE2025_30s_SPOTIFY_640x640_TEASER OUIGO"
type input "SNCF VOYAGEURS_TRAINCROYABLE_SEPTEMBRE2025_30s_SPOTIFY_640x640_TEASER OUIGO"
click at [261, 93] on div at bounding box center [329, 95] width 245 height 6
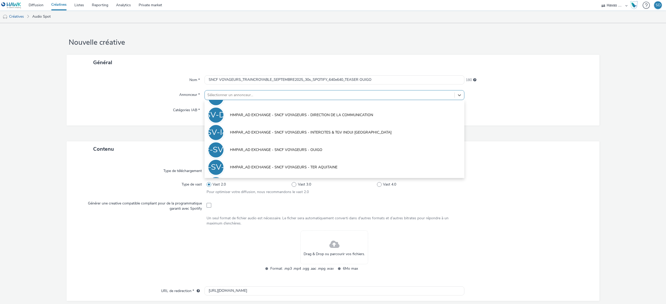
scroll to position [183, 0]
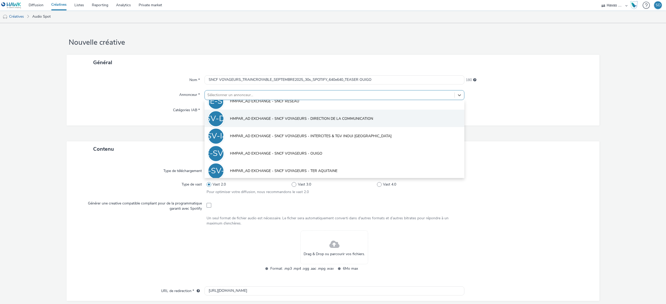
click at [307, 115] on li "HE-SV-DDLC HMPAR_AD EXCHANGE - SNCF VOYAGEURS - DIRECTION DE LA COMMUNICATION" at bounding box center [334, 118] width 260 height 17
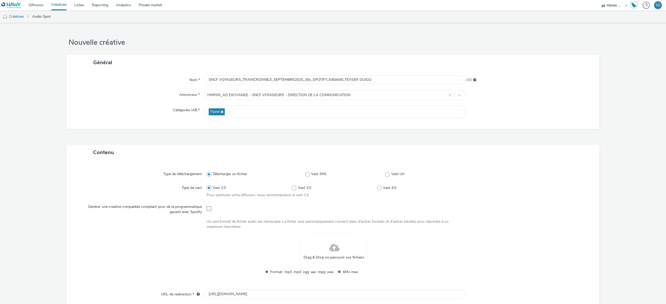
click at [207, 210] on span at bounding box center [209, 209] width 5 height 5
checkbox input "true"
click at [329, 254] on span at bounding box center [334, 248] width 10 height 14
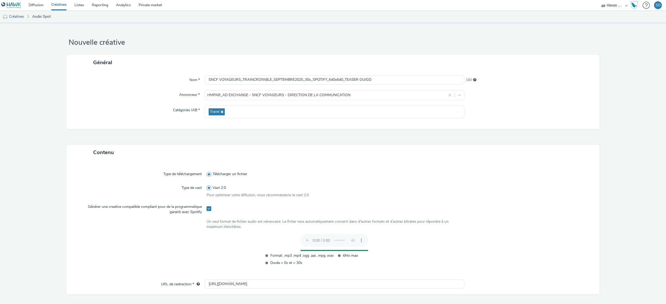
scroll to position [109, 0]
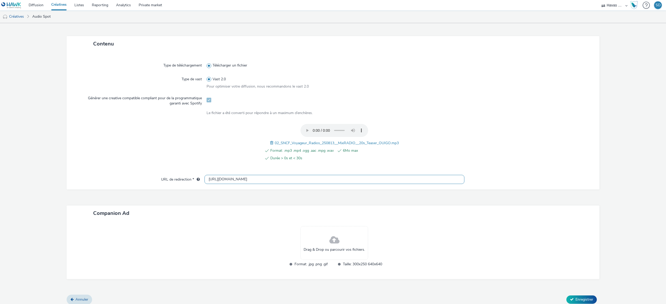
click at [361, 179] on input "[URL][DOMAIN_NAME]" at bounding box center [334, 179] width 260 height 9
paste input "s://[DOMAIN_NAME][URL]"
type input "[URL][DOMAIN_NAME]"
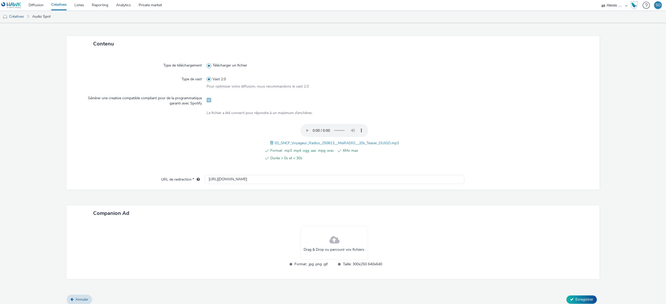
click at [336, 241] on div "Drag & Drop ou parcourir vos fichiers." at bounding box center [334, 243] width 68 height 34
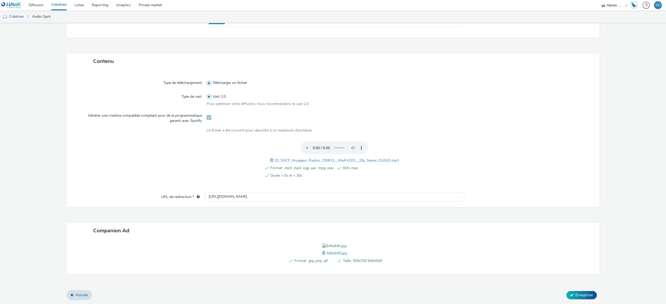
scroll to position [120, 0]
click at [575, 296] on span "Enregistrer" at bounding box center [584, 295] width 18 height 5
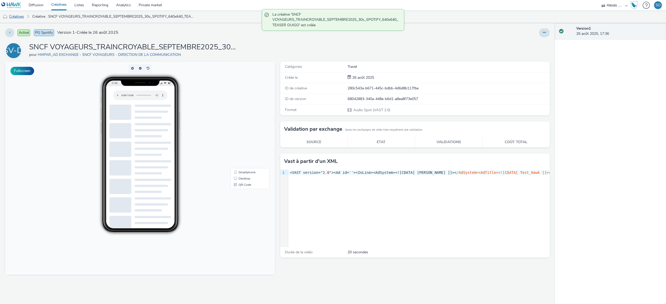
click at [12, 16] on link "Créatives" at bounding box center [13, 16] width 27 height 12
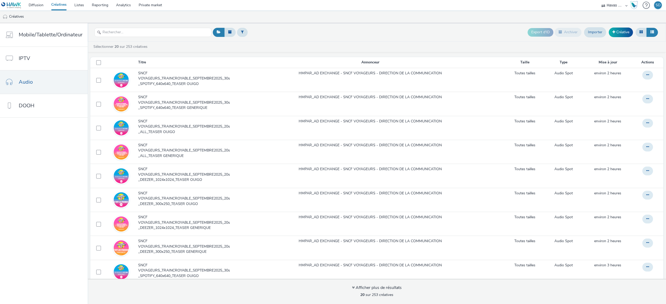
scroll to position [1, 0]
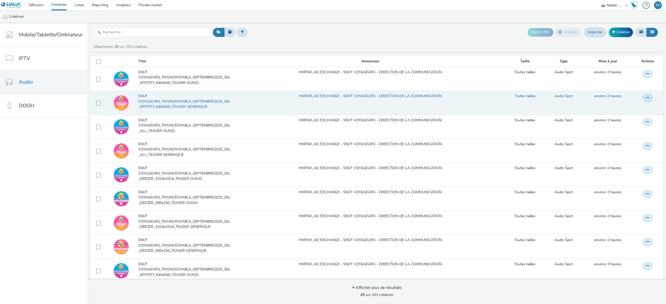
click at [642, 100] on button at bounding box center [647, 98] width 11 height 9
click at [622, 111] on link "Modifier" at bounding box center [633, 108] width 39 height 10
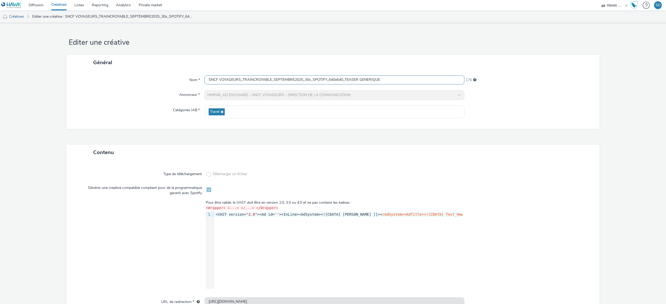
click at [304, 81] on input "SNCF VOYAGEURS_TRAINCROYABLE_SEPTEMBRE2025_30s_SPOTIFY_640x640_TEASER GENERIQUE" at bounding box center [334, 79] width 260 height 9
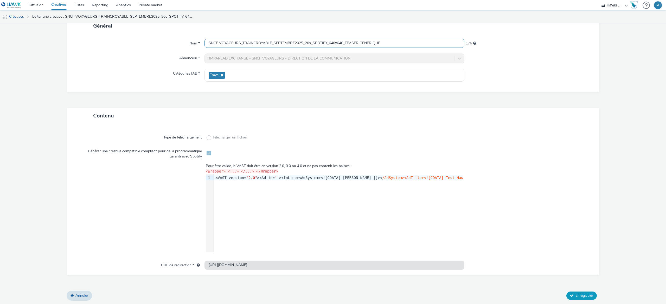
type input "SNCF VOYAGEURS_TRAINCROYABLE_SEPTEMBRE2025_20s_SPOTIFY_640x640_TEASER GENERIQUE"
click at [568, 299] on button "Enregistrer" at bounding box center [581, 296] width 30 height 8
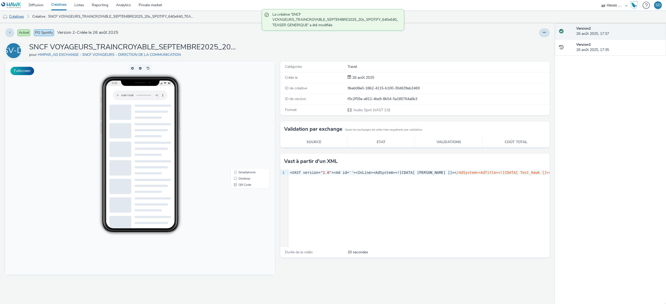
click at [16, 15] on link "Créatives" at bounding box center [13, 16] width 27 height 12
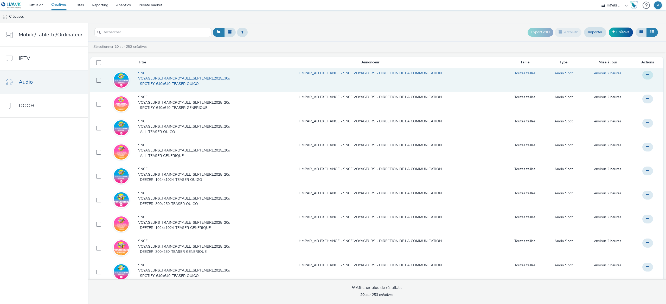
click at [646, 77] on icon at bounding box center [647, 75] width 3 height 4
click at [624, 88] on link "Modifier" at bounding box center [633, 85] width 39 height 10
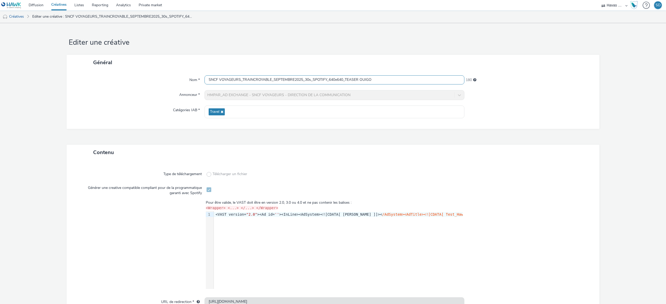
click at [304, 80] on input "SNCF VOYAGEURS_TRAINCROYABLE_SEPTEMBRE2025_30s_SPOTIFY_640x640_TEASER OUIGO" at bounding box center [334, 79] width 260 height 9
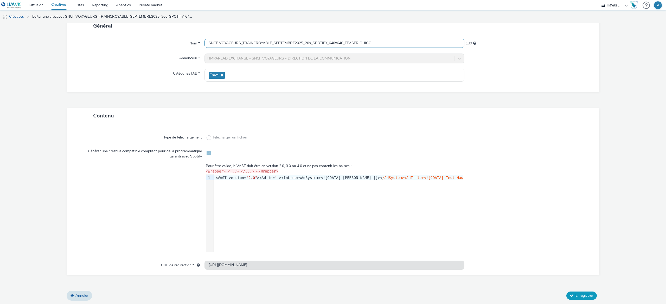
type input "SNCF VOYAGEURS_TRAINCROYABLE_SEPTEMBRE2025_20s_SPOTIFY_640x640_TEASER OUIGO"
click at [580, 297] on span "Enregistrer" at bounding box center [584, 295] width 18 height 5
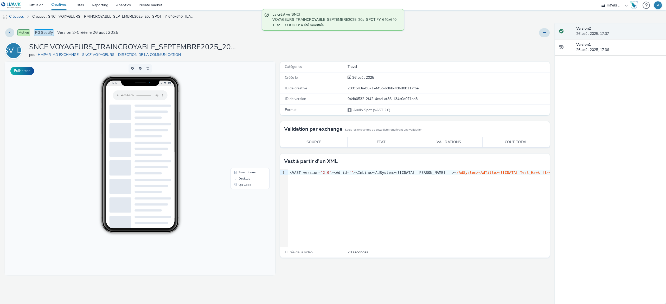
click at [22, 17] on link "Créatives" at bounding box center [13, 16] width 27 height 12
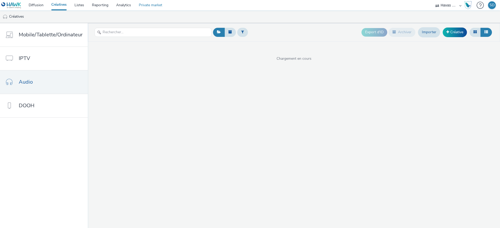
click at [154, 7] on link "Private market" at bounding box center [150, 5] width 31 height 10
